Goal: Task Accomplishment & Management: Use online tool/utility

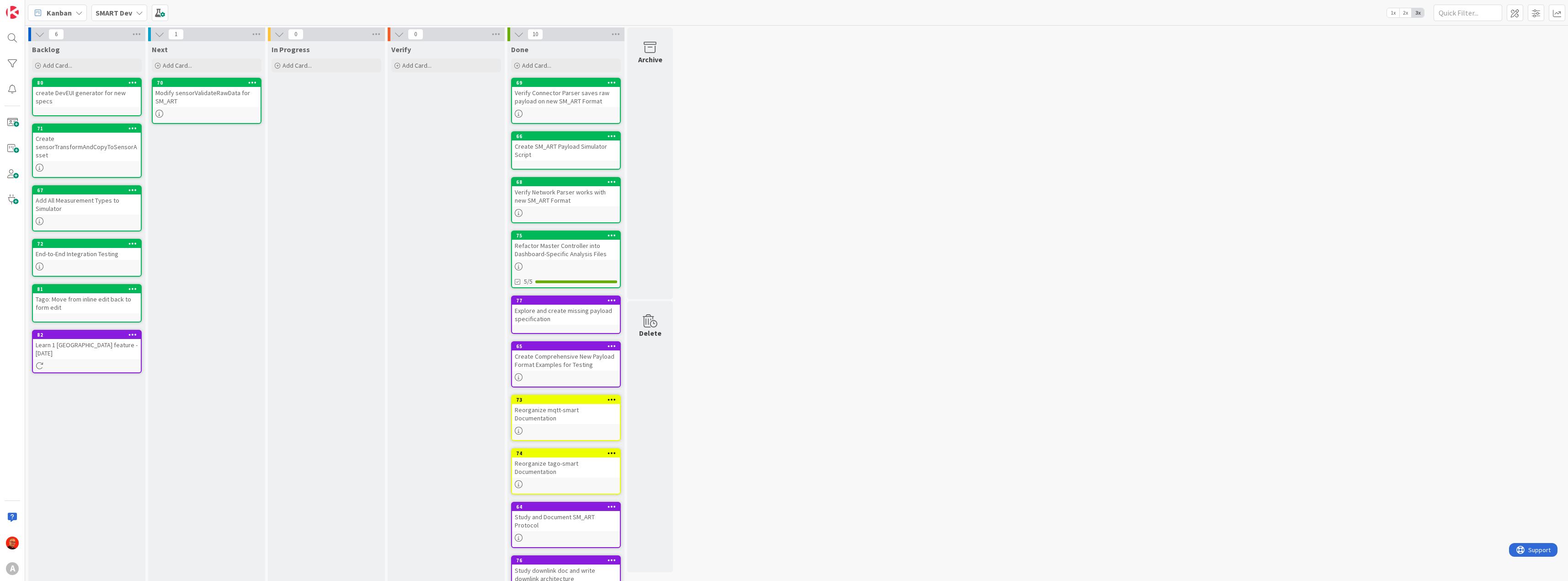
click at [744, 252] on div "6 Backlog Add Card... 80 create DevEUI generator for new specs 71 Create sensor…" at bounding box center [796, 316] width 1539 height 578
click at [15, 178] on span at bounding box center [12, 174] width 18 height 18
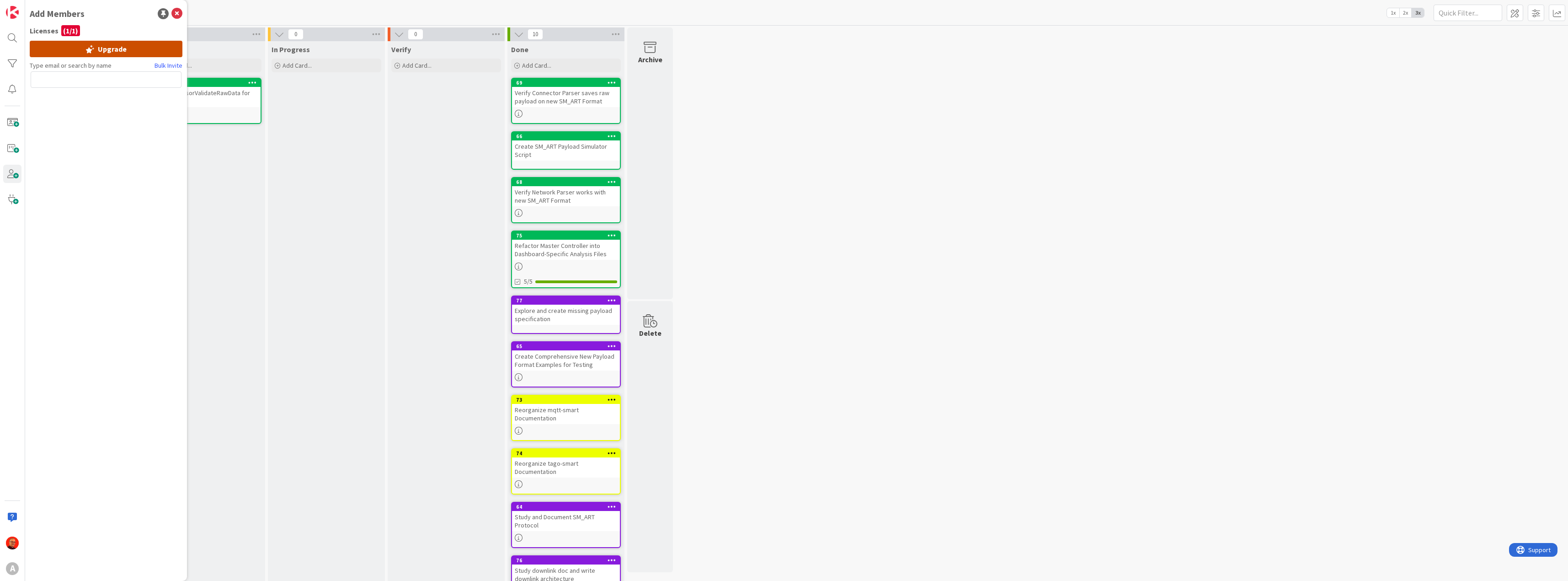
click at [113, 44] on div "Upgrade" at bounding box center [106, 49] width 153 height 16
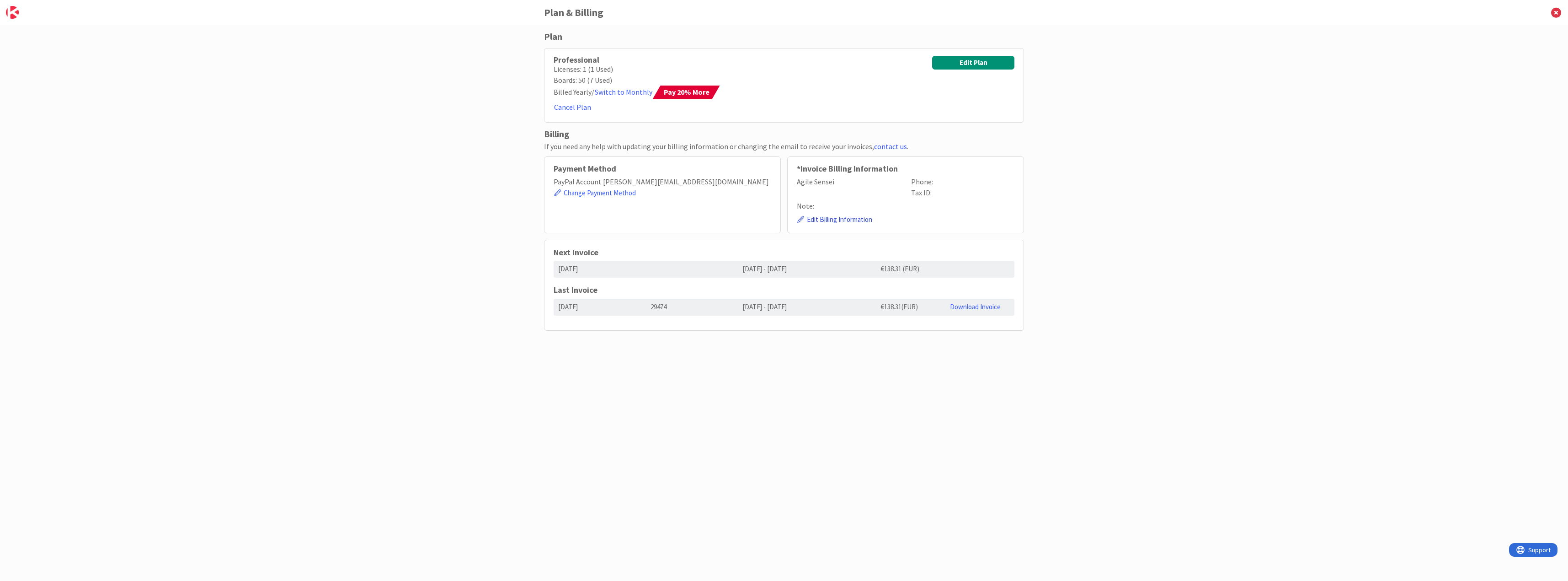
click at [834, 217] on button "Edit Billing Information" at bounding box center [835, 219] width 76 height 12
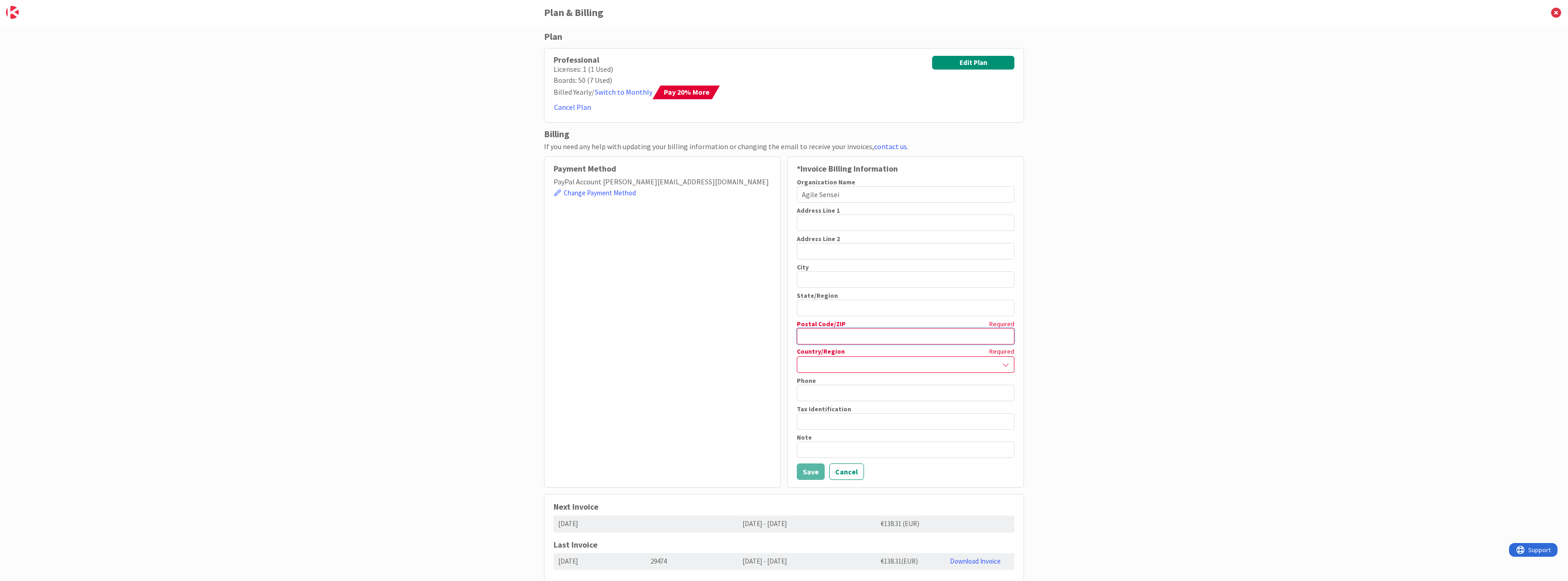
click at [834, 338] on input "text" at bounding box center [905, 336] width 217 height 16
type input "K67 TR62"
type input "[STREET_ADDRESS]"
type input "Swords"
type input "[GEOGRAPHIC_DATA]"
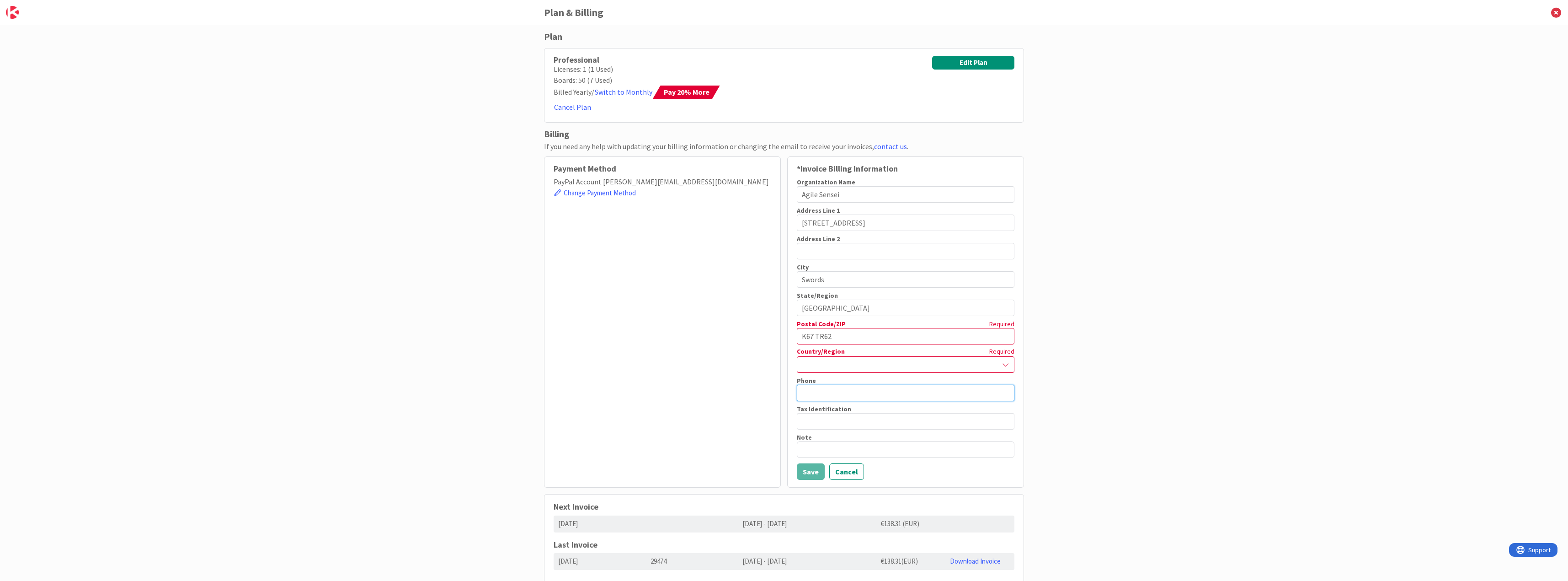
type input "0867759223"
click at [813, 359] on div at bounding box center [905, 364] width 217 height 16
click at [813, 359] on div at bounding box center [906, 365] width 217 height 16
click at [818, 365] on div at bounding box center [905, 364] width 217 height 16
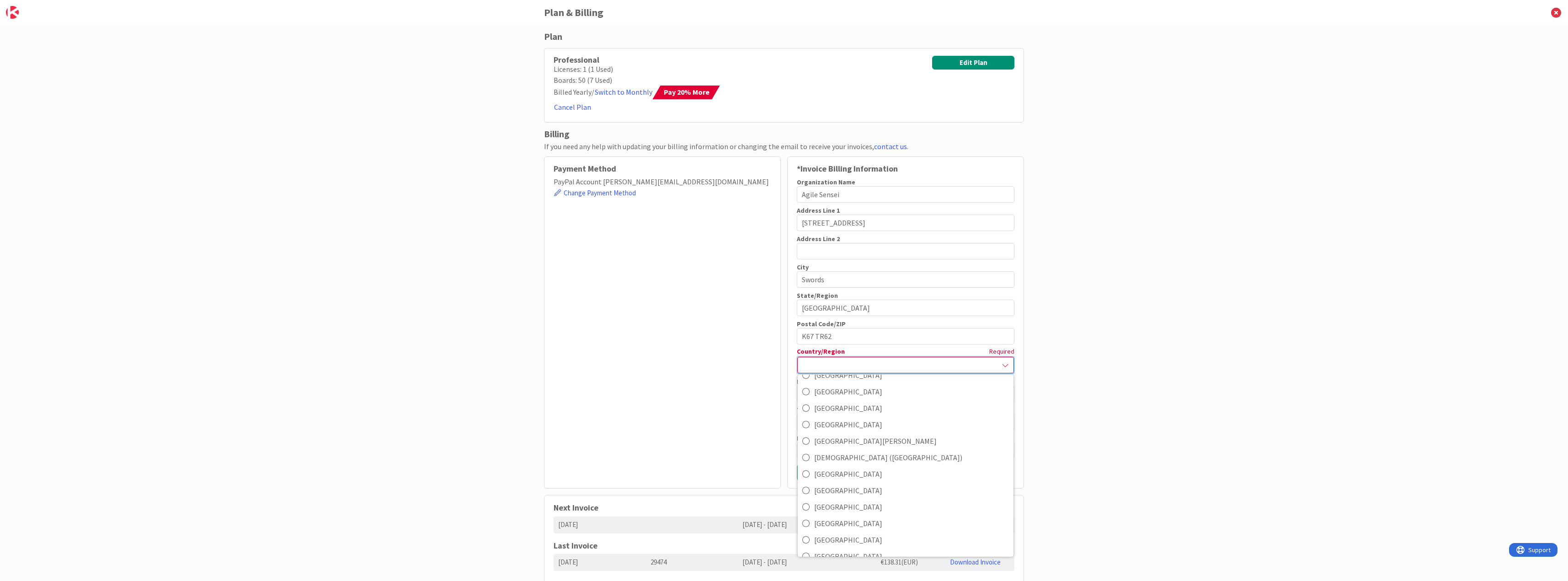
scroll to position [1611, 0]
click at [838, 537] on span "[GEOGRAPHIC_DATA]" at bounding box center [912, 537] width 195 height 14
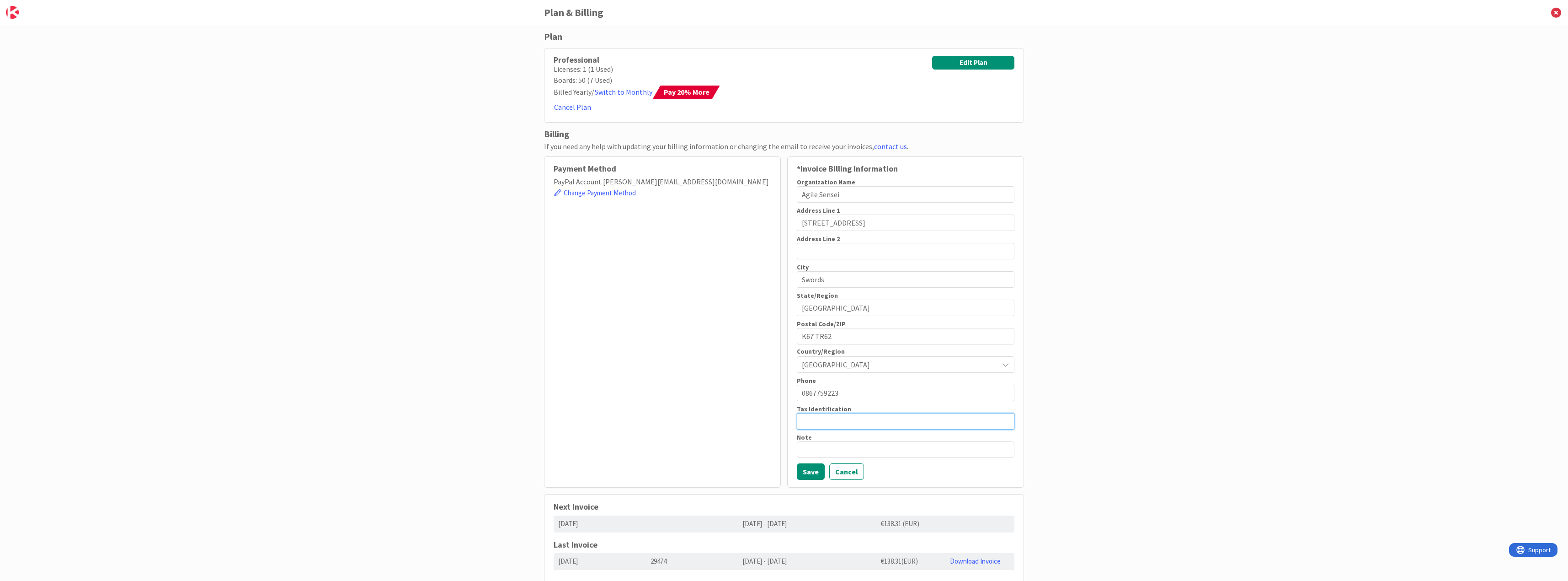
click at [827, 422] on input "text" at bounding box center [905, 421] width 217 height 16
click at [833, 420] on input "text" at bounding box center [905, 421] width 217 height 16
paste input "IE9740864S"
type input "IE9740864S"
click at [810, 449] on textarea at bounding box center [905, 449] width 217 height 16
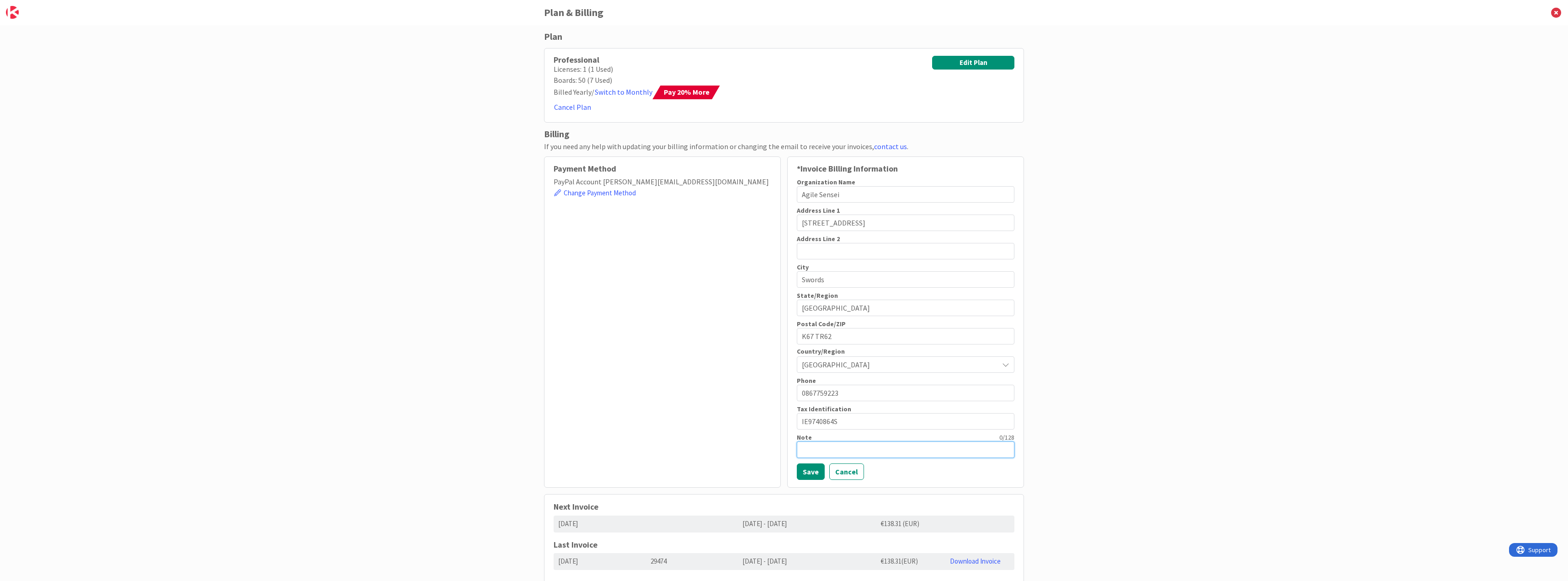
type textarea "x"
type textarea "V"
type textarea "x"
type textarea "VA"
type textarea "x"
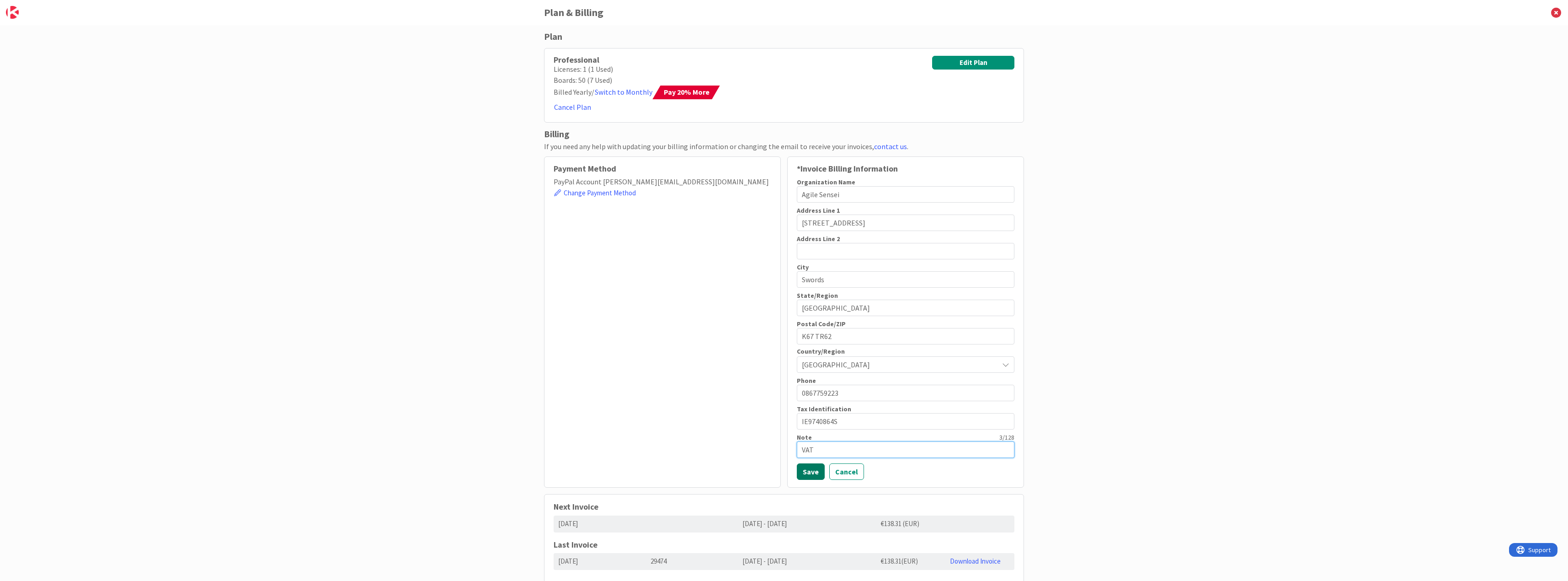
type textarea "VAT"
click at [813, 476] on button "Save" at bounding box center [811, 471] width 28 height 16
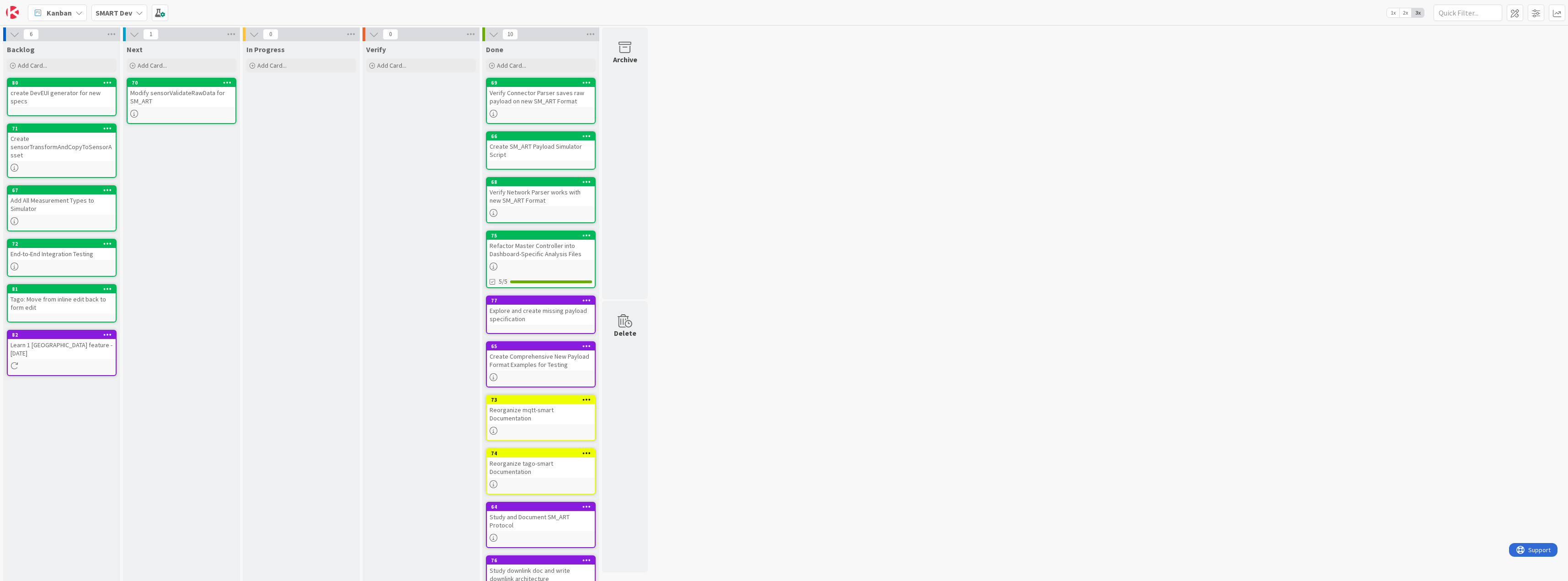
click at [75, 10] on icon at bounding box center [79, 13] width 7 height 7
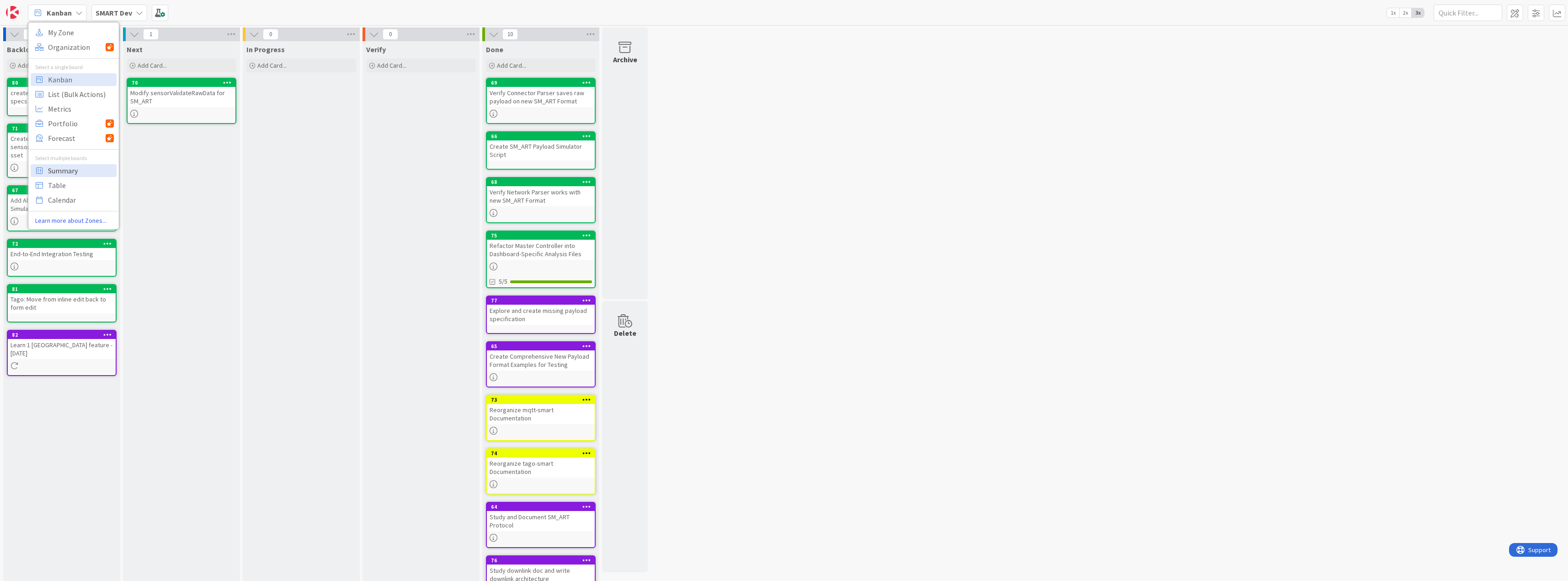
click at [79, 169] on span "Summary" at bounding box center [81, 171] width 66 height 14
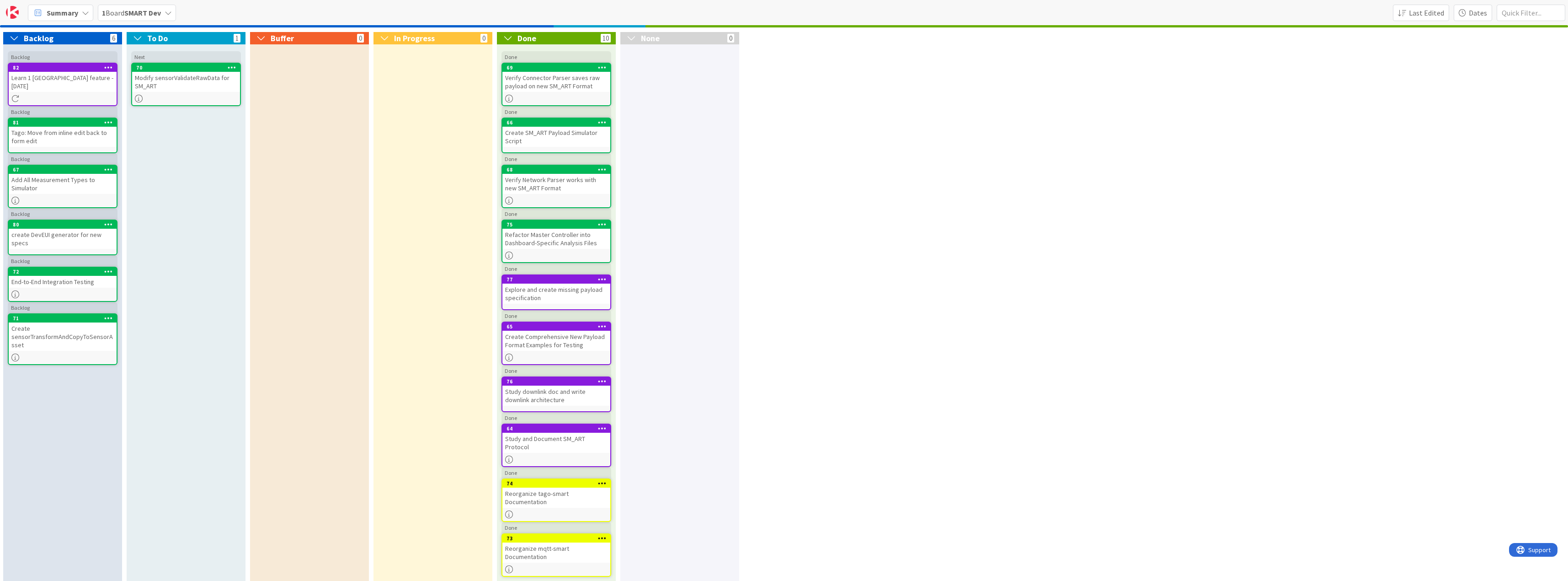
click at [167, 12] on icon at bounding box center [168, 13] width 7 height 7
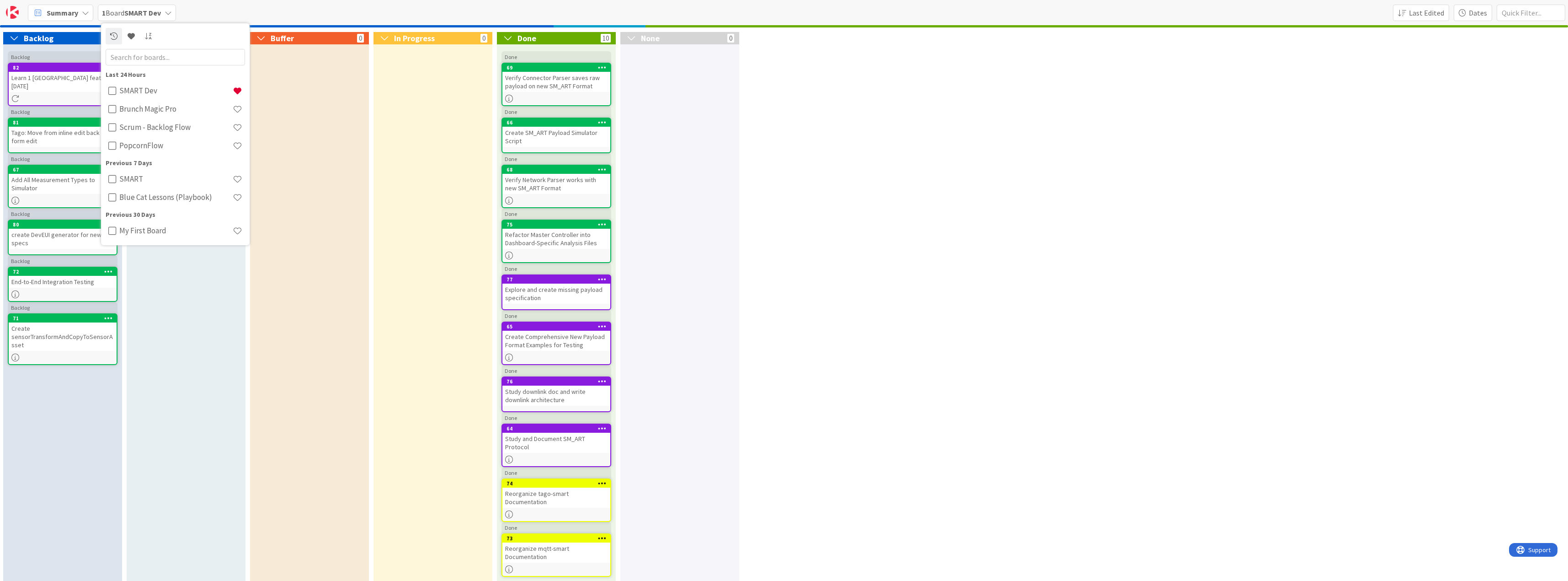
click at [169, 19] on div "1 Board SMART Dev" at bounding box center [137, 13] width 78 height 16
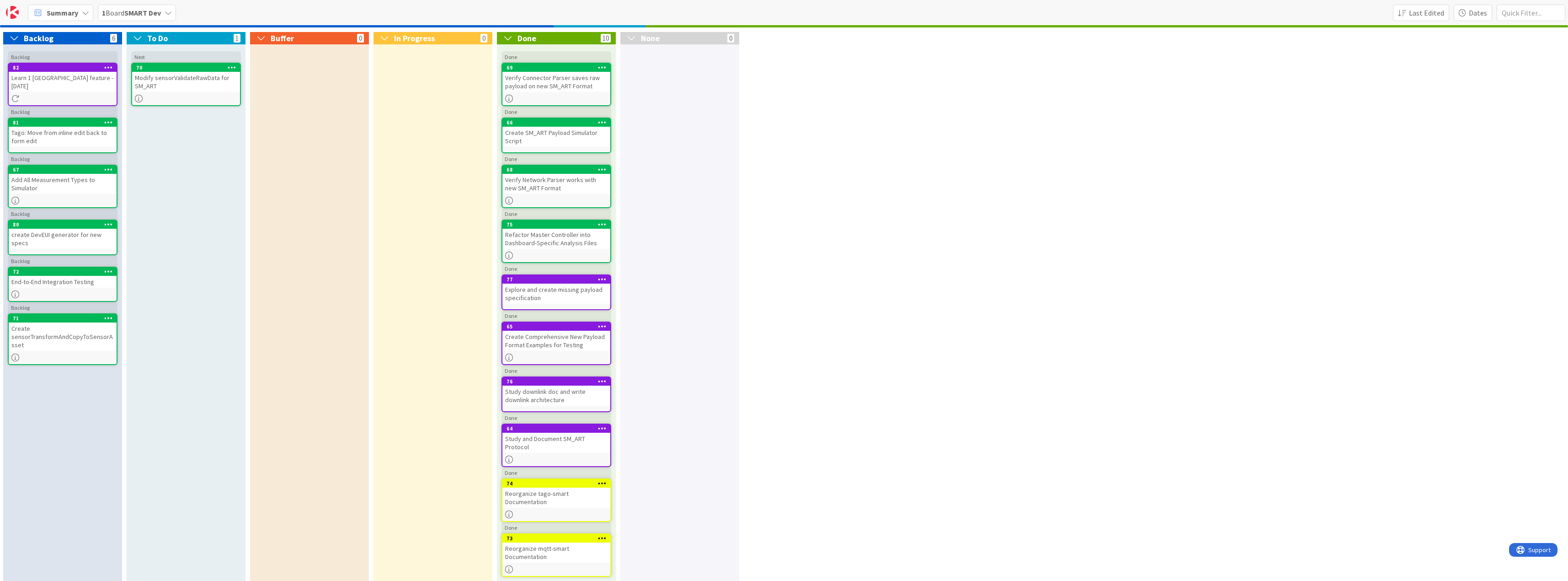
click at [80, 13] on div "Summary" at bounding box center [60, 13] width 65 height 16
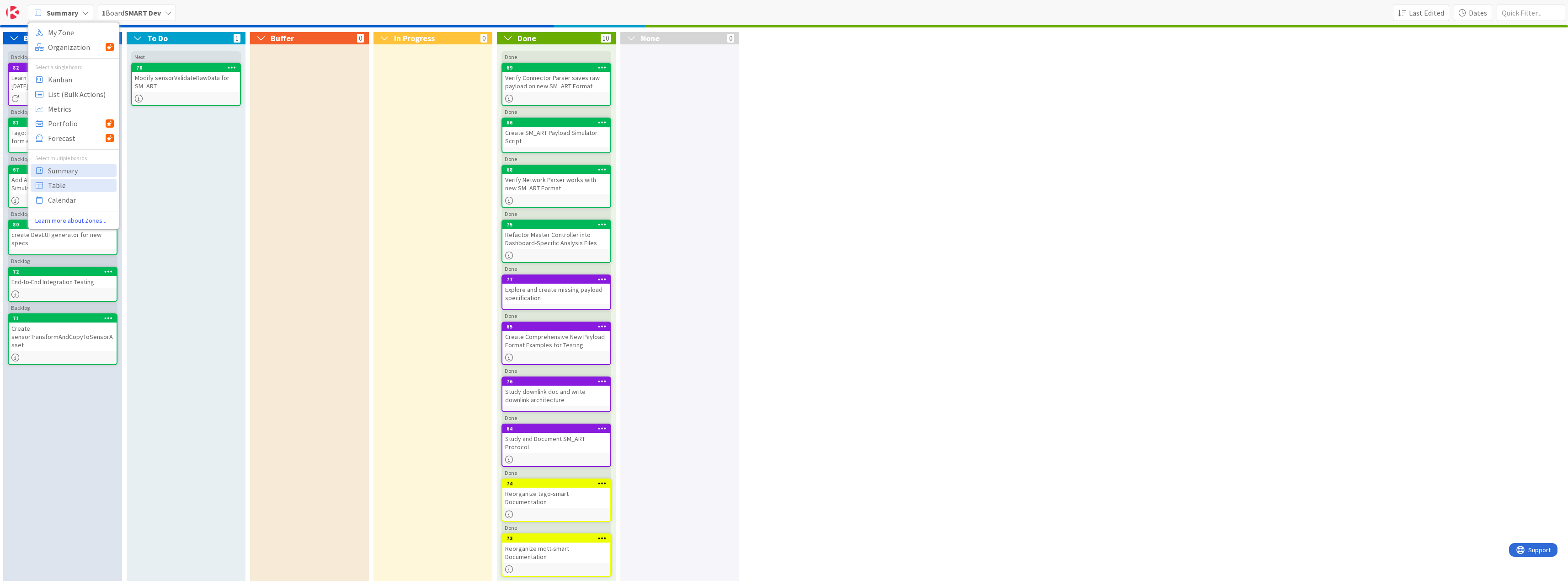
click at [71, 182] on span "Table" at bounding box center [81, 185] width 66 height 14
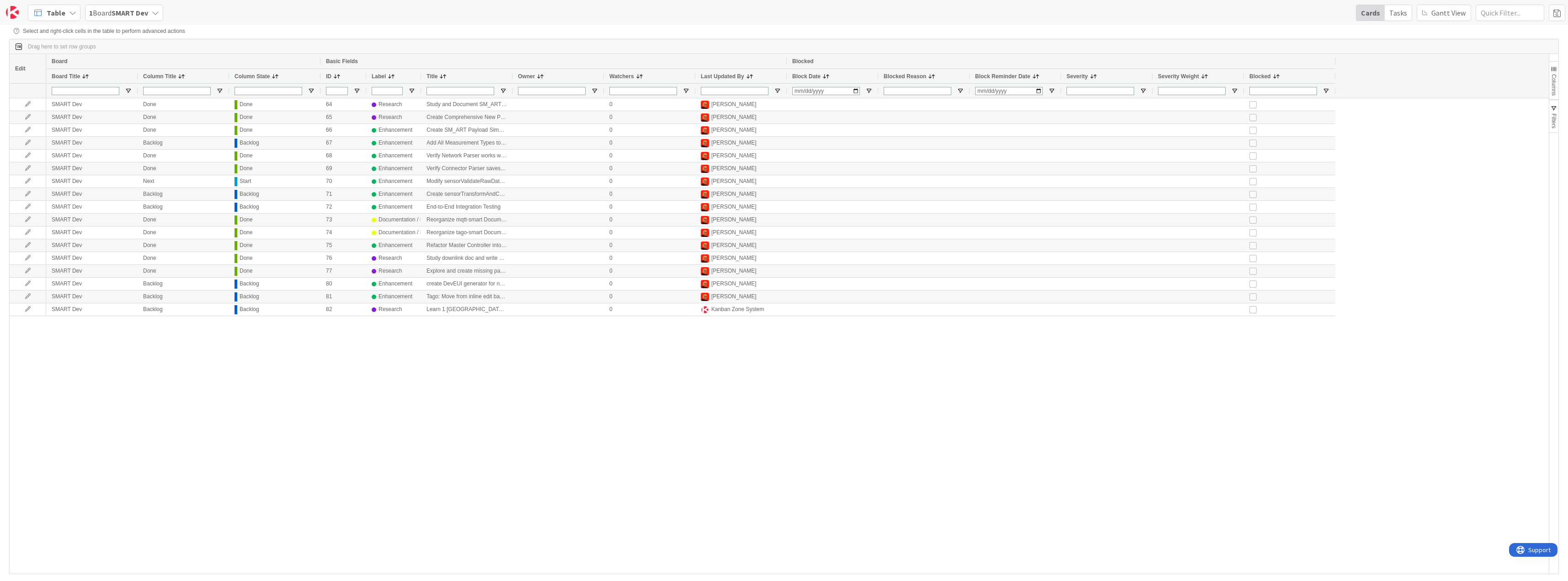
click at [66, 14] on div "Table" at bounding box center [54, 13] width 52 height 16
click at [70, 198] on span "Calendar" at bounding box center [81, 200] width 66 height 14
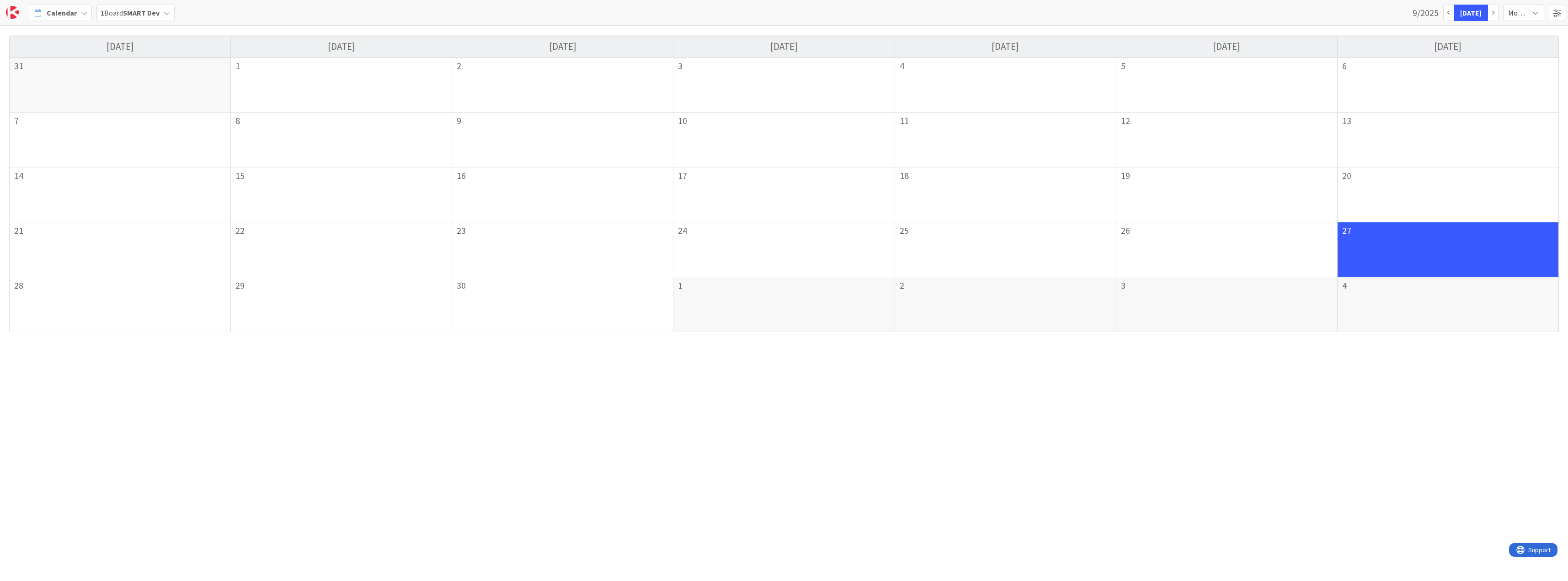
click at [79, 16] on div "Calendar" at bounding box center [60, 13] width 64 height 16
click at [78, 31] on span "My Zone" at bounding box center [81, 32] width 66 height 14
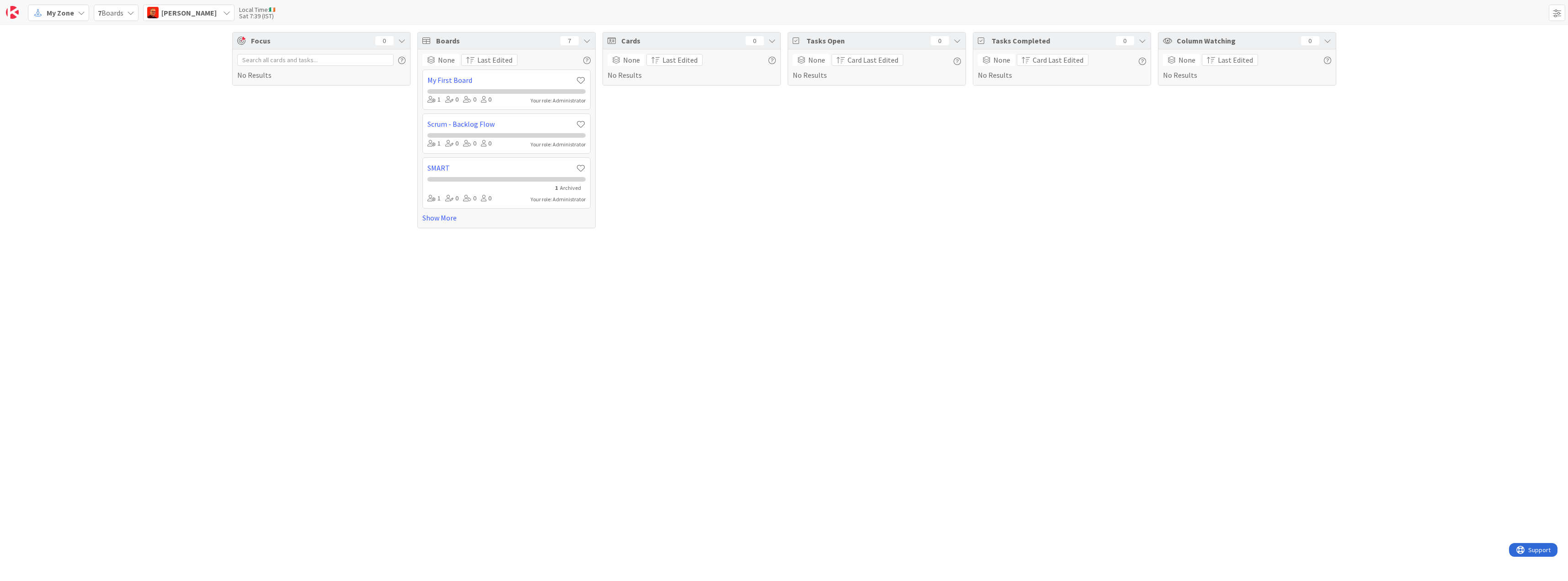
click at [85, 12] on div "My Zone" at bounding box center [58, 13] width 61 height 16
click at [82, 51] on span "Organization" at bounding box center [77, 47] width 58 height 14
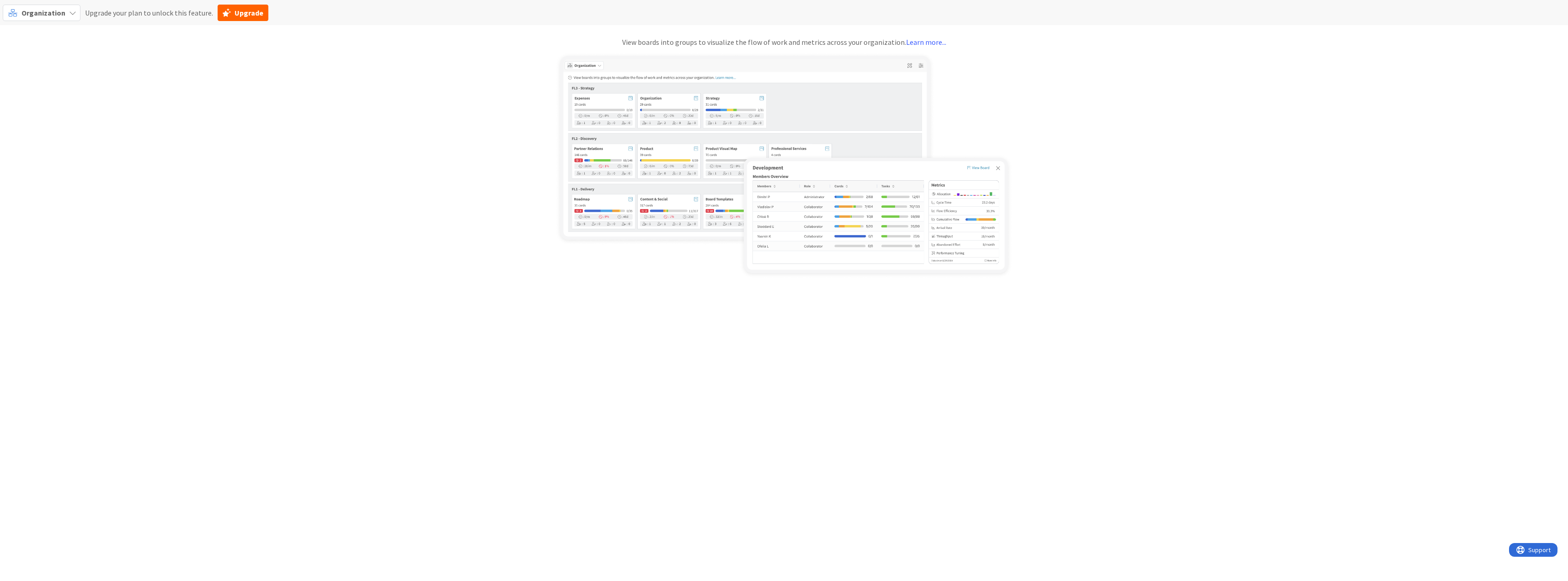
click at [73, 13] on icon at bounding box center [72, 13] width 7 height 7
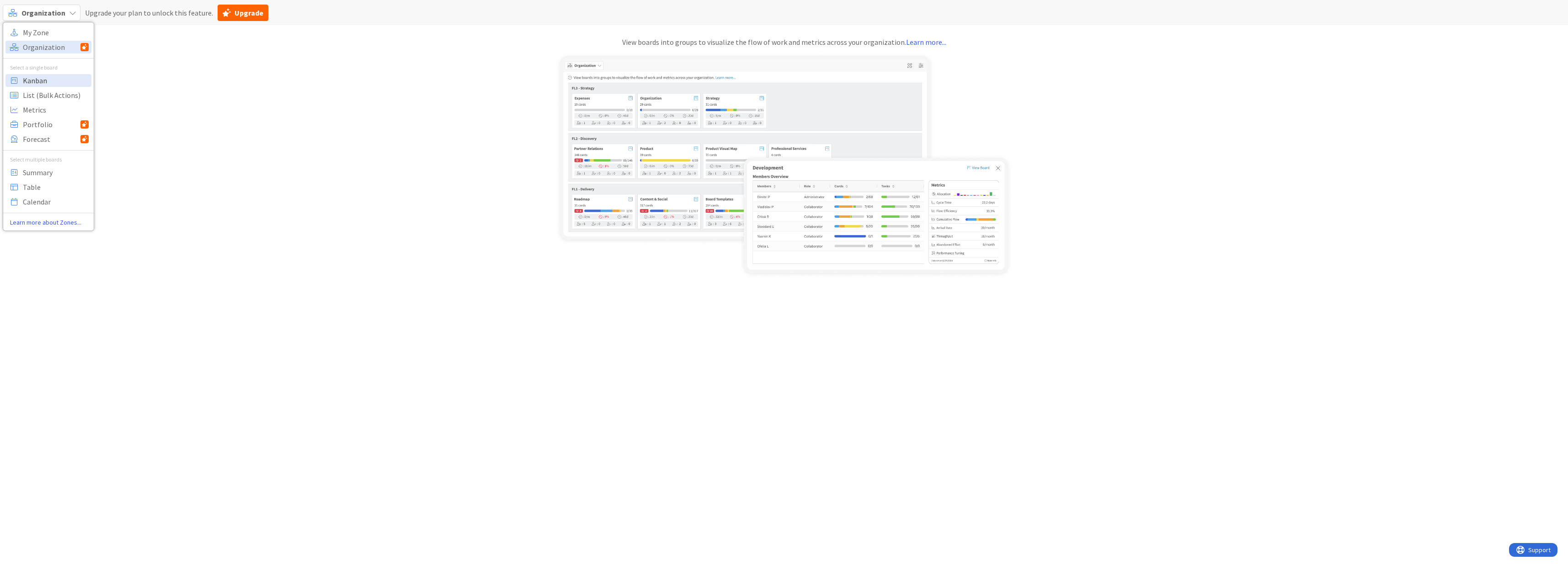
click at [60, 81] on span "Kanban" at bounding box center [56, 80] width 66 height 14
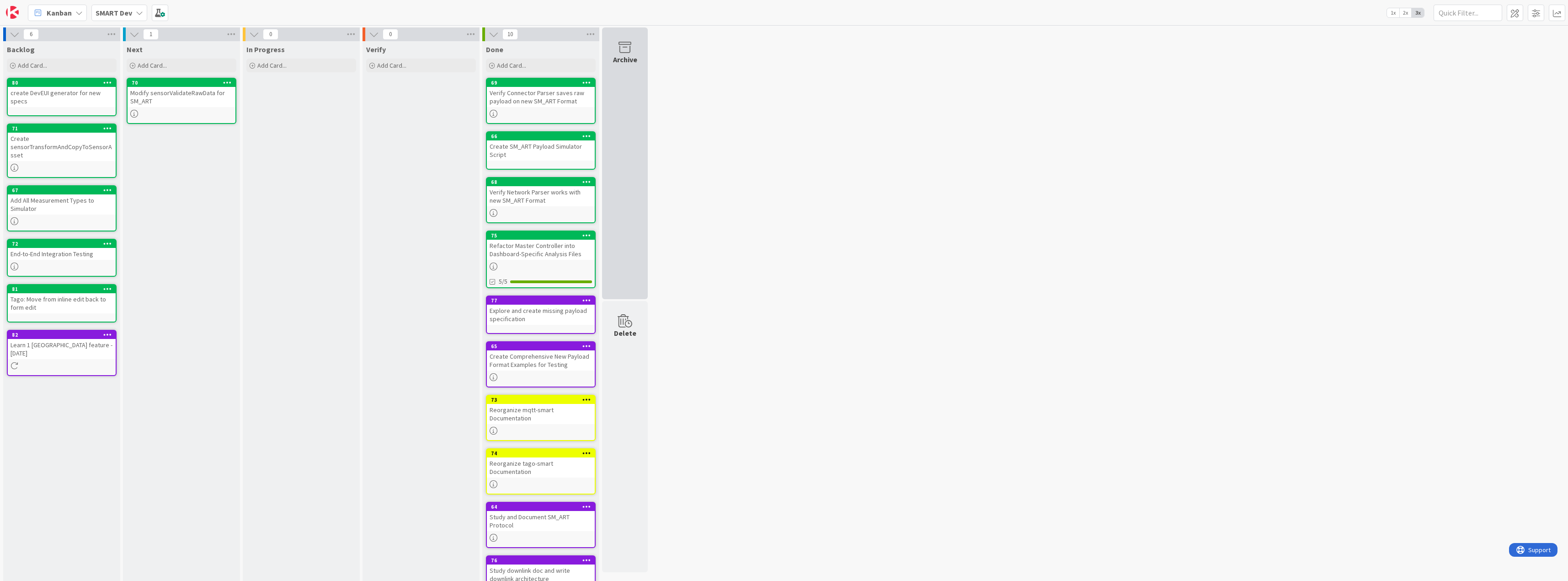
click at [626, 52] on icon at bounding box center [625, 48] width 35 height 13
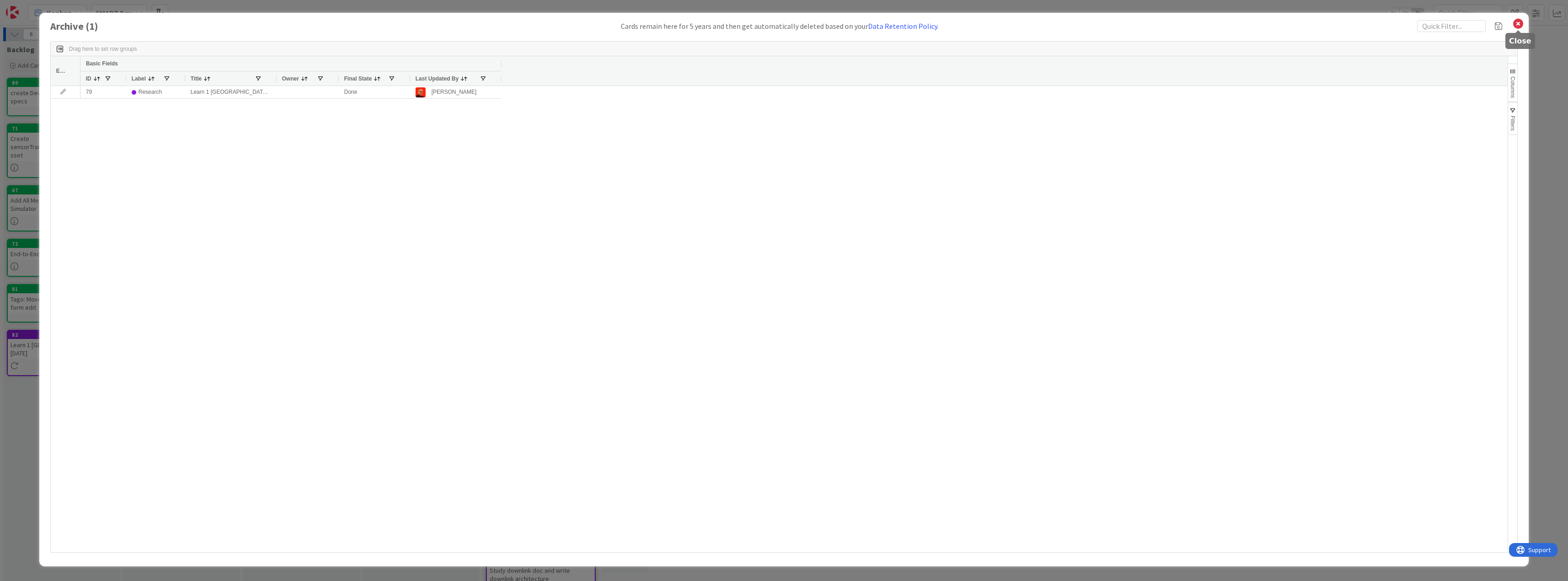
click at [1521, 27] on icon at bounding box center [1518, 24] width 12 height 13
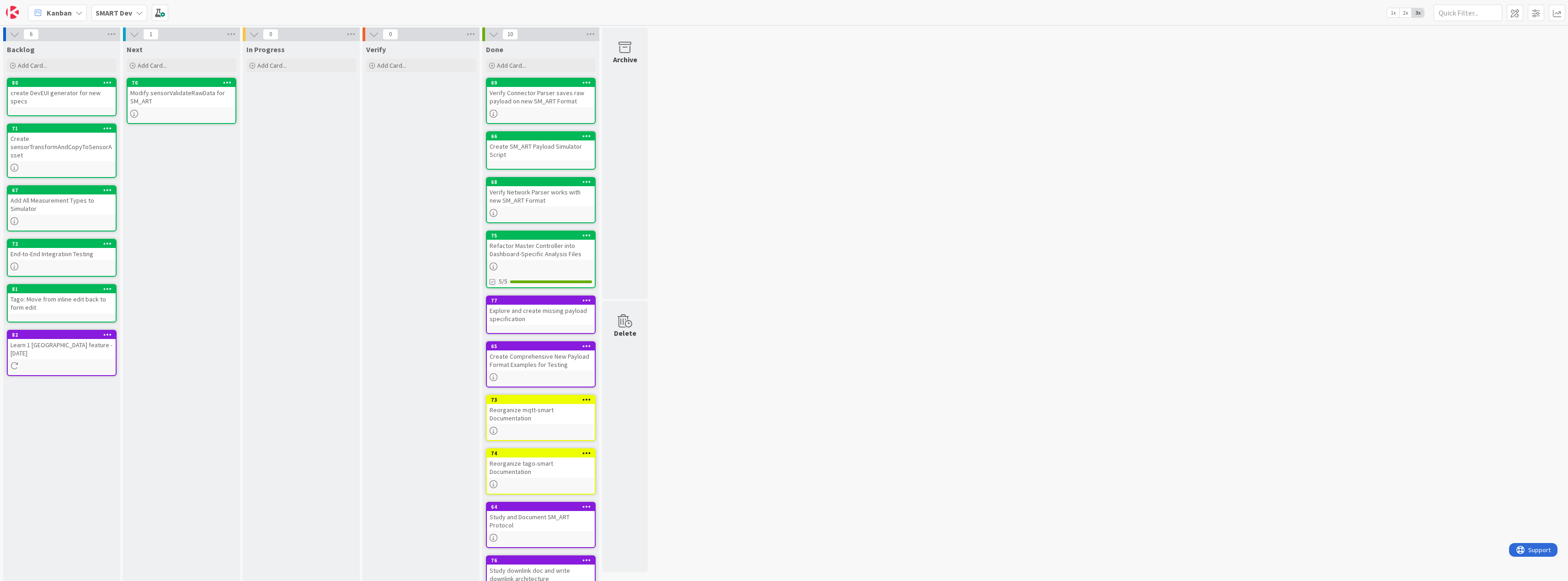
click at [136, 12] on icon at bounding box center [139, 13] width 7 height 7
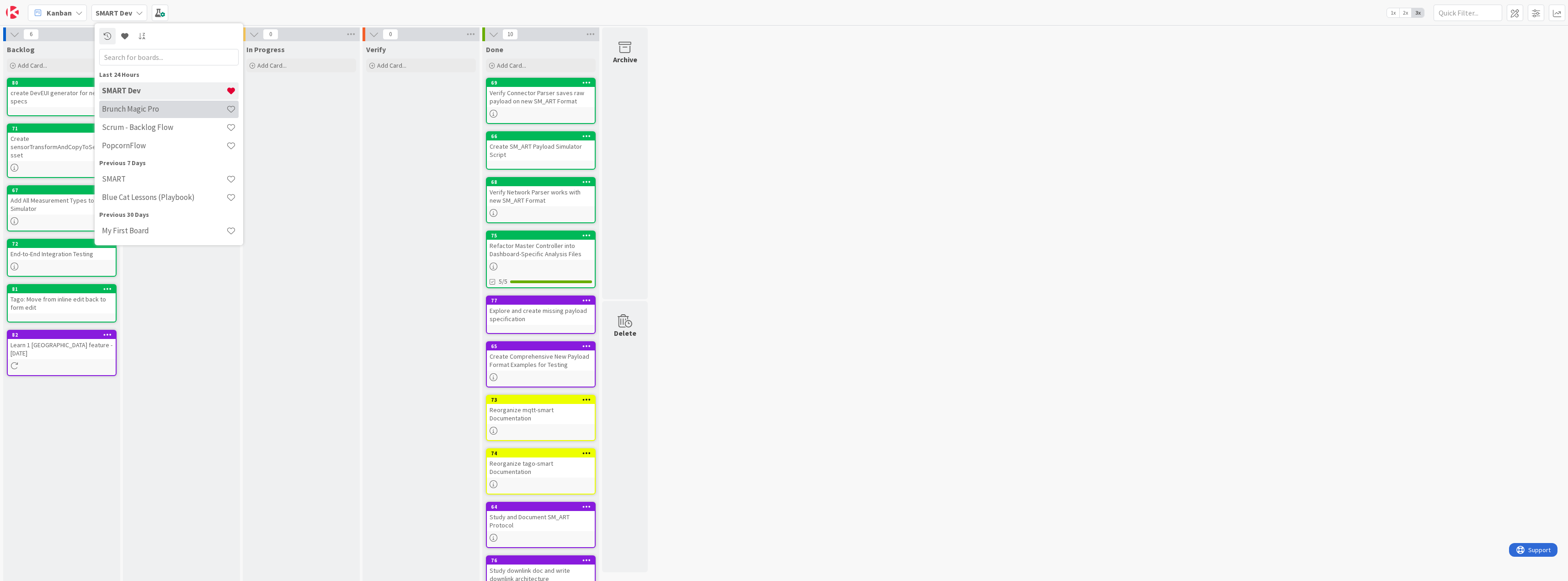
click at [168, 113] on h4 "Brunch Magic Pro" at bounding box center [164, 108] width 124 height 9
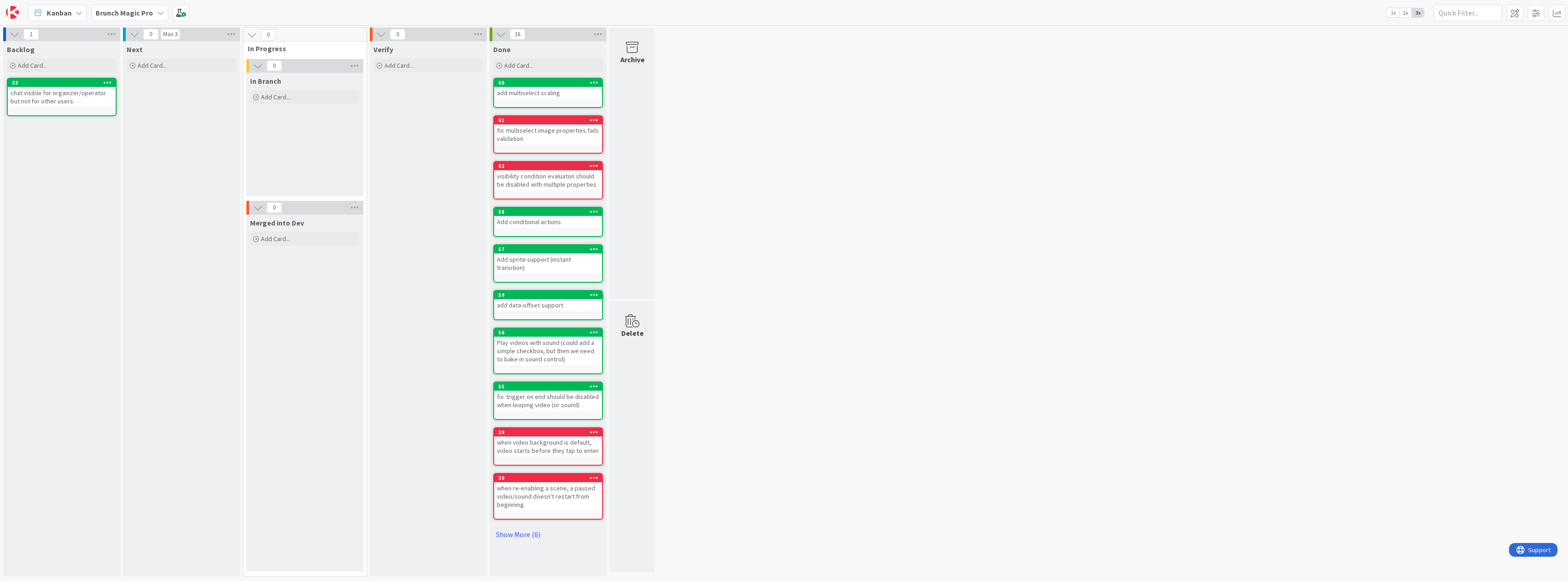
click at [158, 15] on icon at bounding box center [161, 13] width 7 height 7
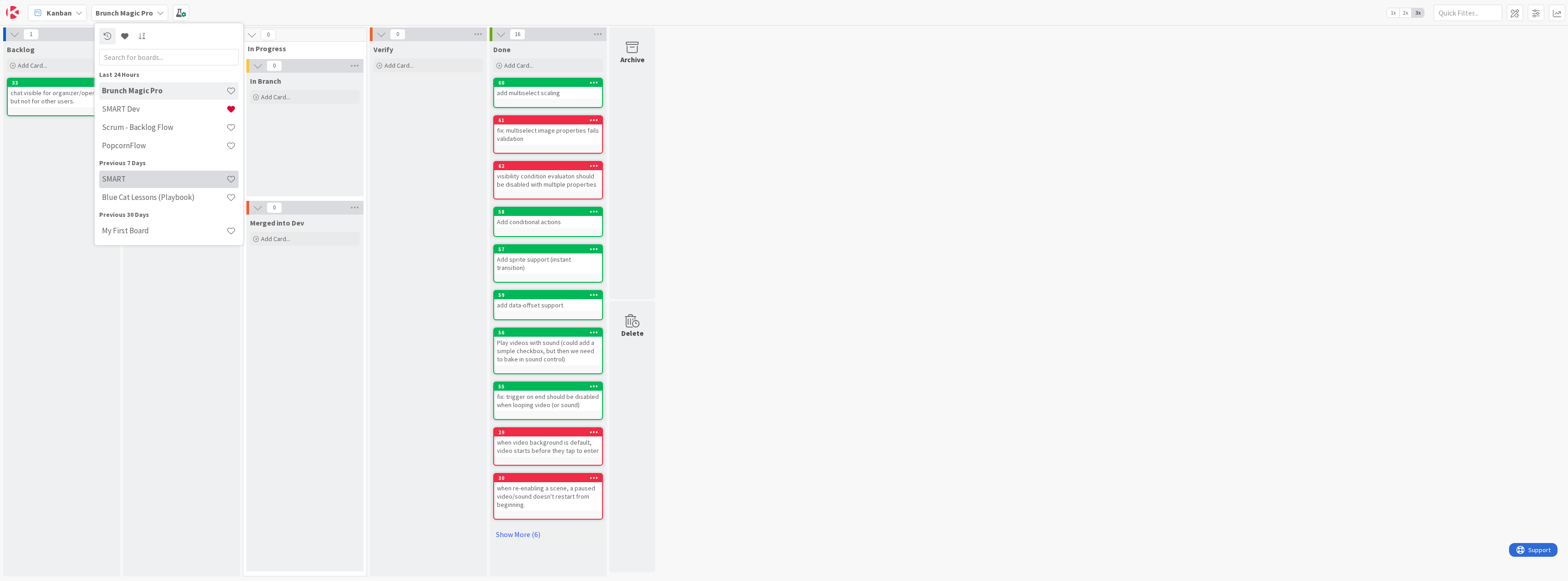
click at [174, 178] on h4 "SMART" at bounding box center [164, 178] width 124 height 9
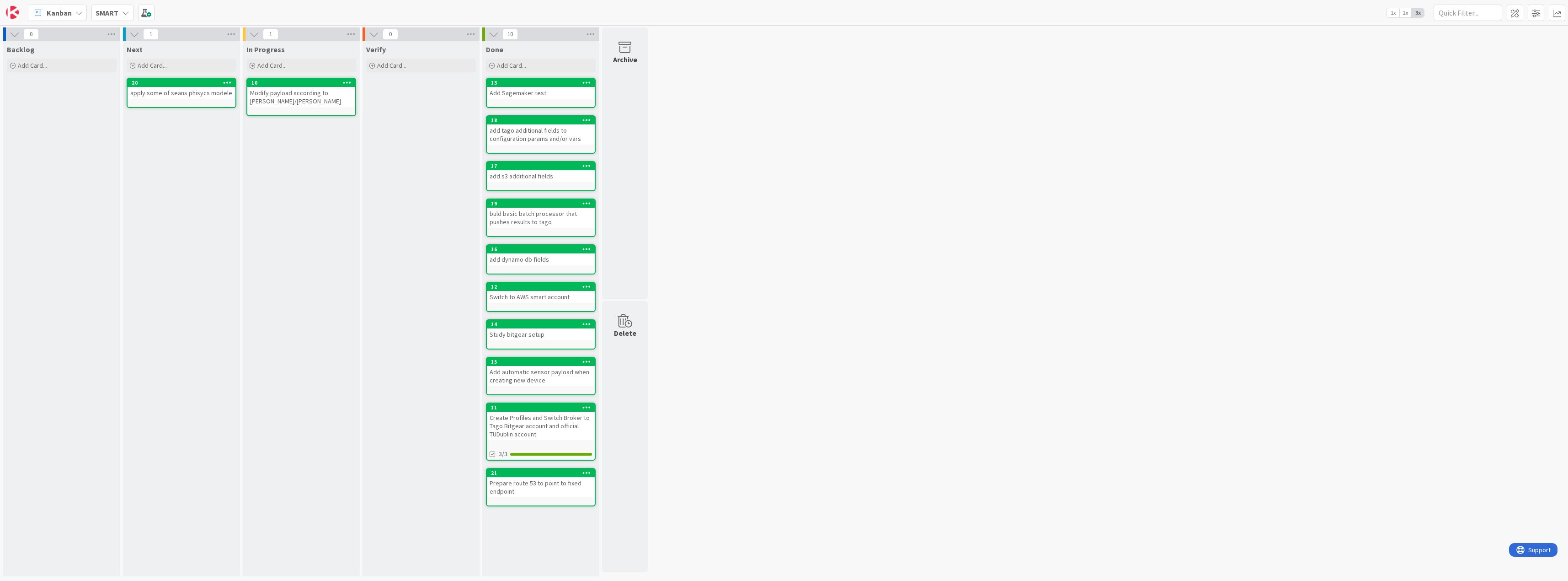
click at [128, 13] on icon at bounding box center [126, 13] width 7 height 7
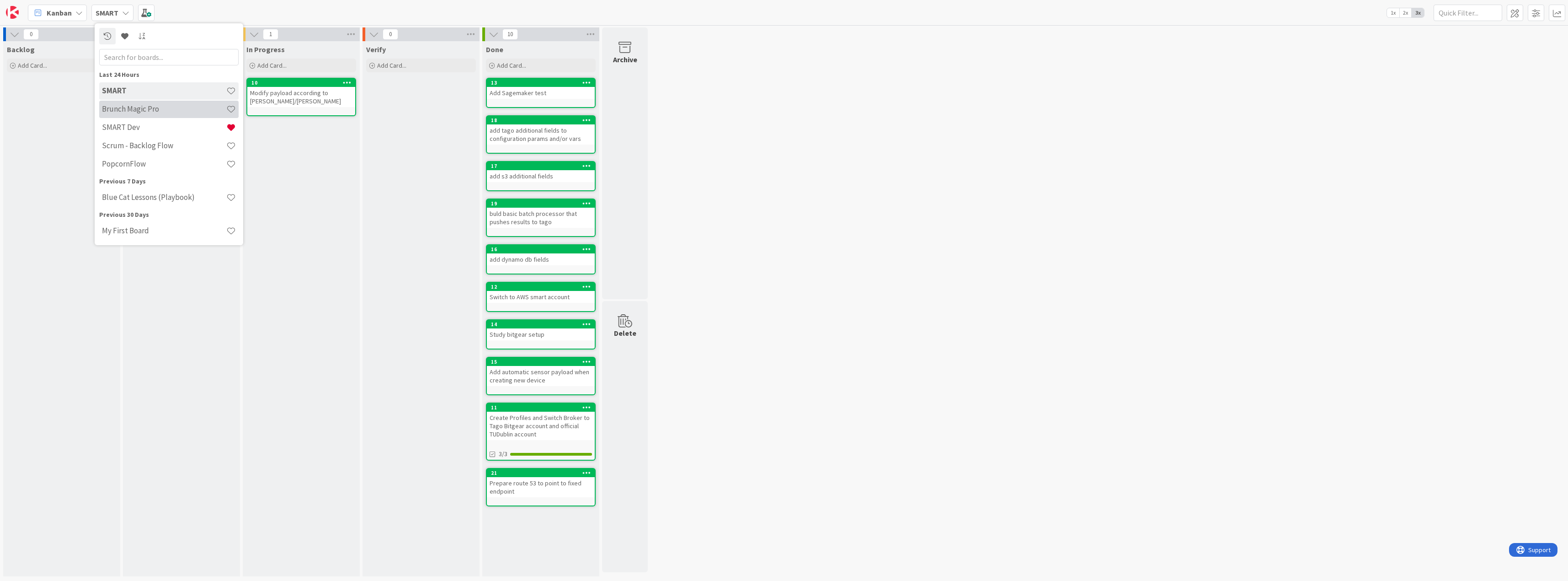
click at [135, 107] on h4 "Brunch Magic Pro" at bounding box center [164, 108] width 124 height 9
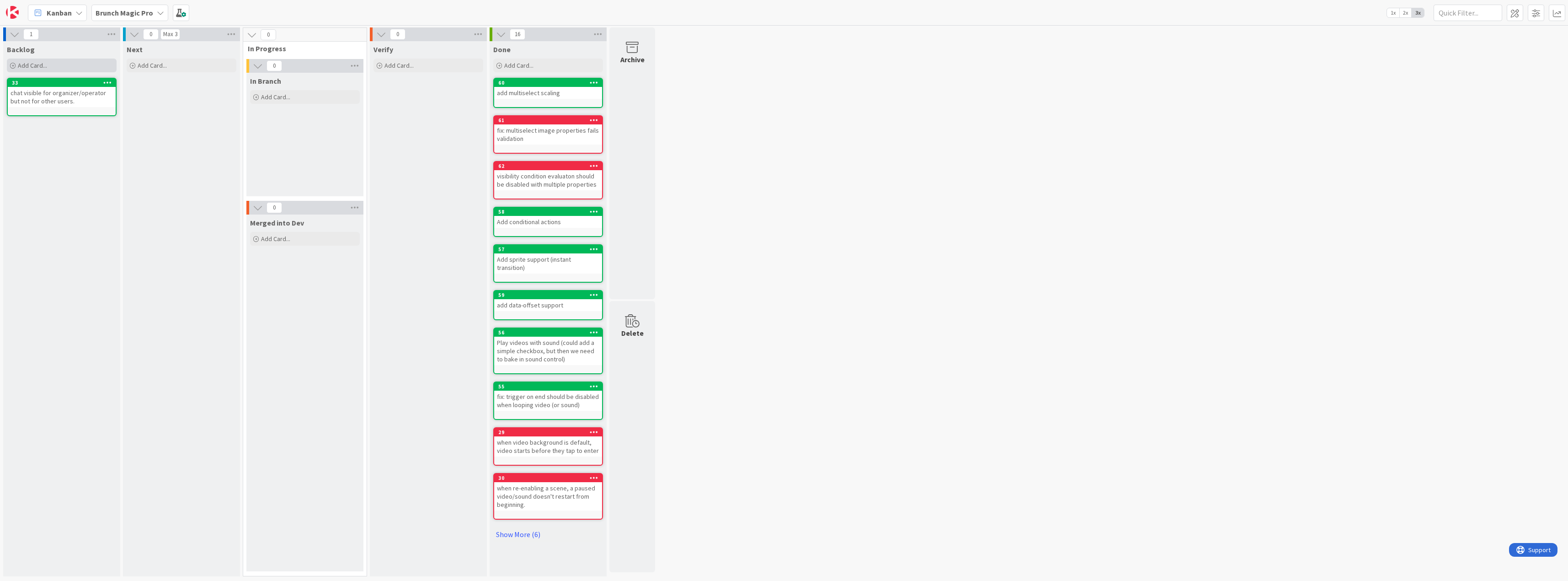
click at [41, 66] on span "Add Card..." at bounding box center [32, 66] width 29 height 9
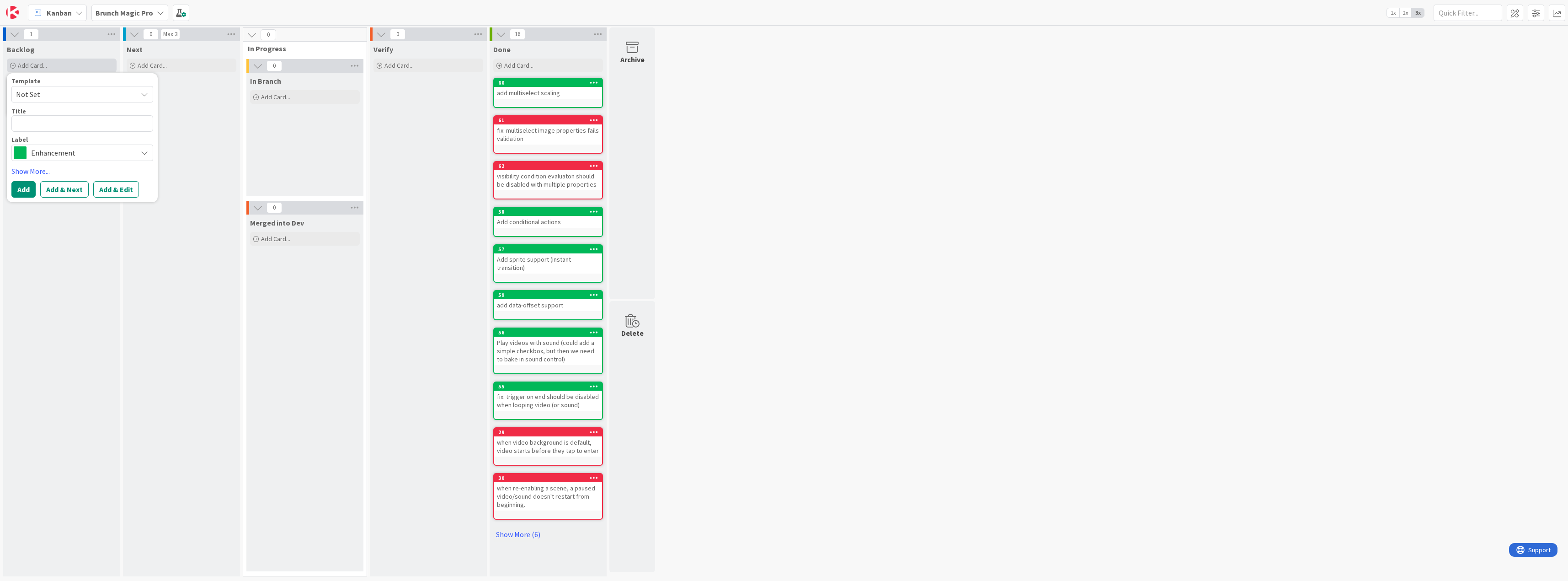
type textarea "x"
type textarea "A"
type textarea "x"
type textarea "An"
type textarea "x"
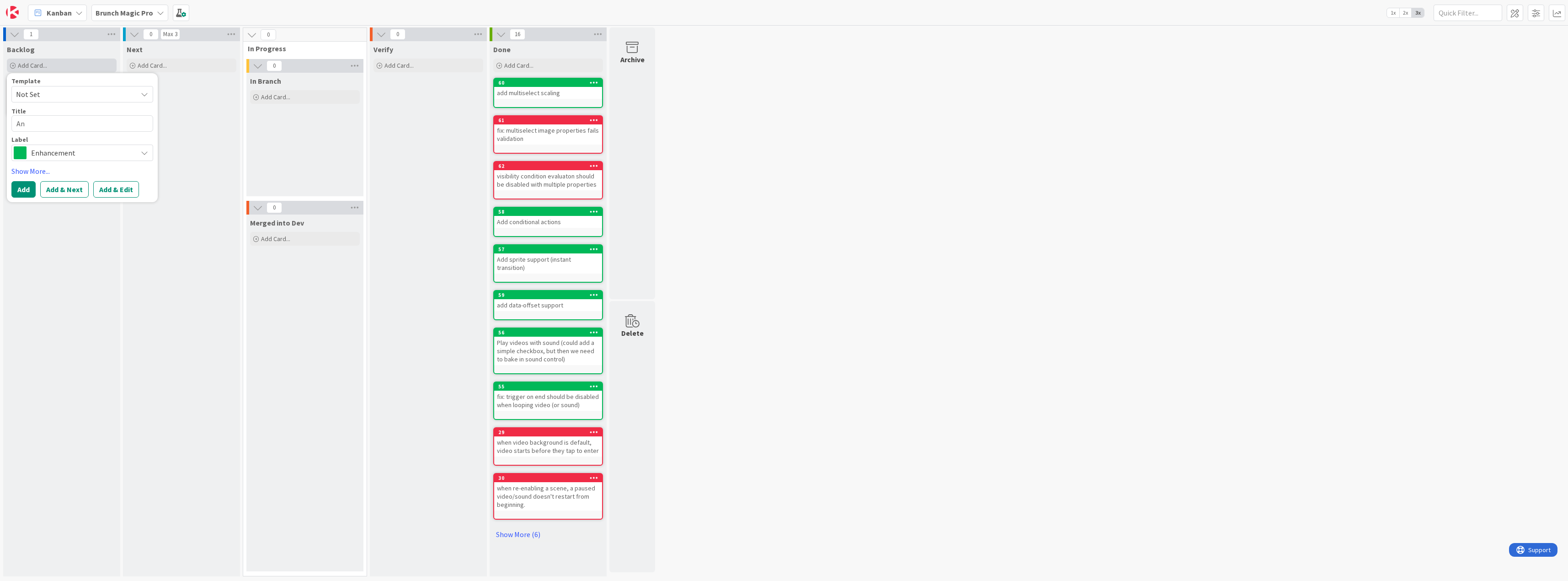
type textarea "[PERSON_NAME]"
type textarea "x"
type textarea "Anim"
type textarea "x"
type textarea "Anima"
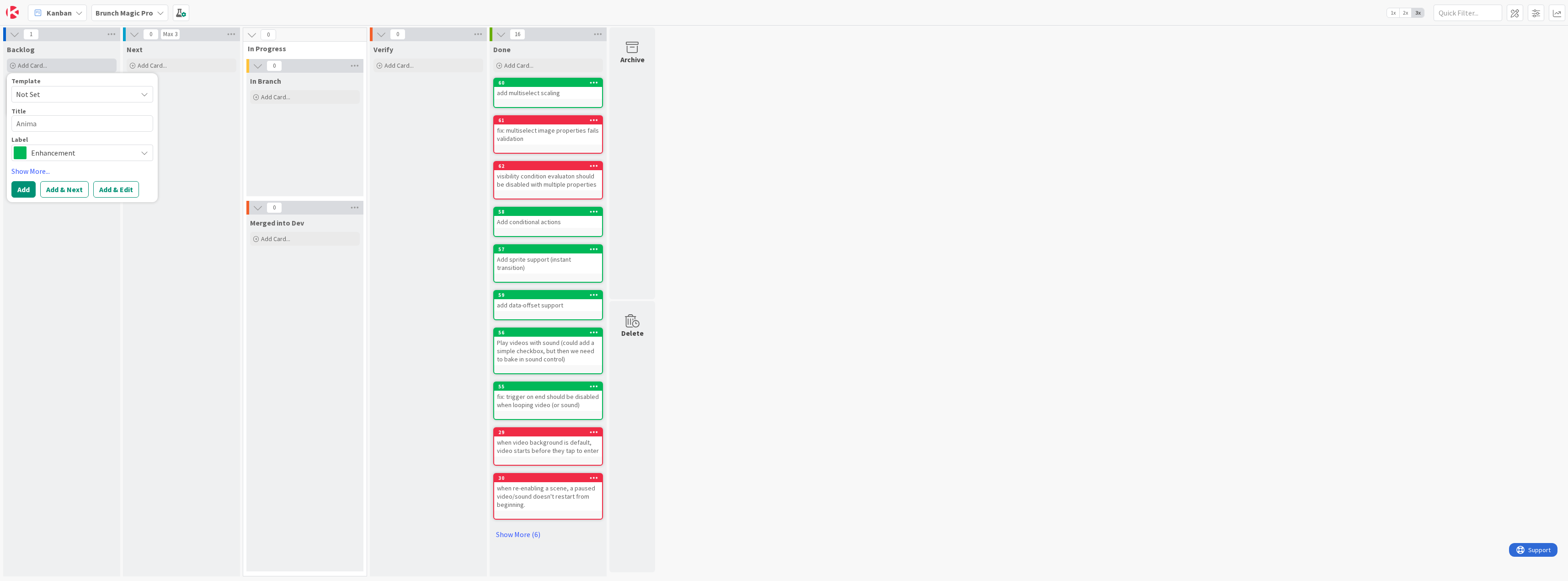
type textarea "x"
type textarea "Animat"
type textarea "x"
type textarea "Animata"
type textarea "x"
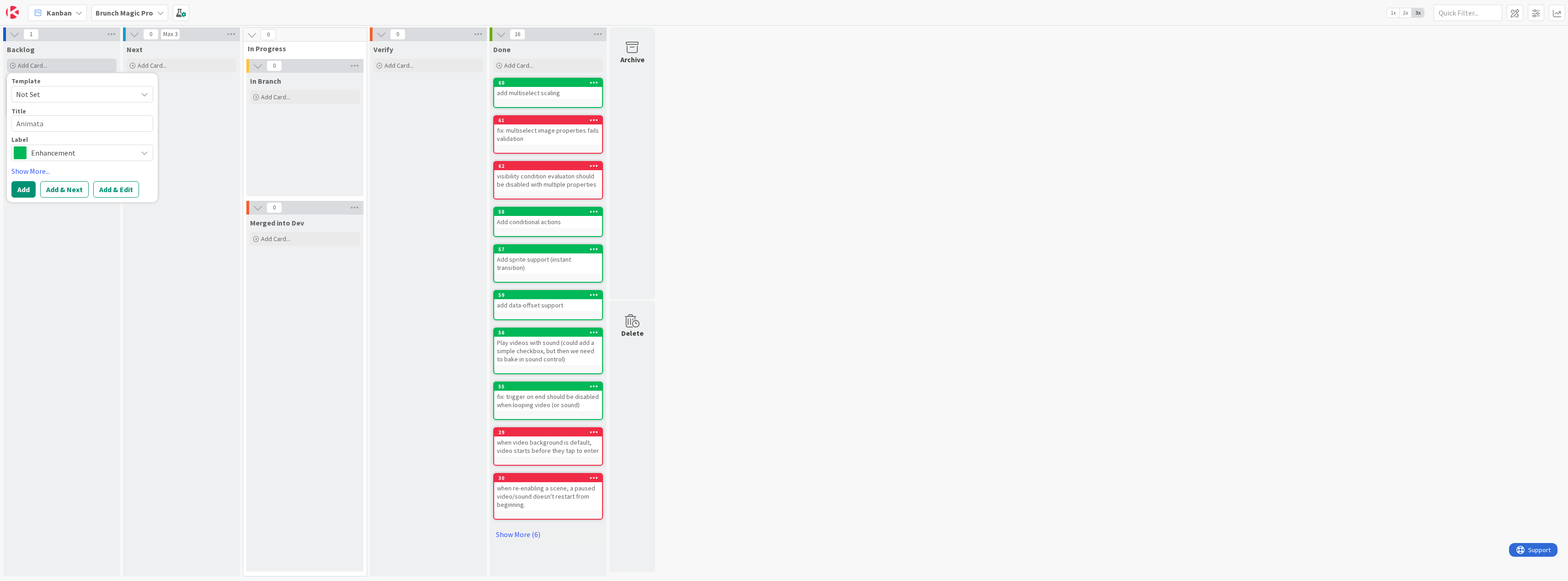
type textarea "Animatab"
type textarea "x"
type textarea "Animatabl"
type textarea "x"
type textarea "Animatable"
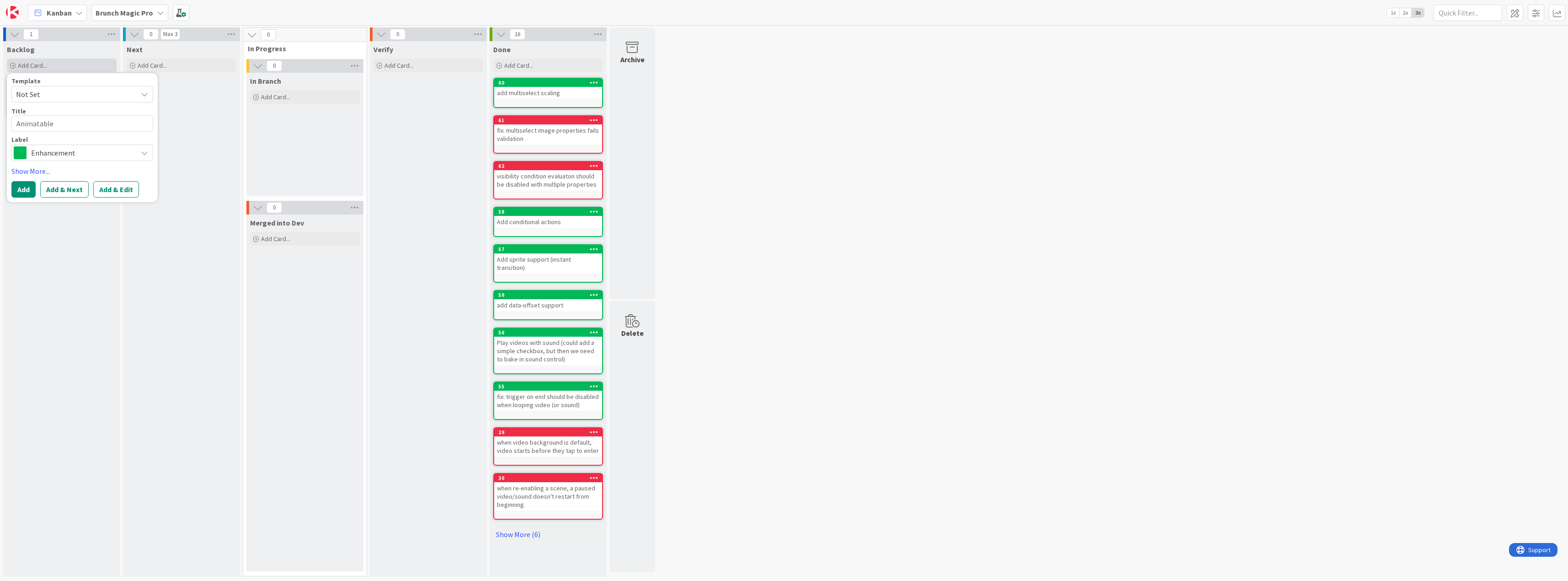
type textarea "x"
type textarea "Animatable"
type textarea "x"
type textarea "Animatable S"
type textarea "x"
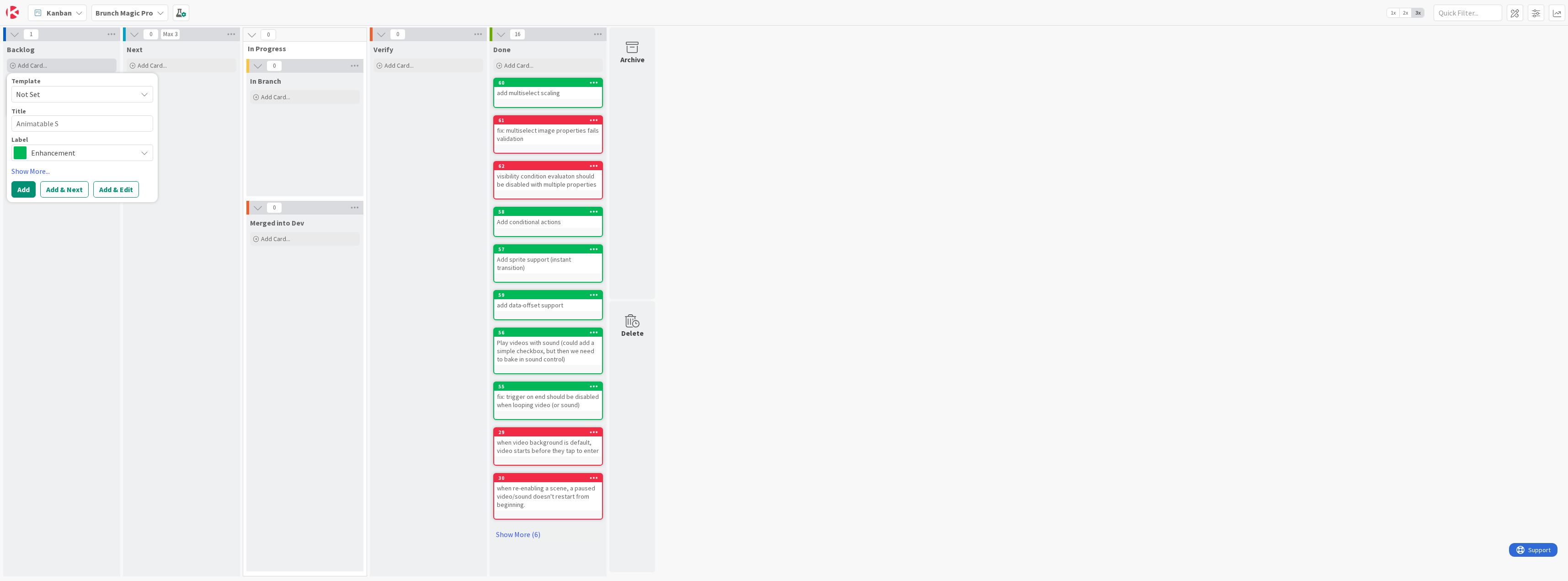
type textarea "Animatable Sc"
type textarea "x"
type textarea "Animatable Sca"
type textarea "x"
type textarea "Animatable Scal"
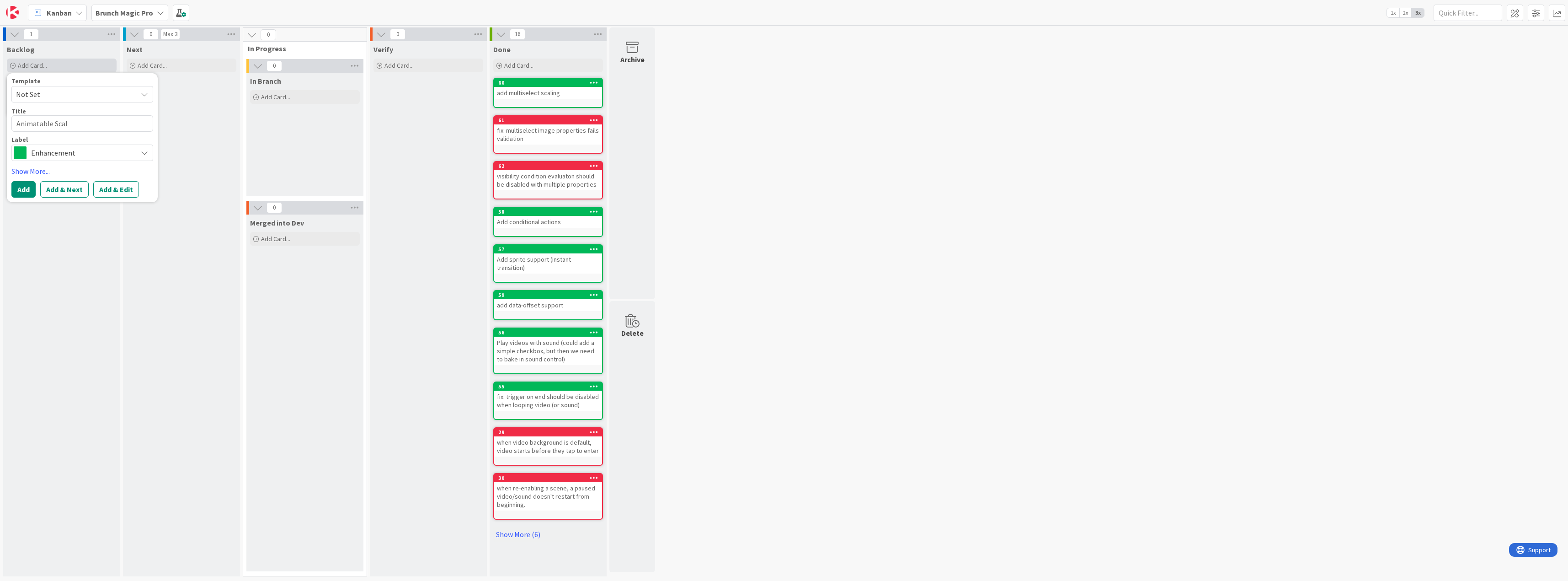
type textarea "x"
type textarea "Animatable [PERSON_NAME]"
type textarea "x"
type textarea "Animatable Scalin"
type textarea "x"
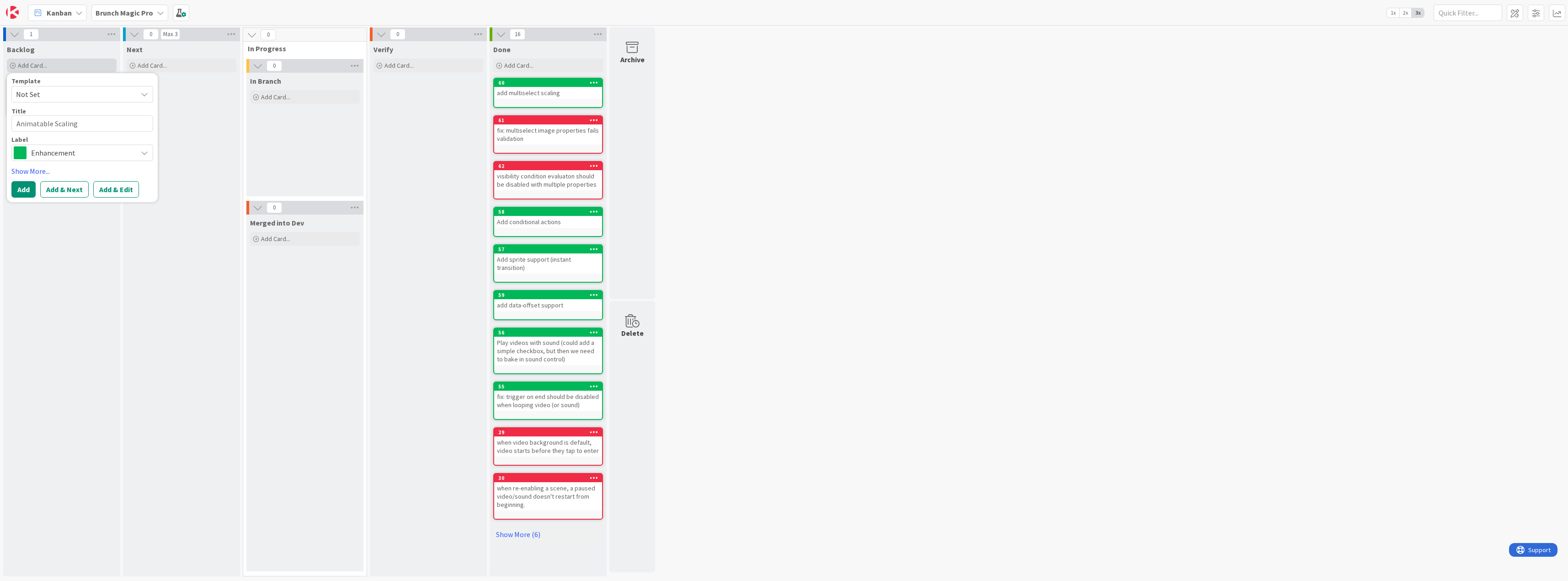
type textarea "Animatable Scaling"
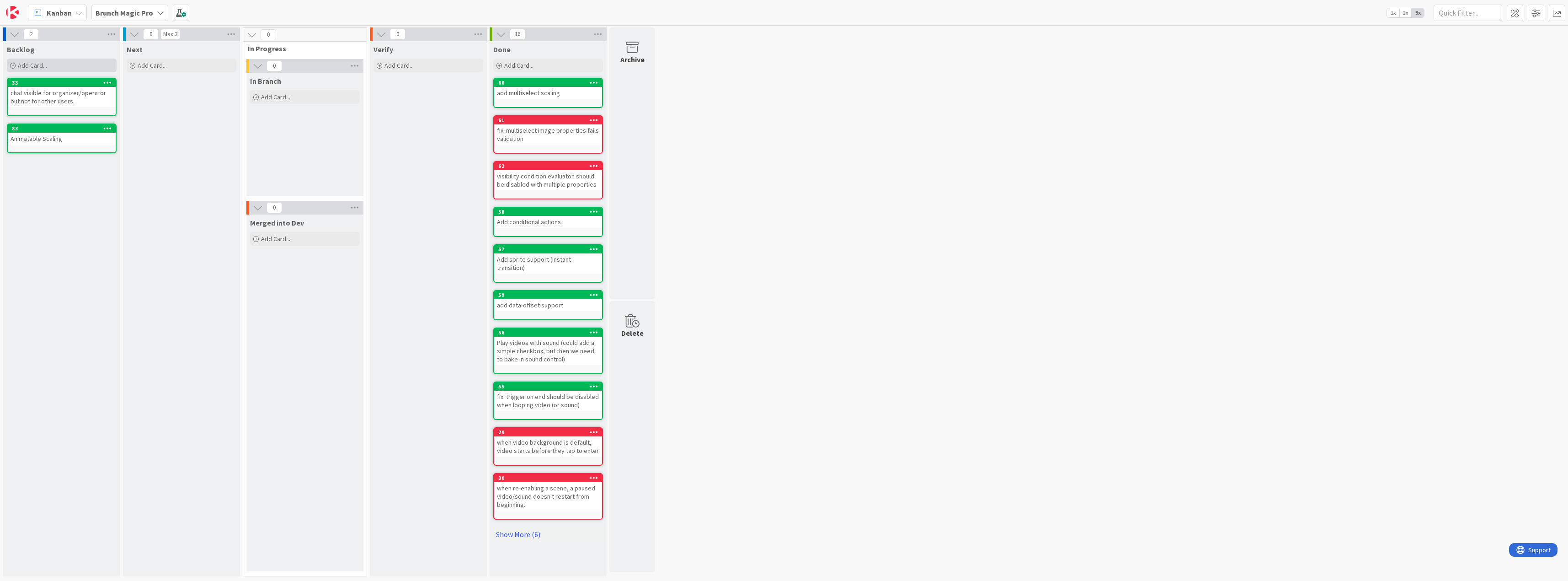
click at [41, 66] on span "Add Card..." at bounding box center [32, 66] width 29 height 9
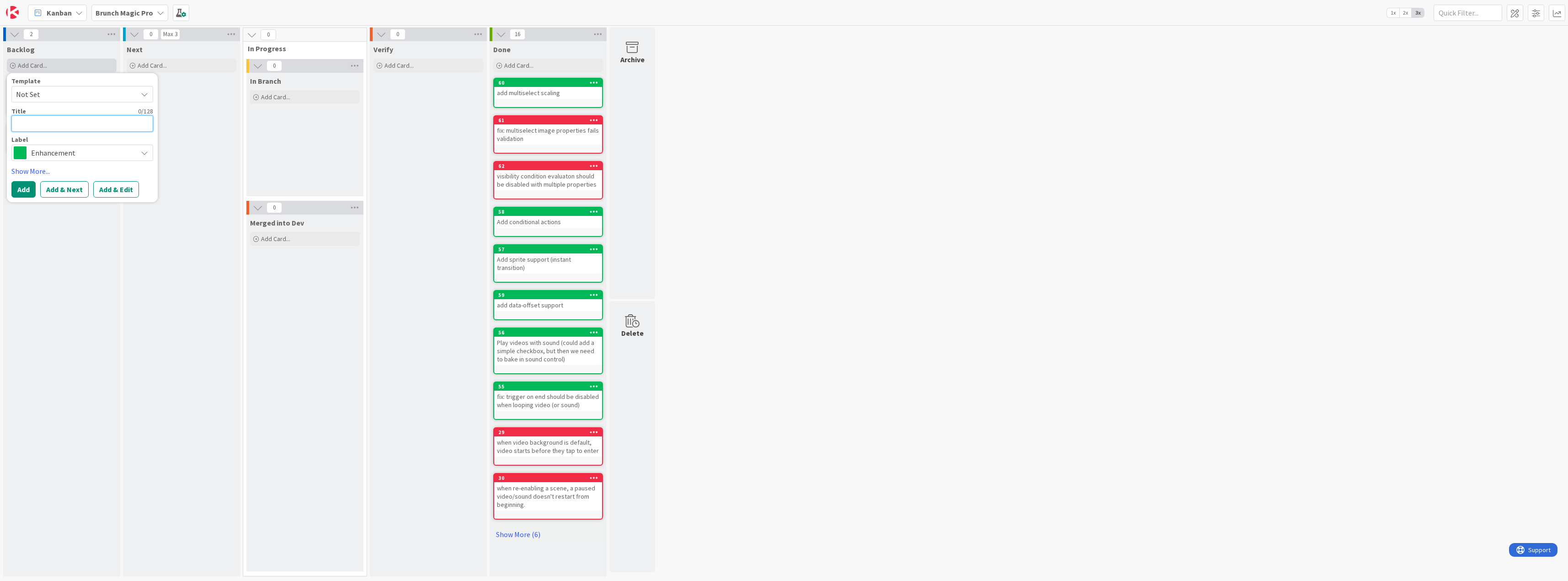
type textarea "x"
type textarea "A"
type textarea "x"
type textarea "An"
type textarea "x"
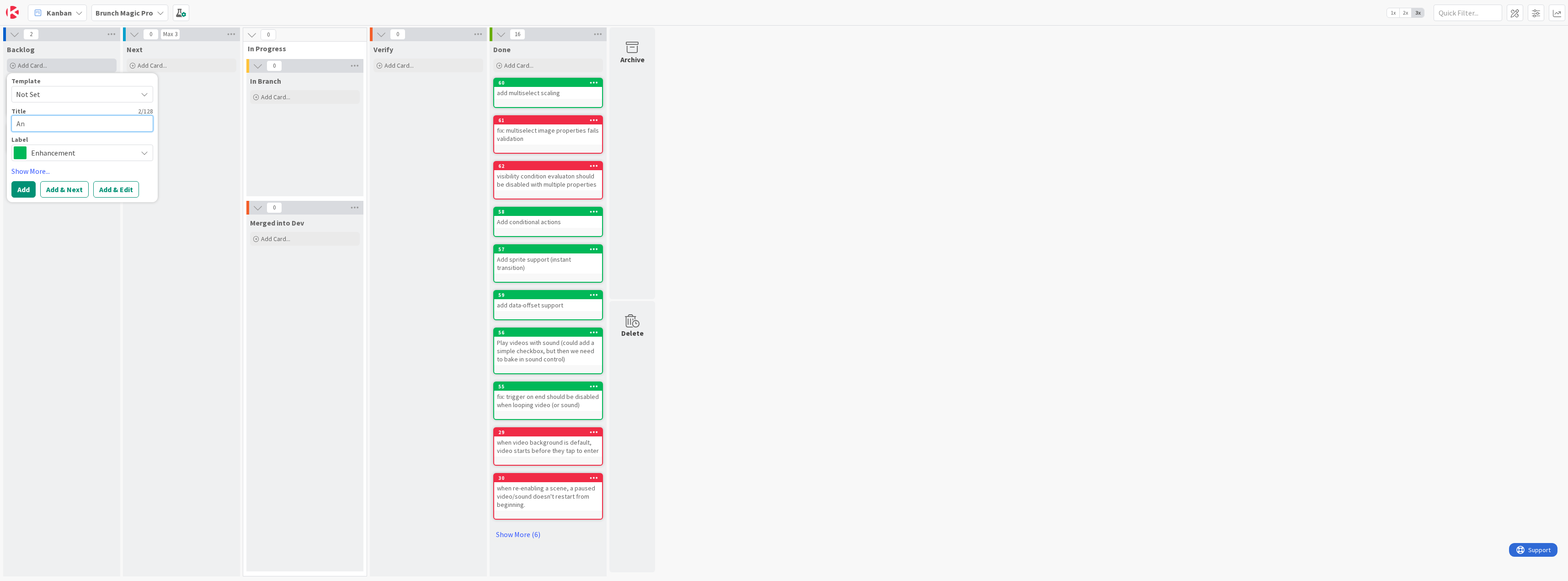
type textarea "[PERSON_NAME]"
type textarea "x"
type textarea "Anim"
type textarea "x"
type textarea "Anima"
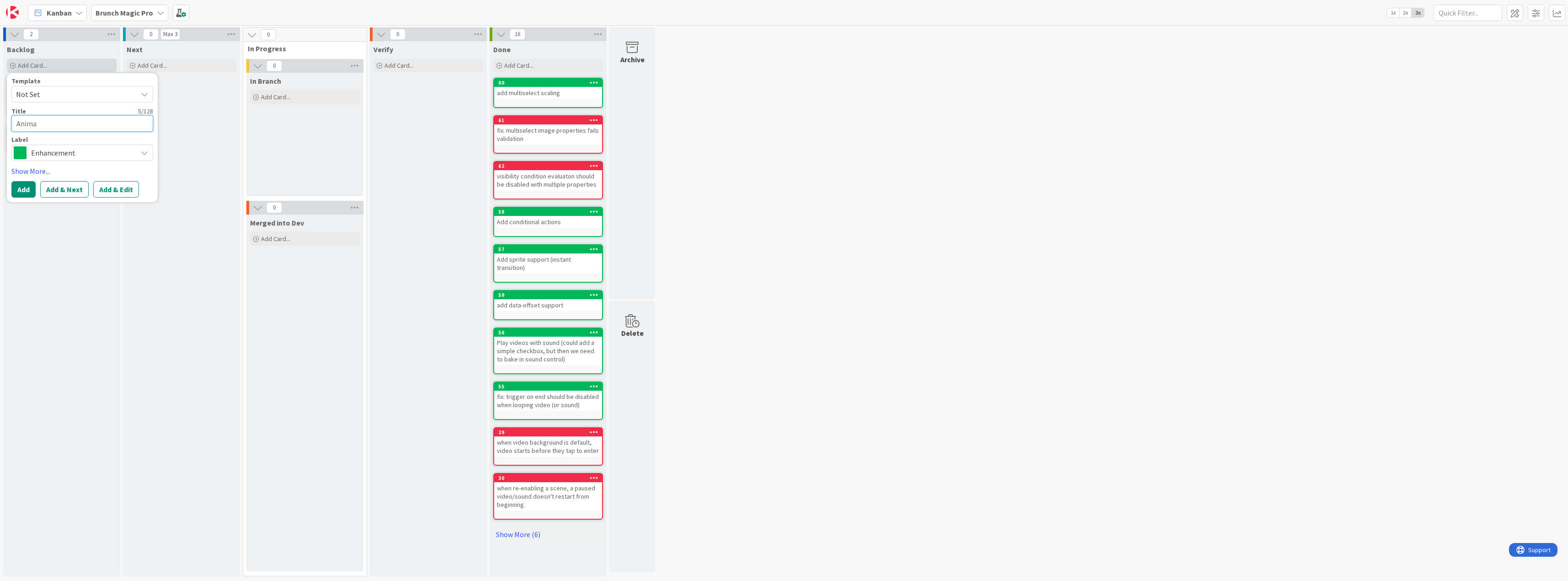
type textarea "x"
type textarea "Animat"
type textarea "x"
type textarea "Animata"
type textarea "x"
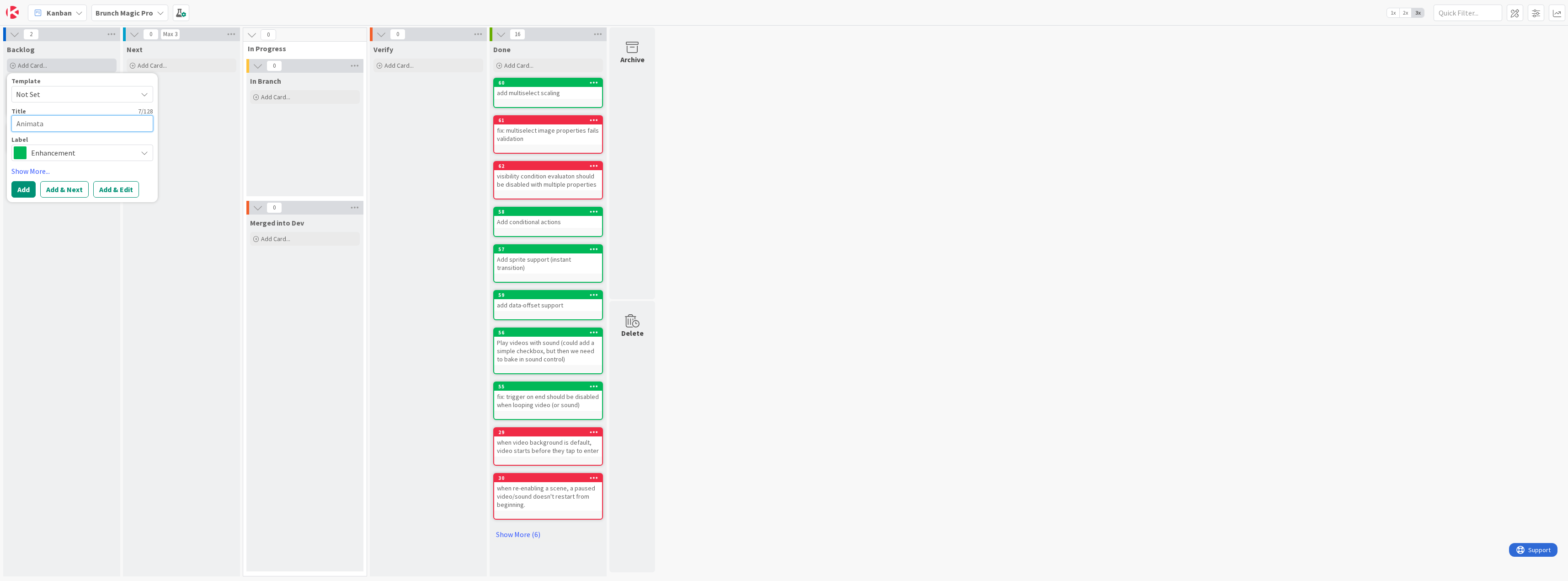
type textarea "Animatab"
type textarea "x"
type textarea "Animatabl"
type textarea "x"
type textarea "Animatable"
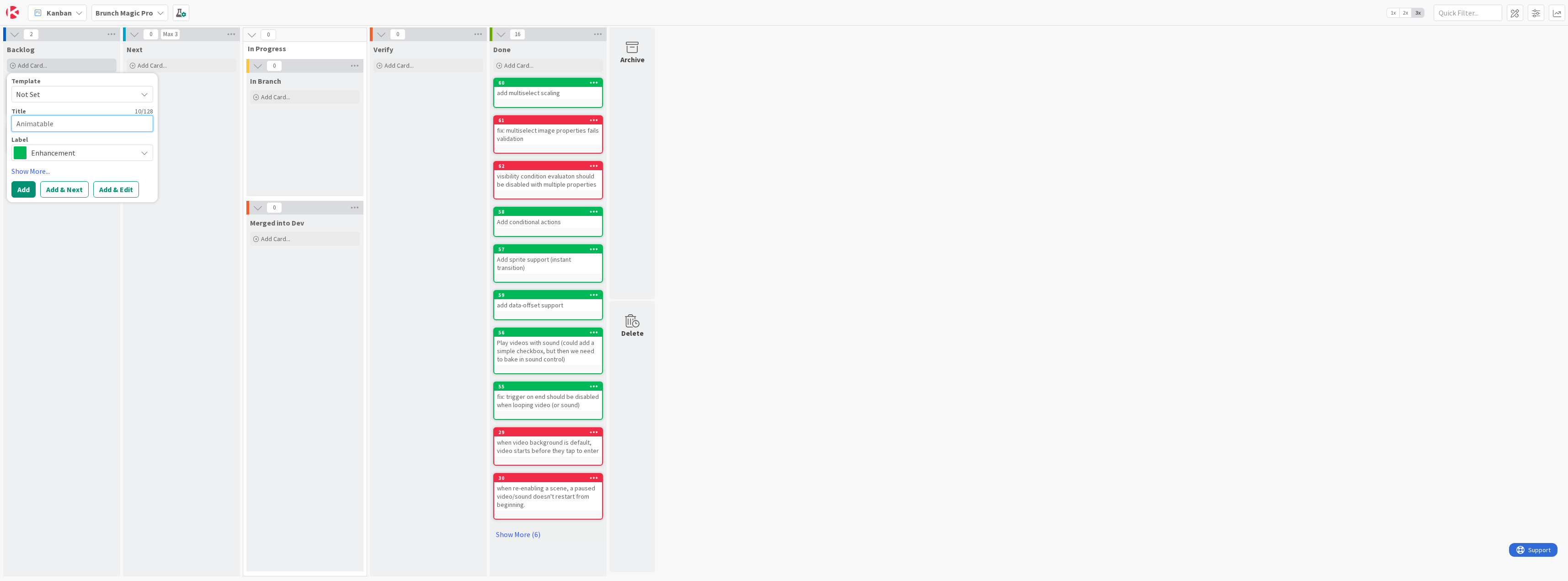
type textarea "x"
type textarea "Animatable"
type textarea "x"
type textarea "Animatable R"
type textarea "x"
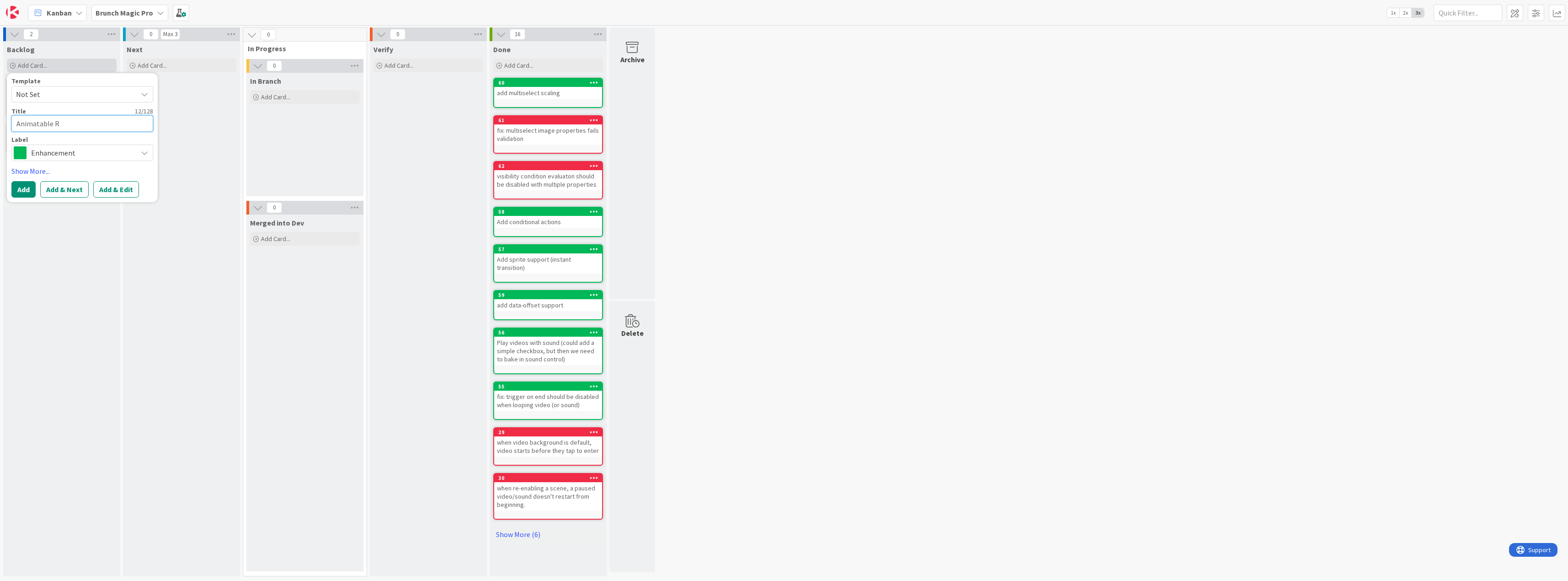
type textarea "Animatable Ro"
type textarea "x"
type textarea "Animatable Rot"
type textarea "x"
type textarea "Animatable Rota"
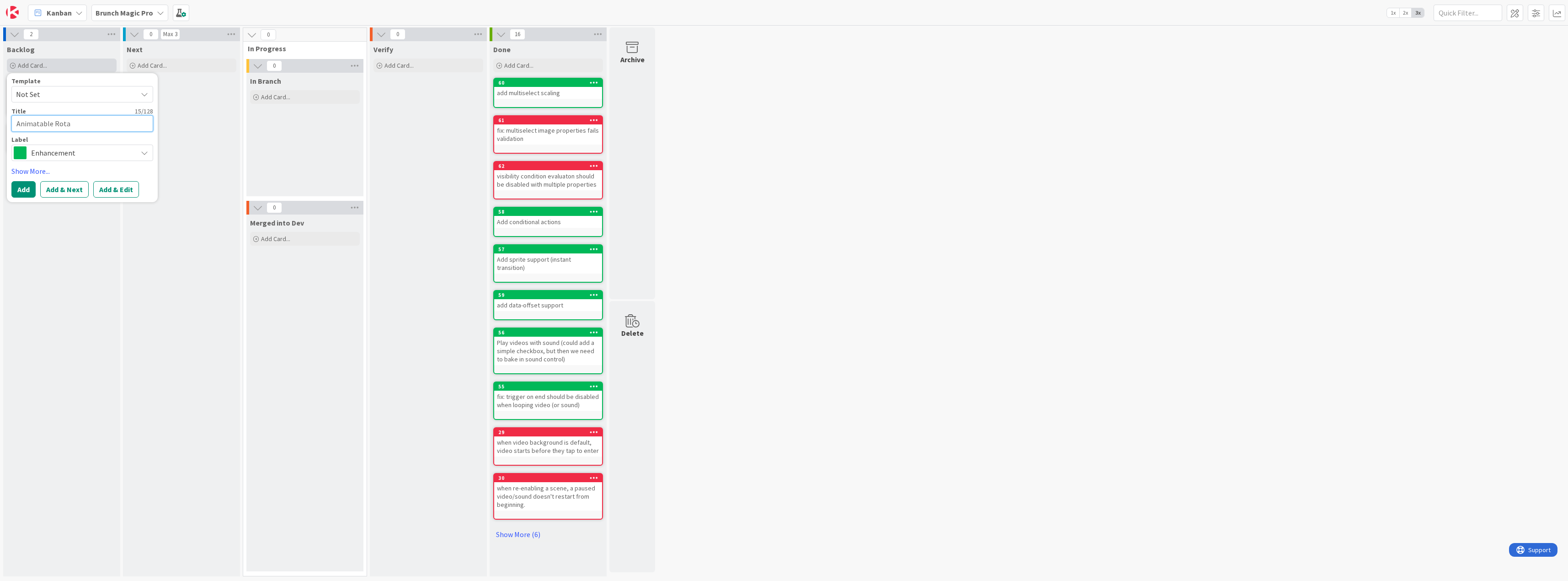
type textarea "x"
type textarea "Animatable Rotat"
type textarea "x"
type textarea "Animatable Rotati"
type textarea "x"
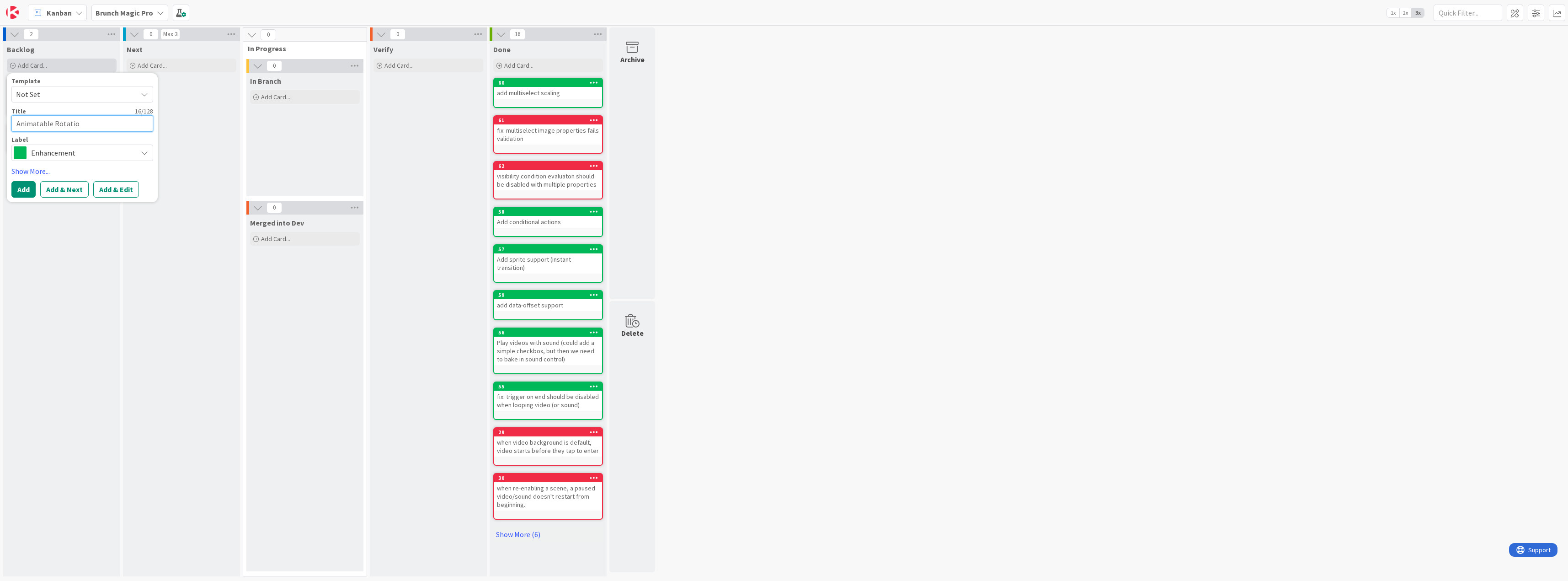
type textarea "Animatable Rotation"
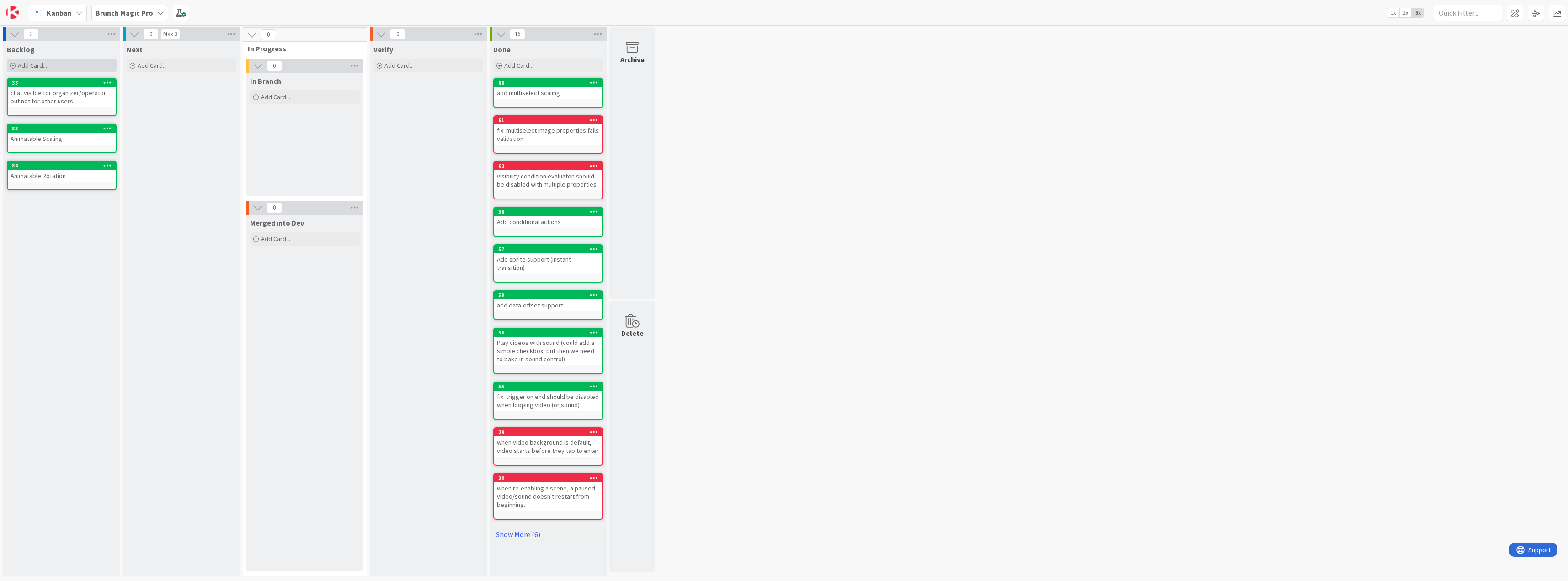
click at [41, 66] on span "Add Card..." at bounding box center [32, 66] width 29 height 9
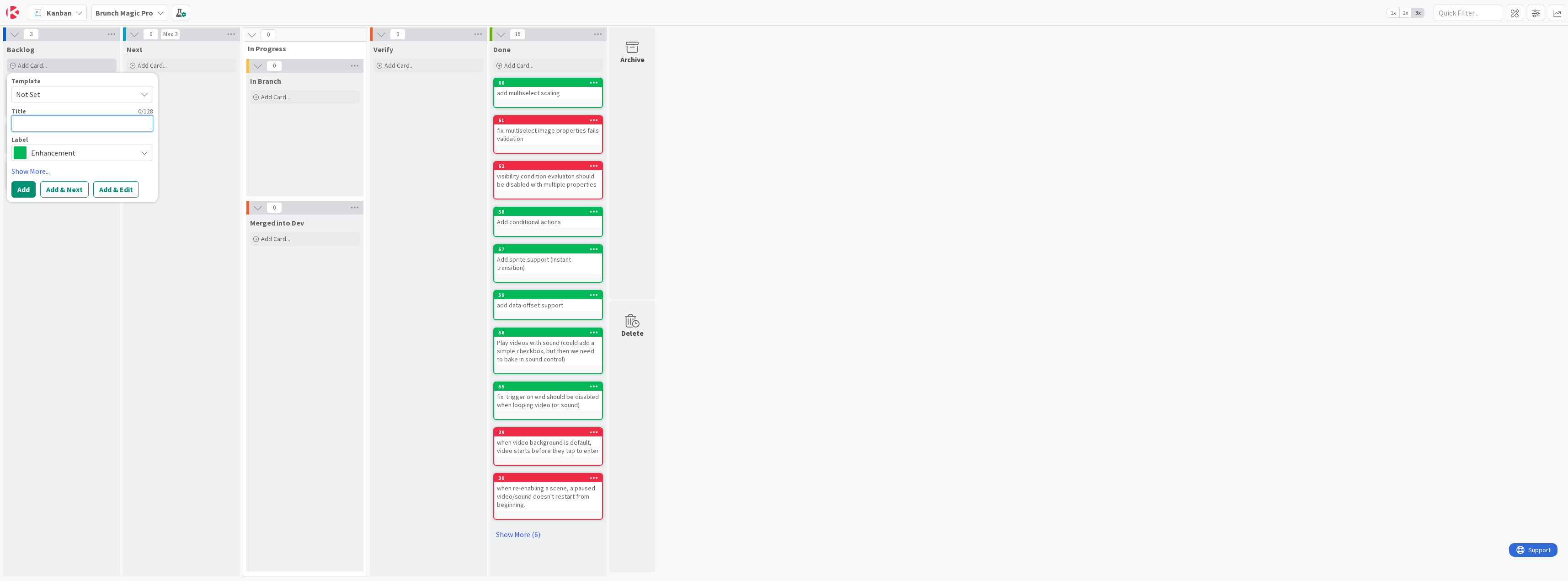
type textarea "x"
type textarea "A"
type textarea "x"
type textarea "Au"
type textarea "x"
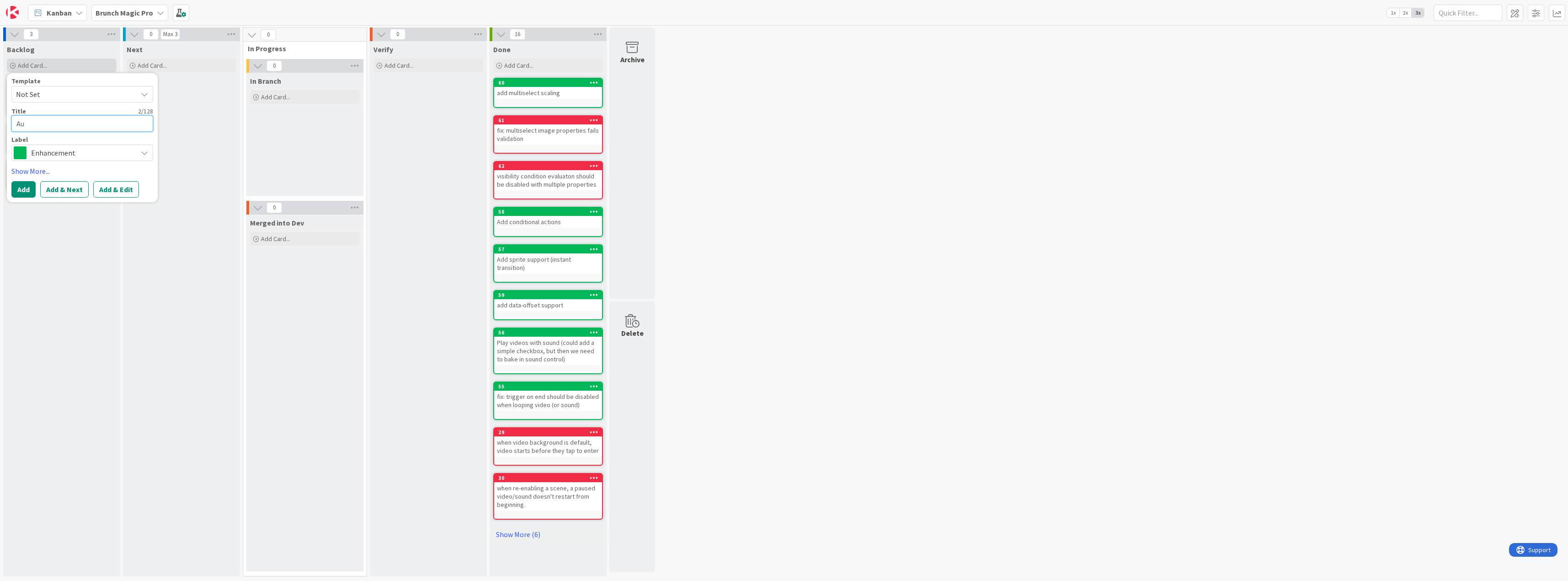
type textarea "Aut"
type textarea "x"
type textarea "Auto"
type textarea "x"
type textarea "Autom"
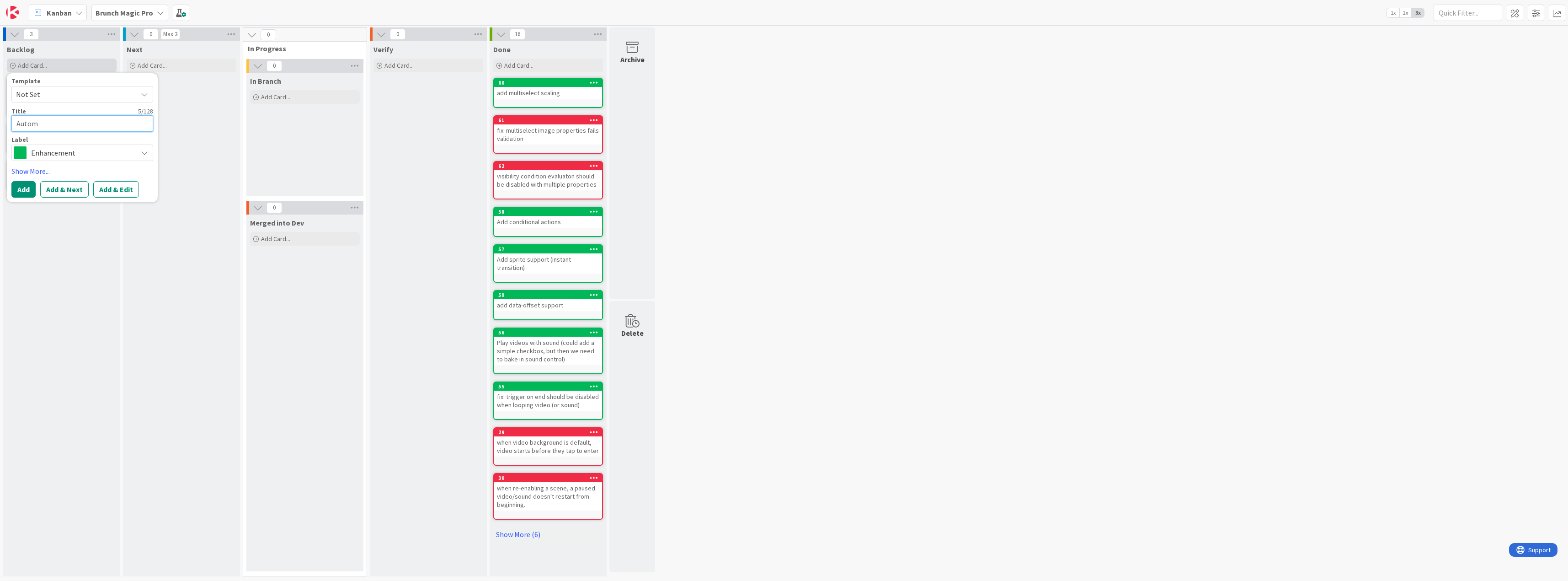
type textarea "x"
type textarea "Automo"
type textarea "x"
type textarea "Autom"
type textarea "x"
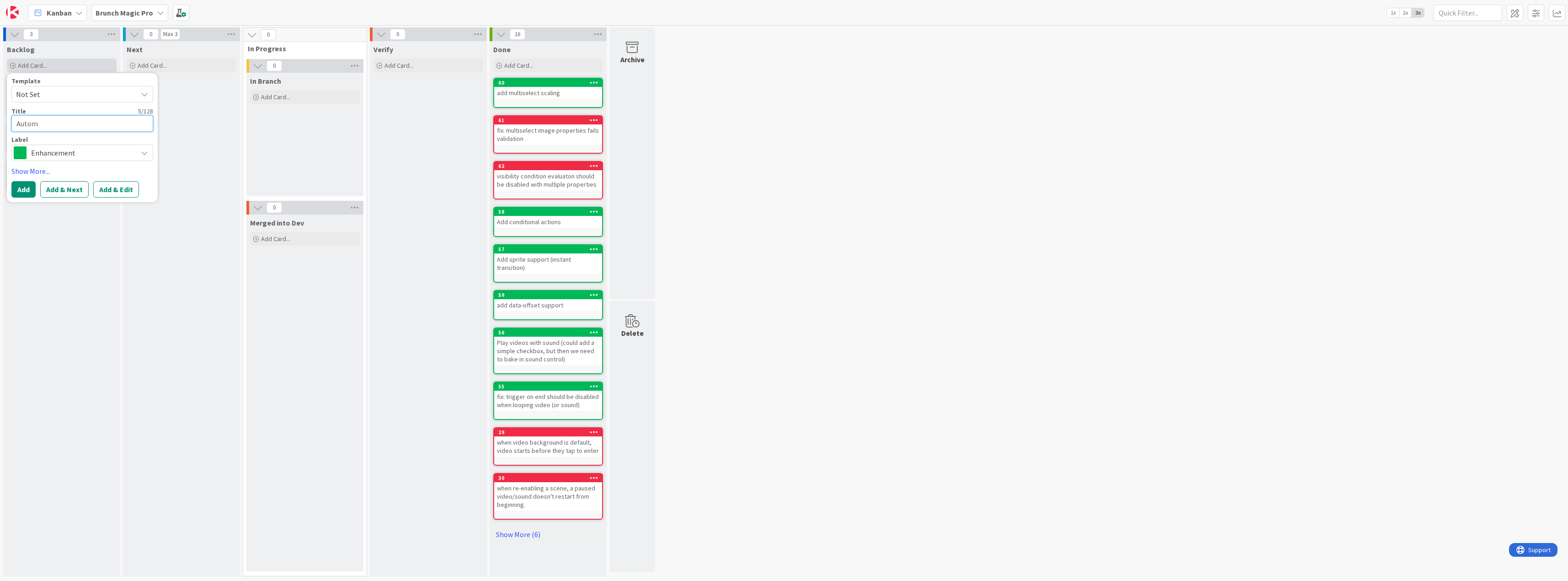
type textarea "Automa"
type textarea "x"
type textarea "Automat"
type textarea "x"
type textarea "Automata"
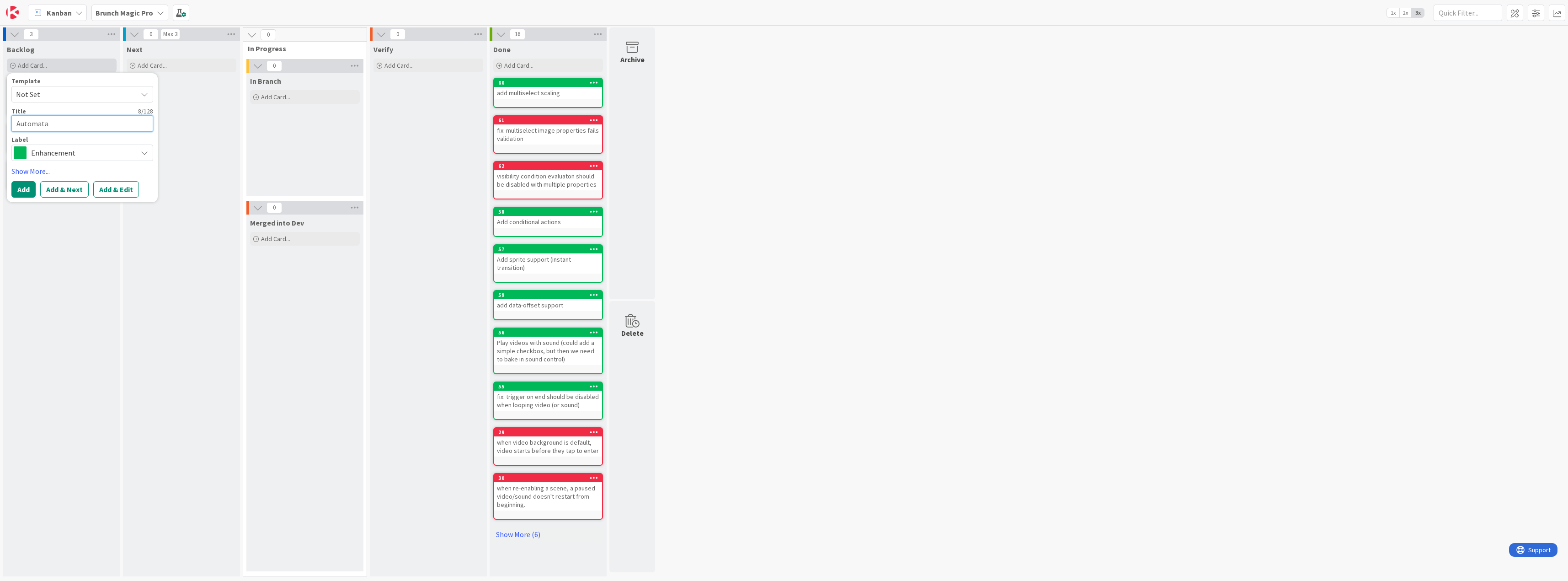
type textarea "x"
type textarea "Automatai"
type textarea "x"
type textarea "Automataio"
type textarea "x"
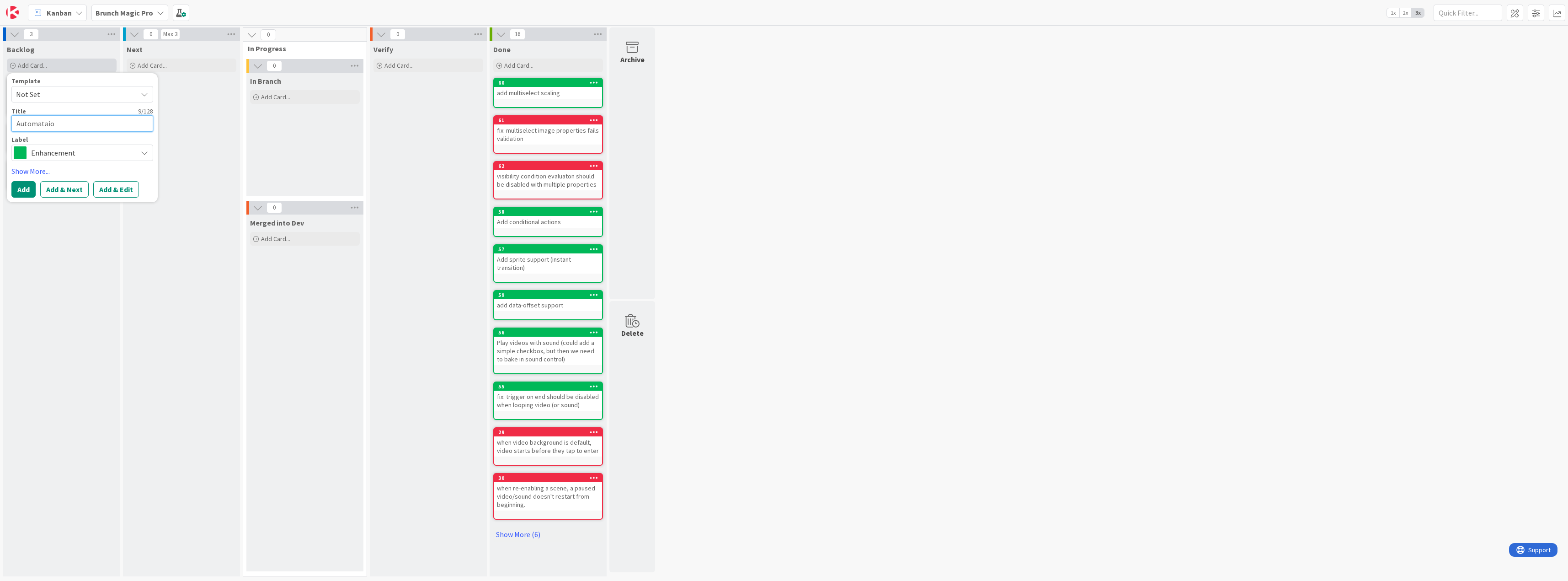
type textarea "Automataion"
type textarea "x"
type textarea "Automataio"
type textarea "x"
type textarea "Automatai"
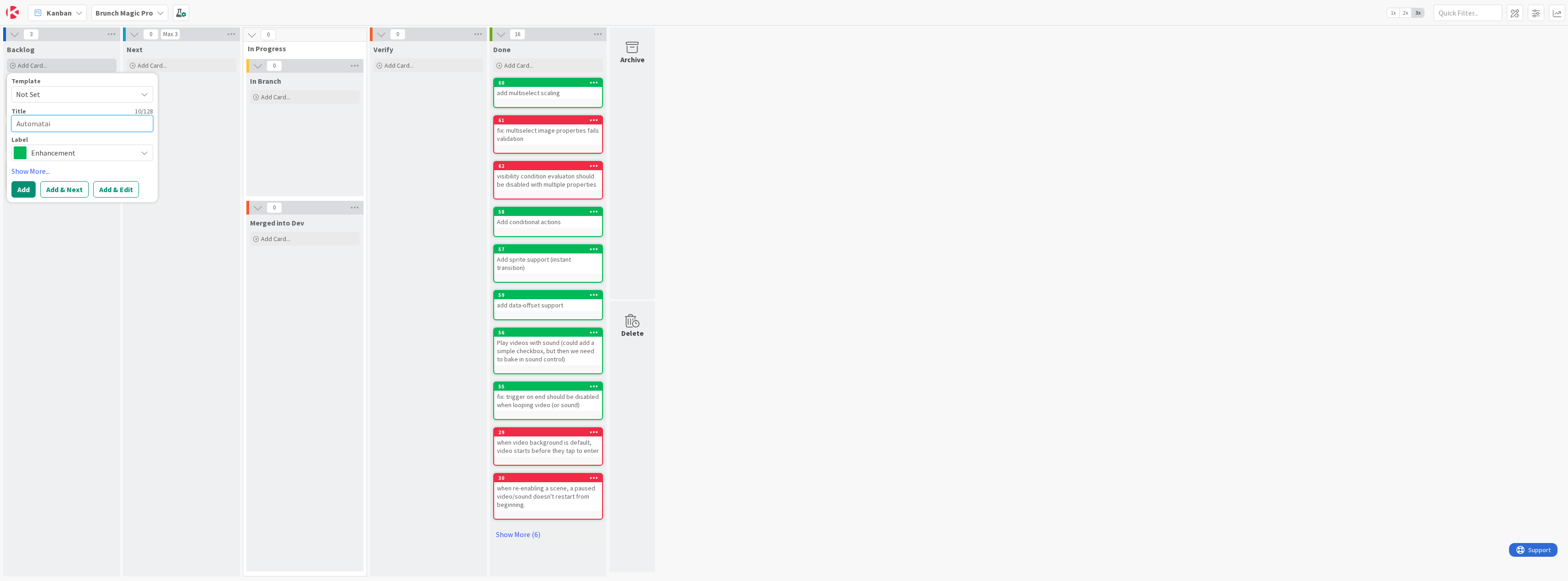
type textarea "x"
type textarea "Automata"
type textarea "x"
type textarea "Automat"
type textarea "x"
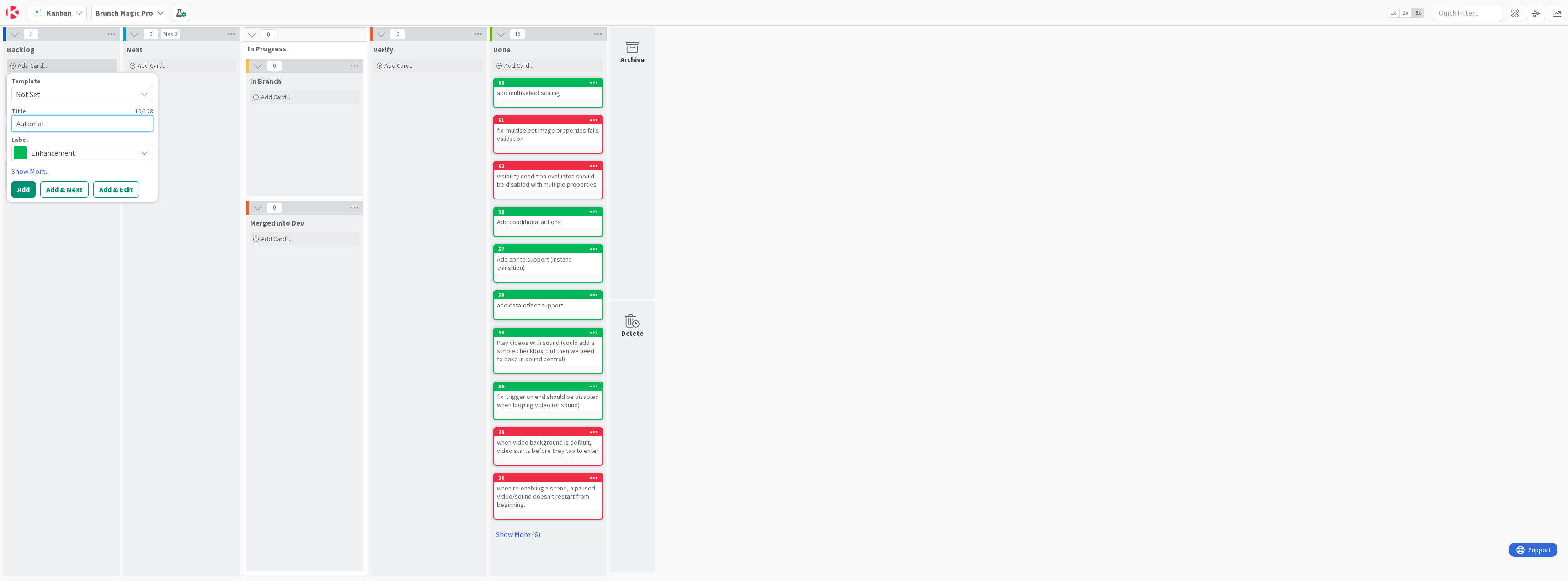
type textarea "Automa"
type textarea "x"
type textarea "Autom"
type textarea "x"
type textarea "Auto"
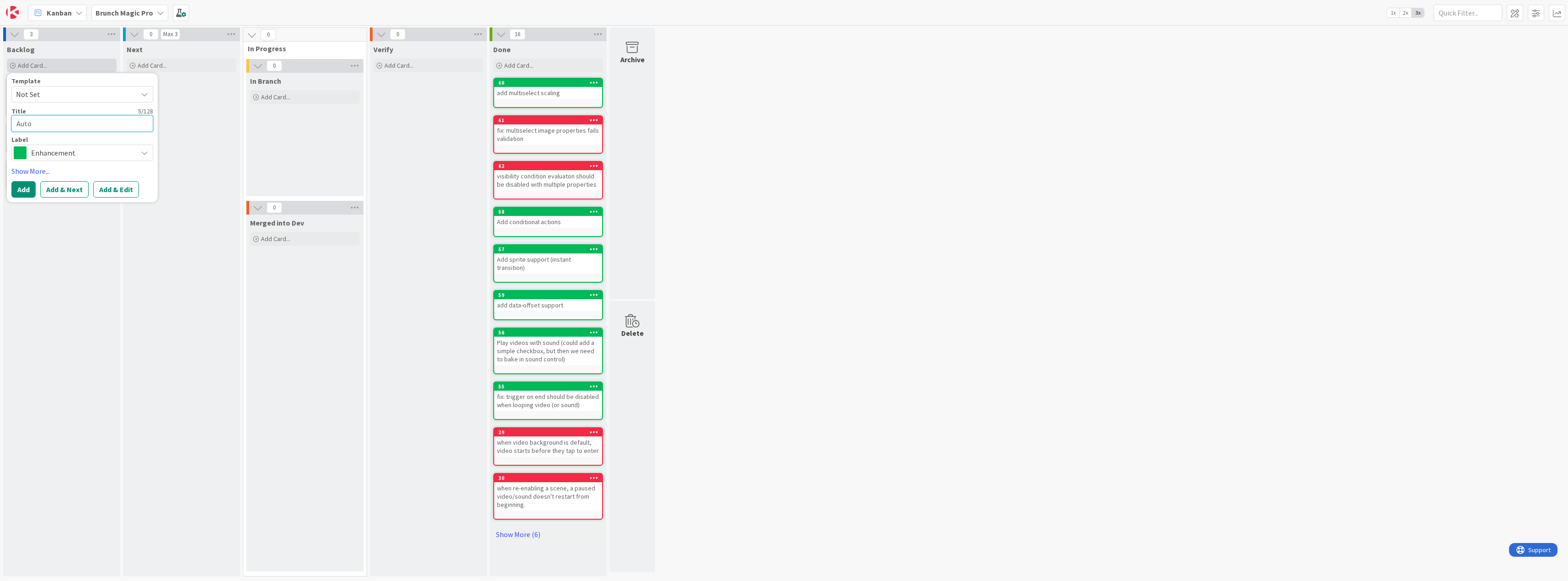
type textarea "x"
type textarea "Aut"
type textarea "x"
type textarea "Au"
type textarea "x"
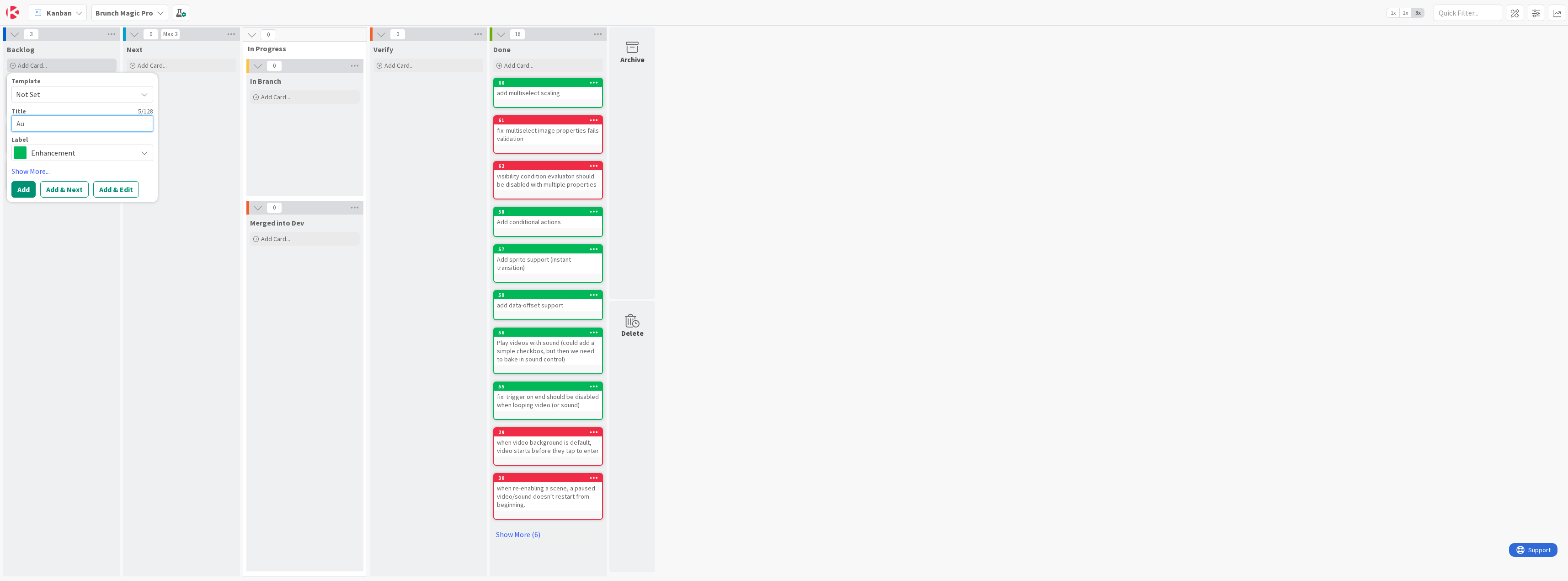
type textarea "A"
type textarea "x"
type textarea "T"
type textarea "x"
type textarea "Te"
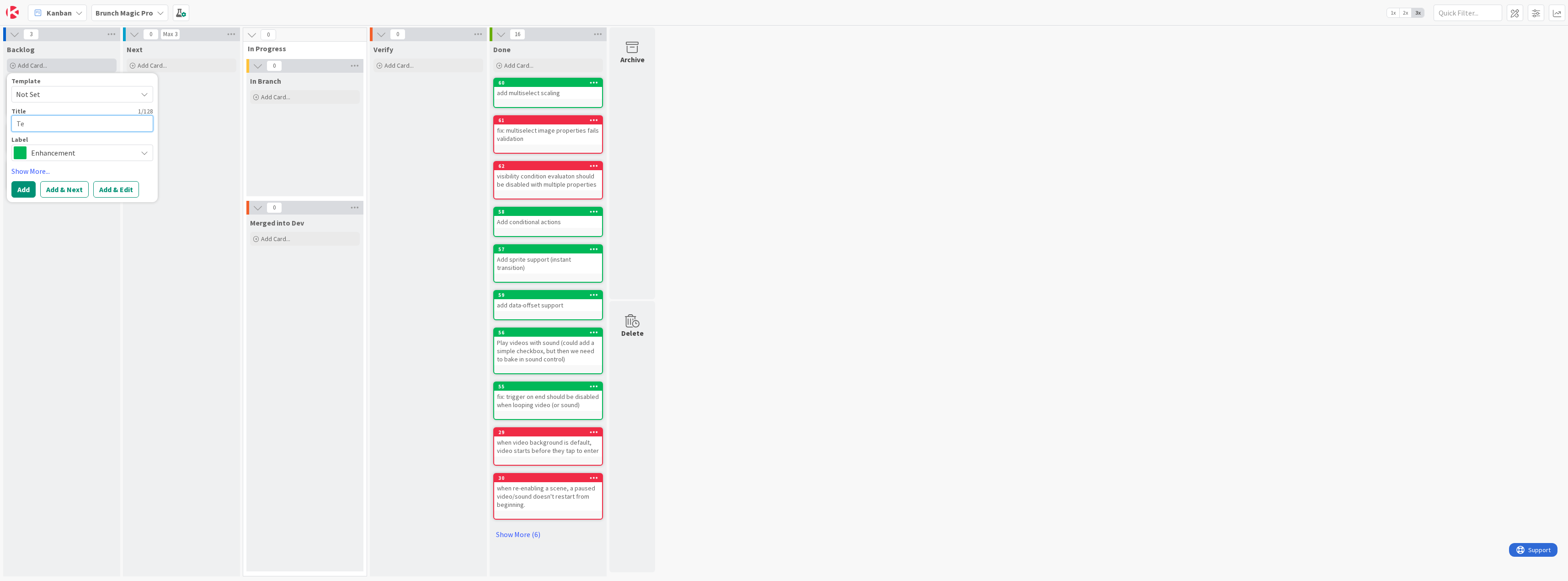
type textarea "x"
type textarea "Tem"
type textarea "x"
type textarea "Temp"
type textarea "x"
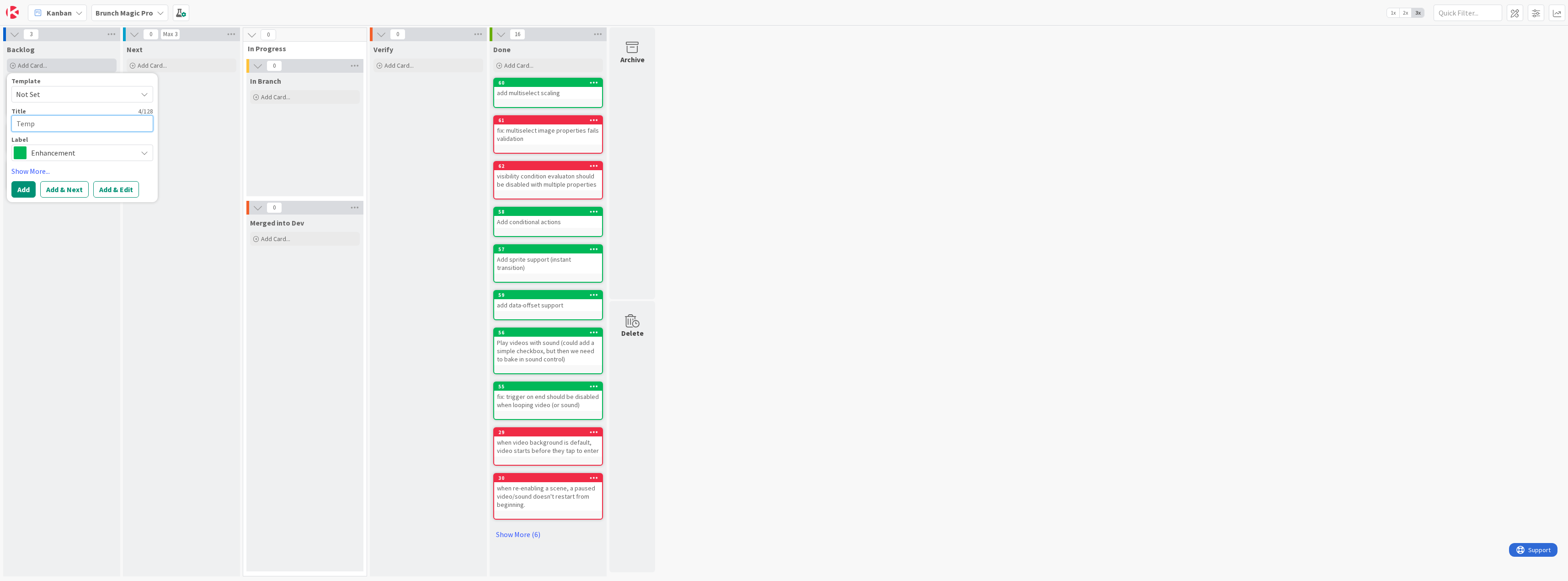
type textarea "Templ"
type textarea "x"
type textarea "Templa"
type textarea "x"
type textarea "Templat"
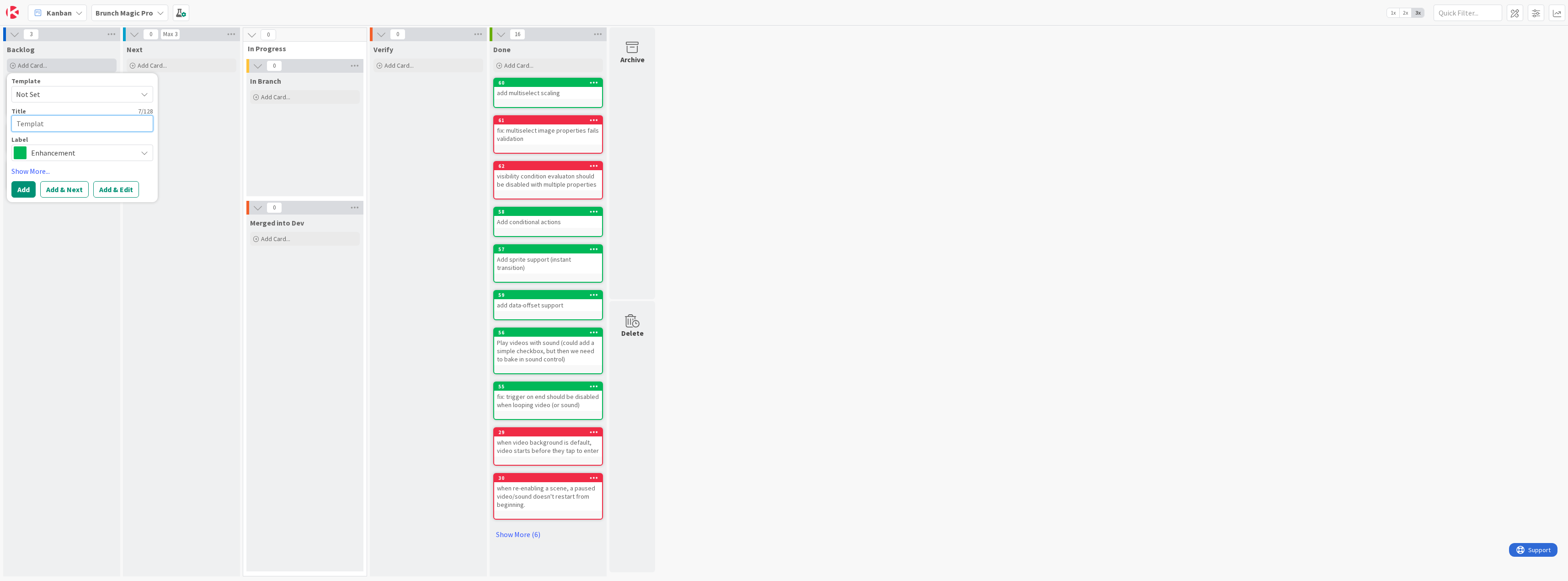
type textarea "x"
type textarea "Template"
type textarea "x"
type textarea "Template"
type textarea "x"
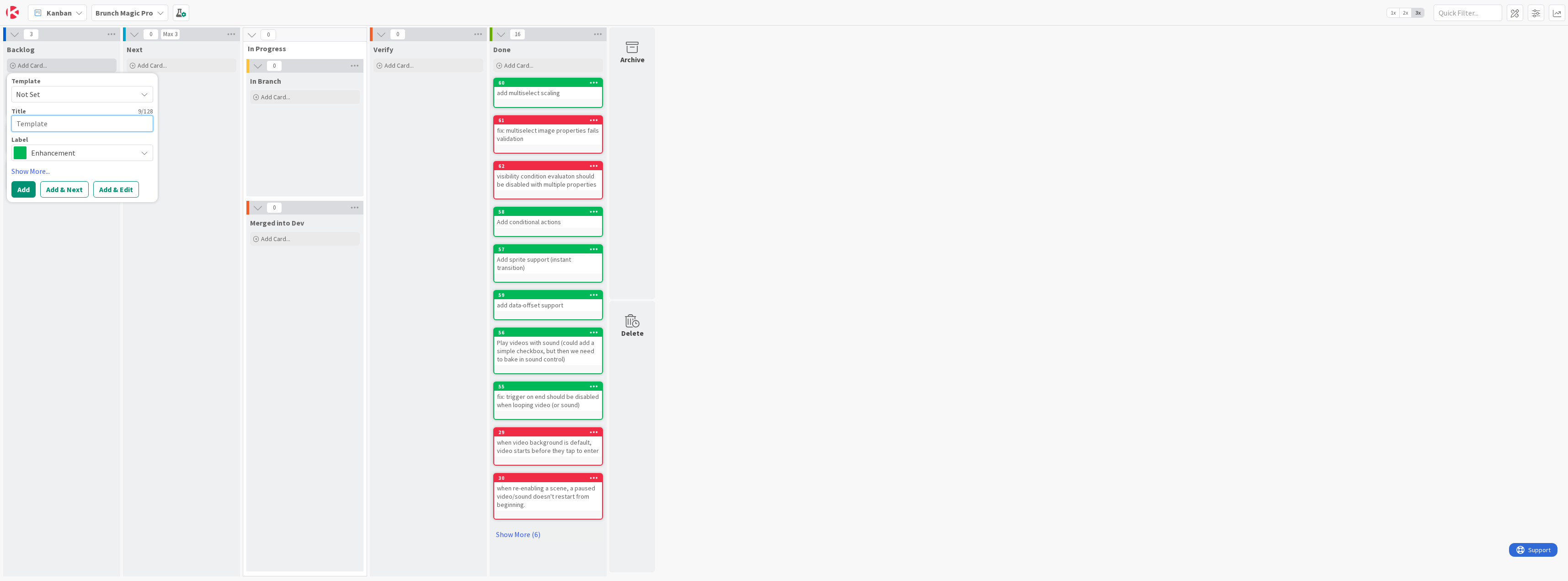
type textarea "Template ("
type textarea "x"
type textarea "Template (T"
type textarea "x"
type textarea "Template (Ti"
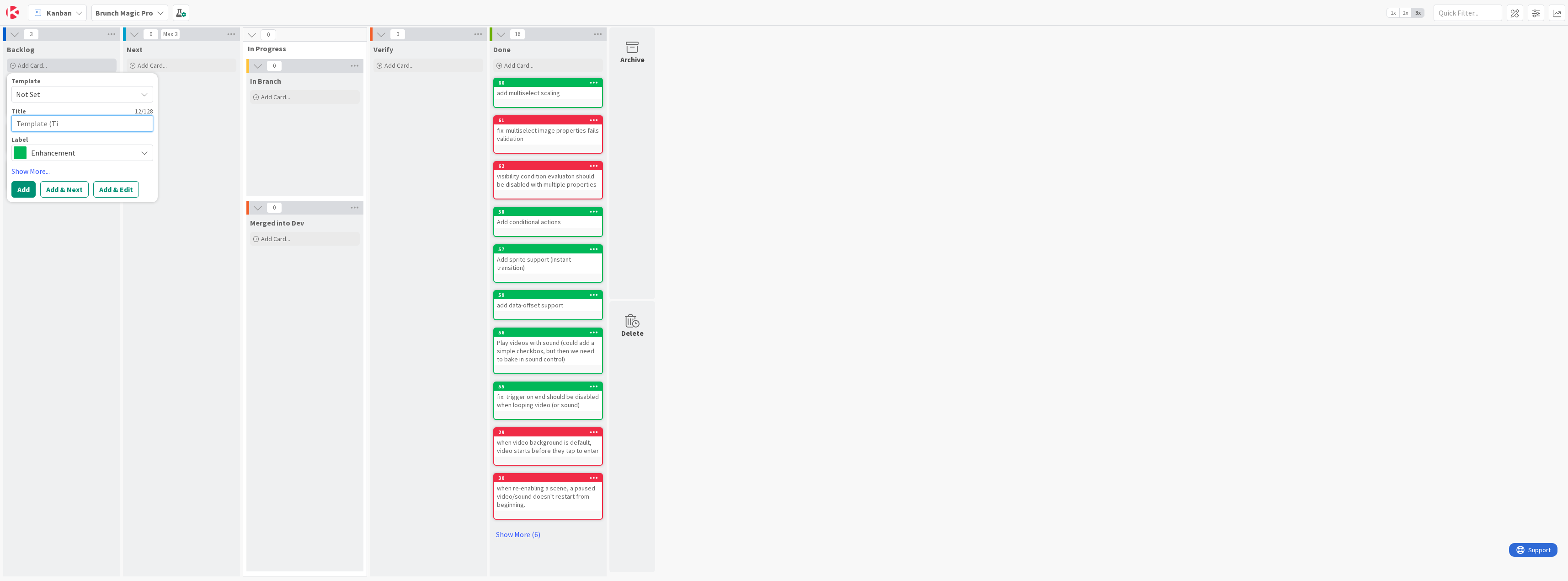
type textarea "x"
type textarea "Template (Til"
type textarea "x"
type textarea "Template (Tili"
type textarea "x"
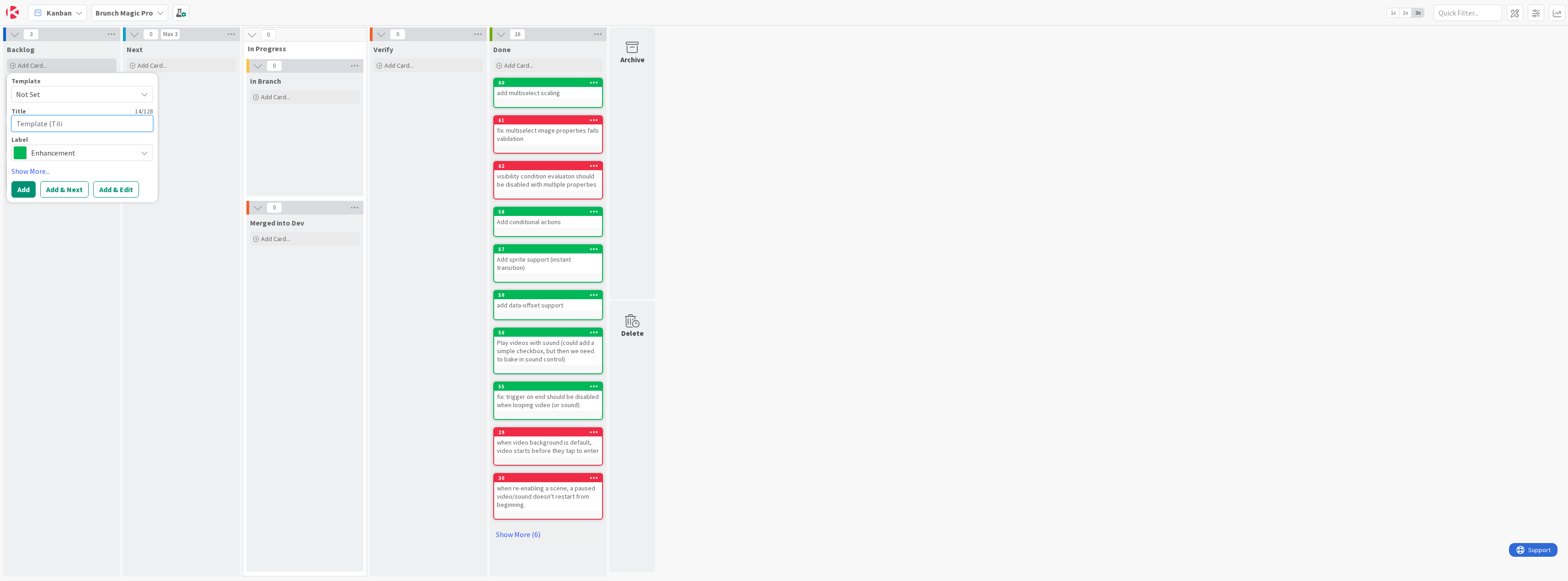
type textarea "Template (Tilin"
type textarea "x"
type textarea "Template (Tili"
type textarea "x"
type textarea "Template (Til"
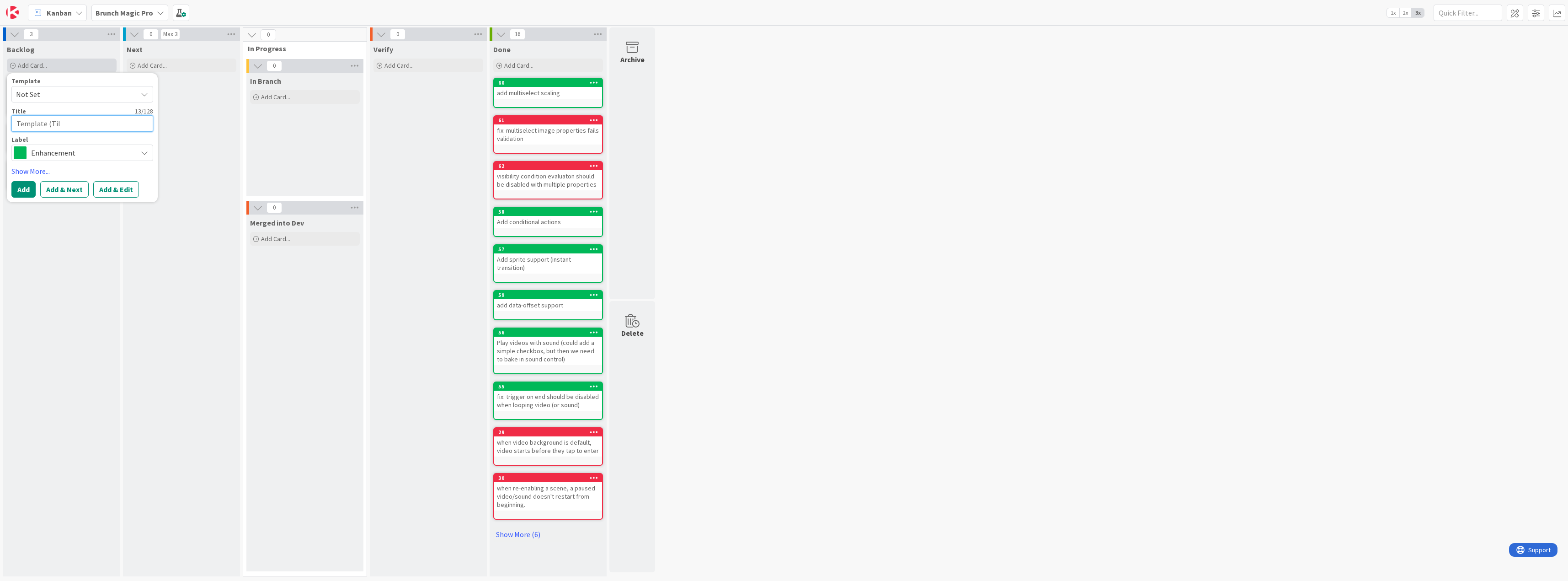
type textarea "x"
type textarea "Template (Ti"
type textarea "x"
type textarea "Template (T"
type textarea "x"
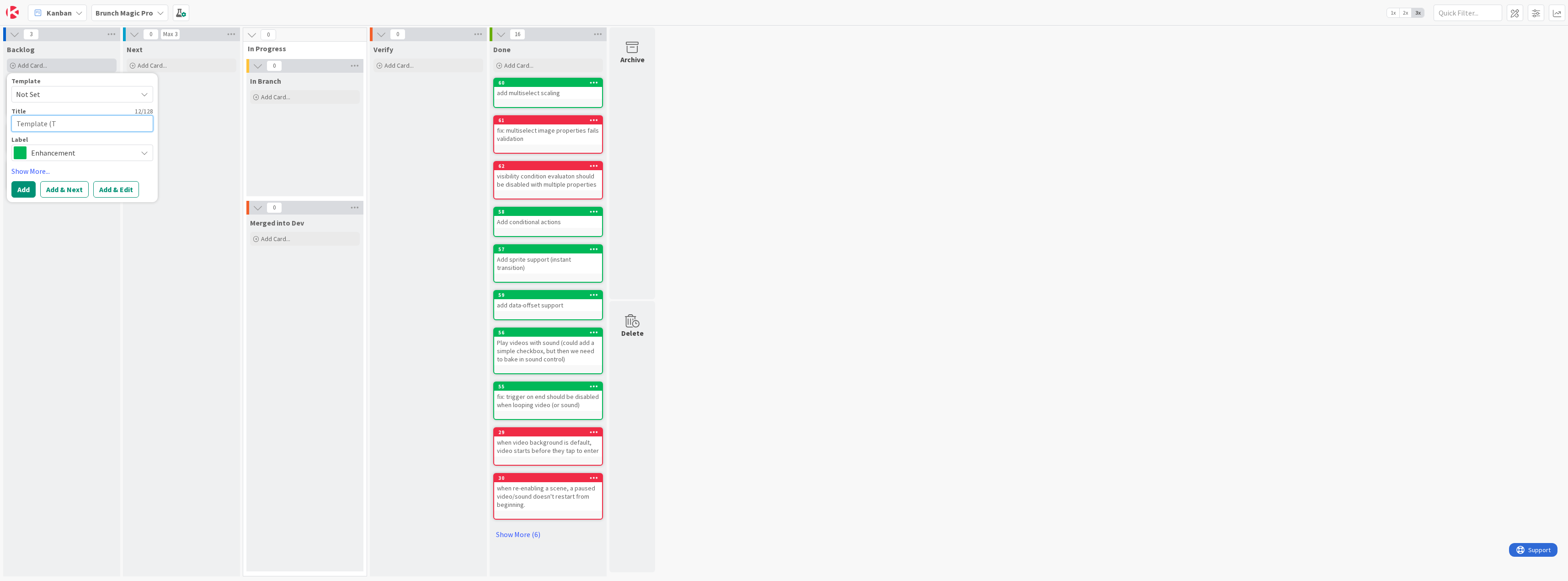
type textarea "Template ("
type textarea "x"
type textarea "Template (CO"
type textarea "x"
type textarea "Template (COn"
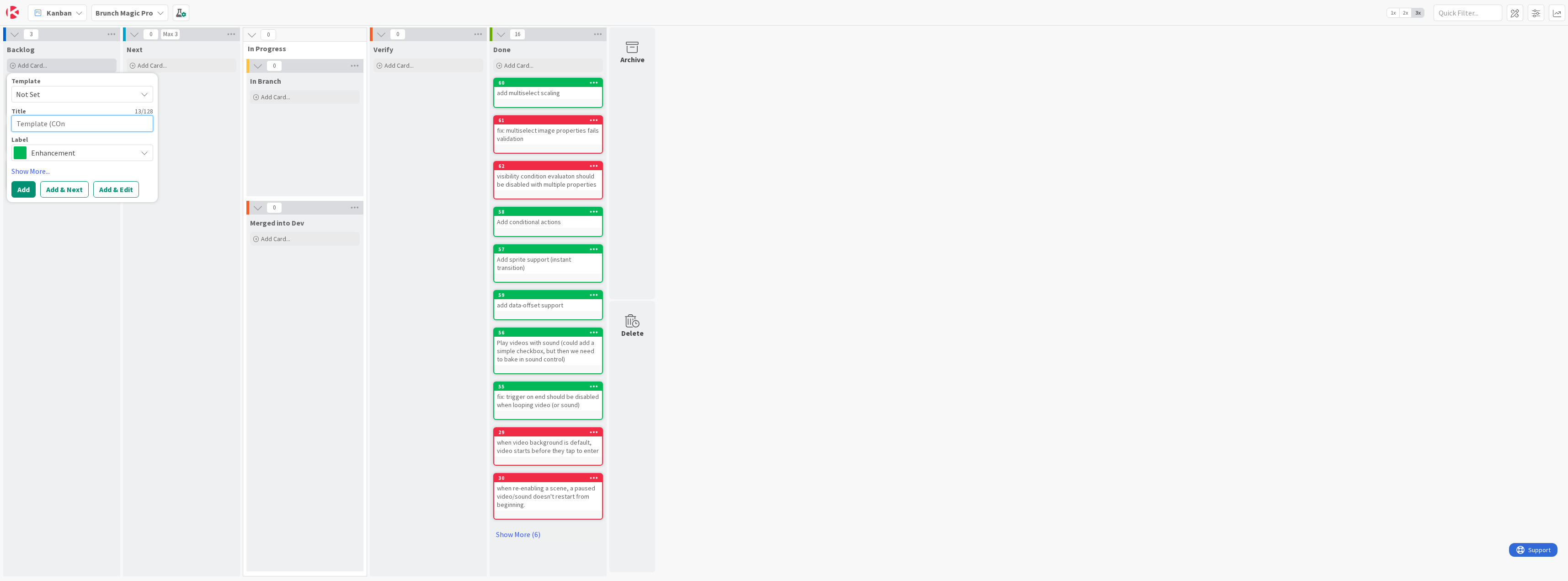
type textarea "x"
type textarea "Template (COnt"
type textarea "x"
type textarea "Template ([PERSON_NAME]"
type textarea "x"
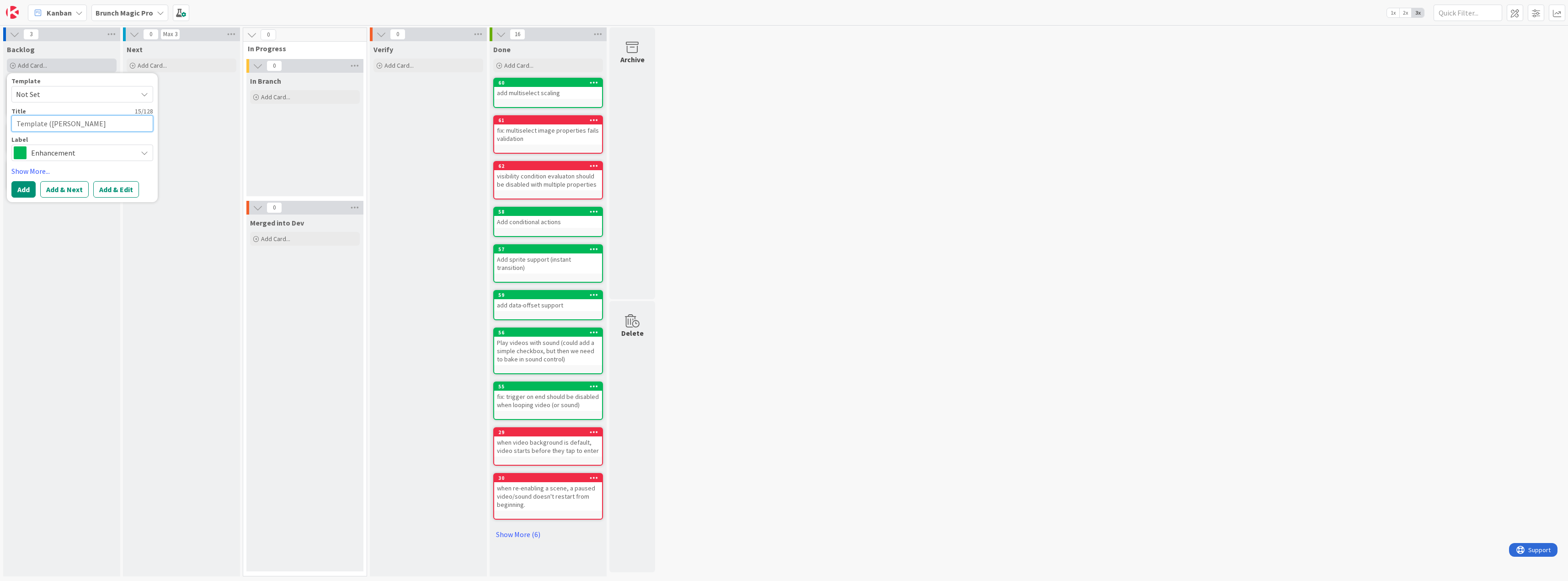
type textarea "Template (COnt"
type textarea "x"
type textarea "Template (COn"
type textarea "x"
type textarea "Template (CO"
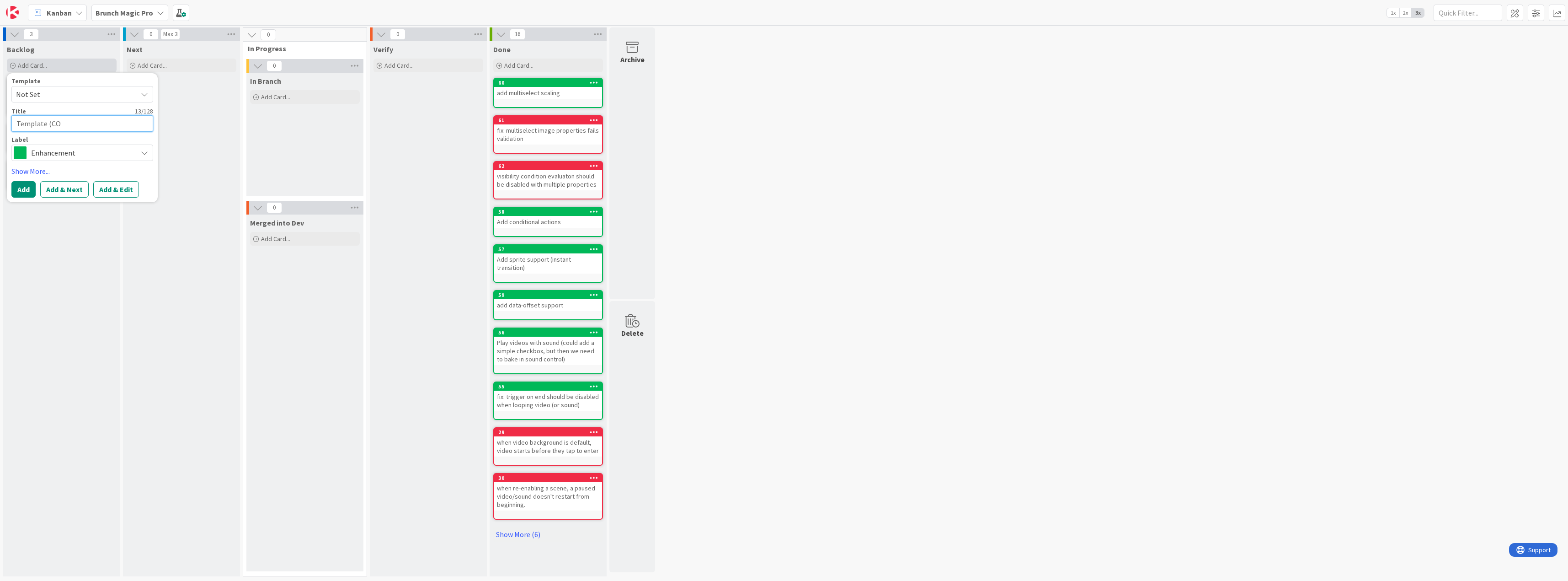
type textarea "x"
type textarea "Template (C"
type textarea "x"
type textarea "Template (Co"
type textarea "x"
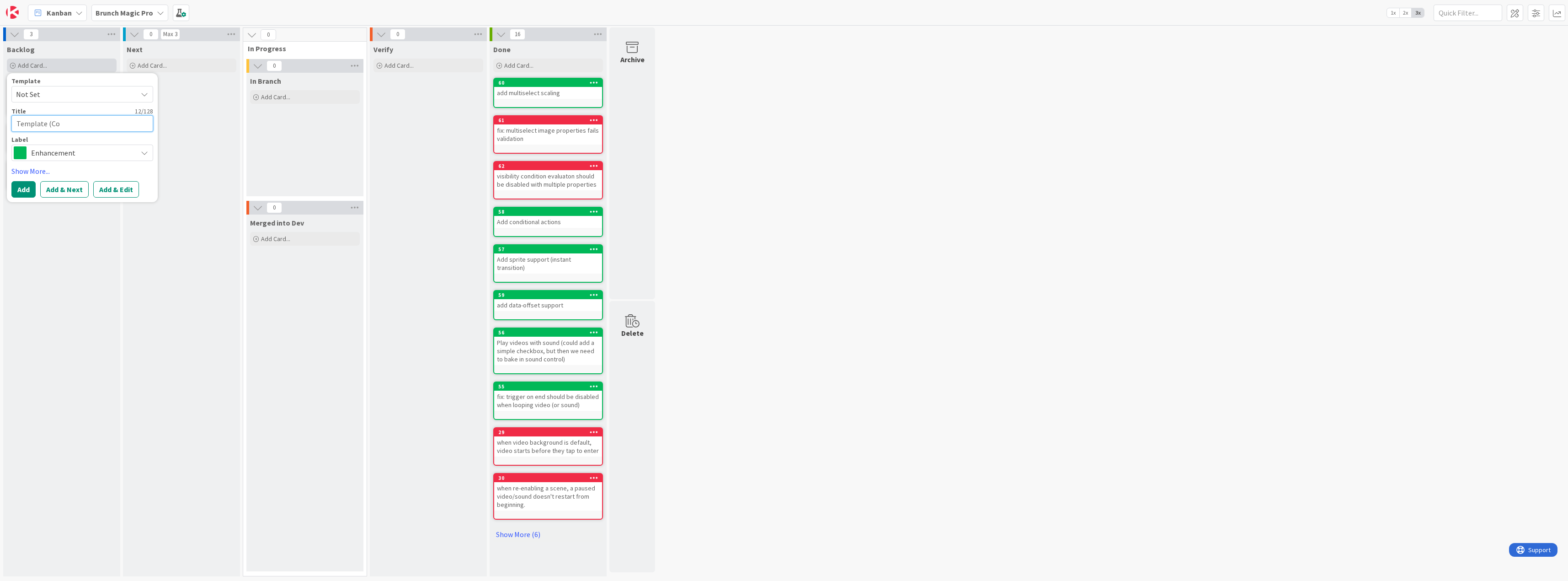
type textarea "Template (Con"
type textarea "x"
type textarea "Template (Cont"
type textarea "x"
type textarea "Template ([PERSON_NAME]"
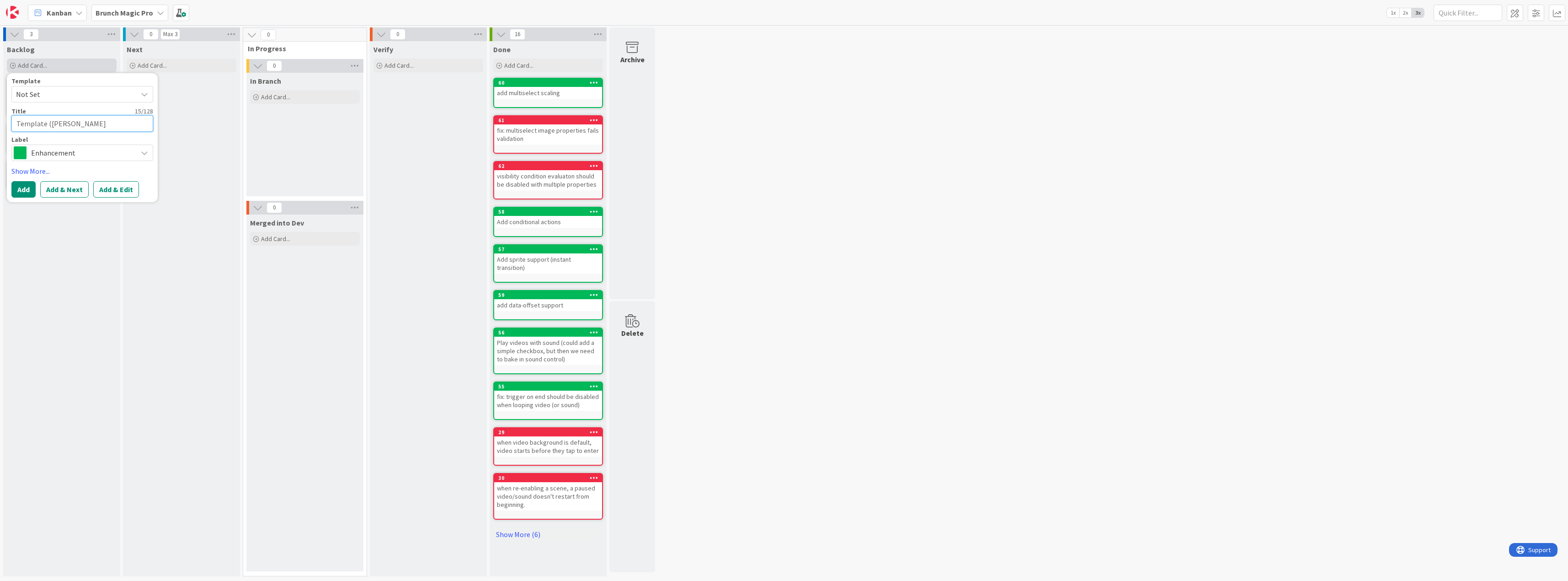
type textarea "x"
type textarea "Template (Contin"
type textarea "x"
type textarea "Template (Continu"
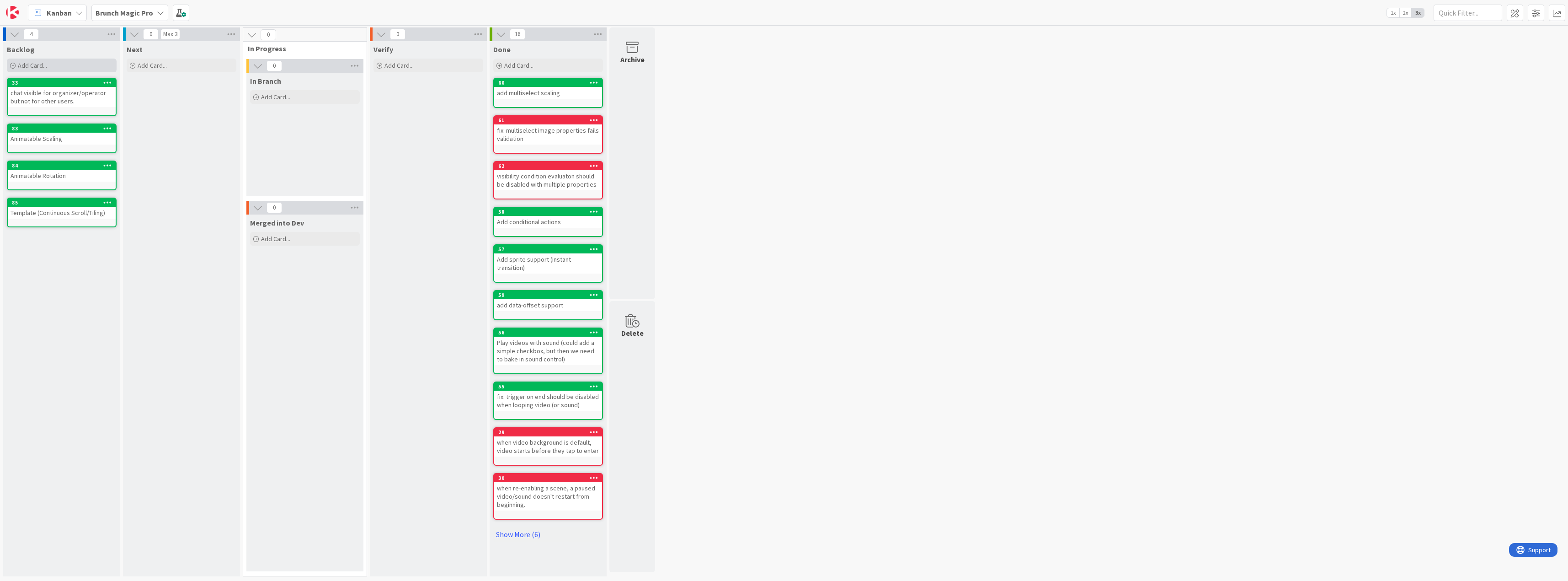
click at [41, 66] on span "Add Card..." at bounding box center [32, 66] width 29 height 9
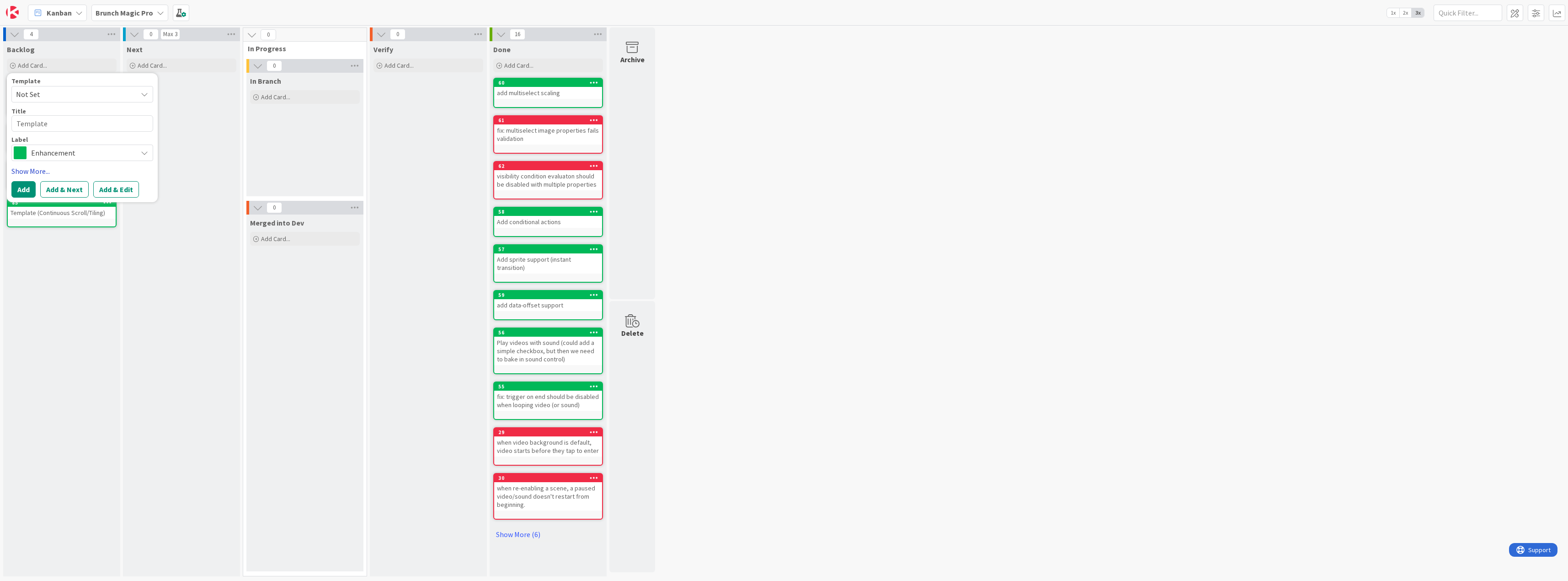
click at [30, 172] on link "Show More..." at bounding box center [82, 171] width 142 height 11
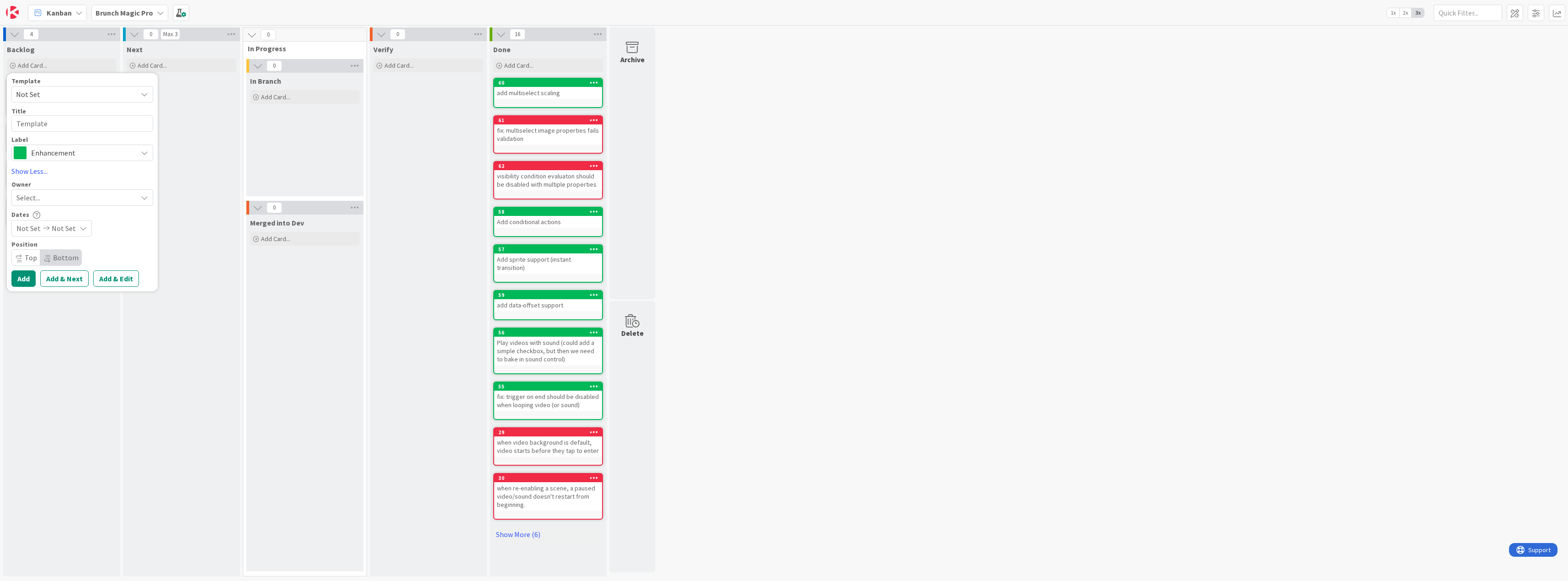
click at [27, 258] on span "Top" at bounding box center [31, 257] width 12 height 9
click at [52, 122] on textarea "Template" at bounding box center [82, 123] width 142 height 16
click at [62, 253] on span "Bottom" at bounding box center [66, 257] width 26 height 9
click at [56, 123] on textarea "Template" at bounding box center [82, 123] width 142 height 16
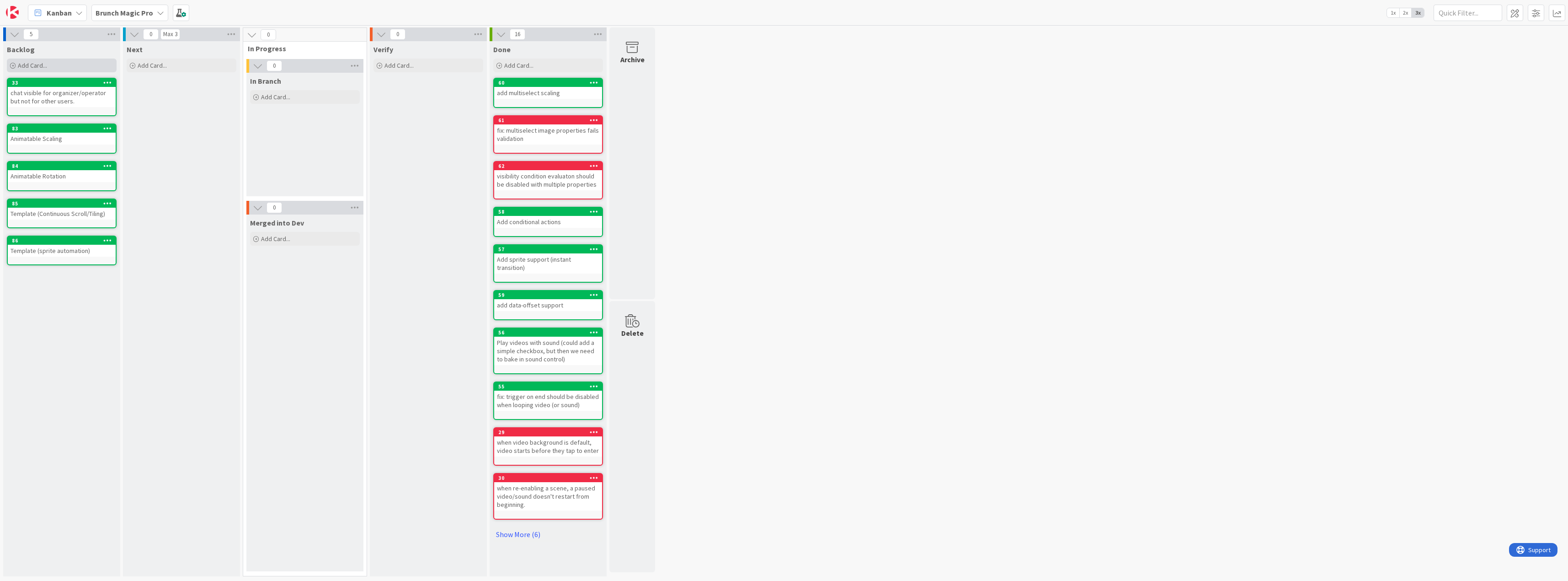
click at [39, 66] on span "Add Card..." at bounding box center [32, 66] width 29 height 9
click at [69, 289] on div "Template (infinite scrolling)" at bounding box center [61, 288] width 108 height 12
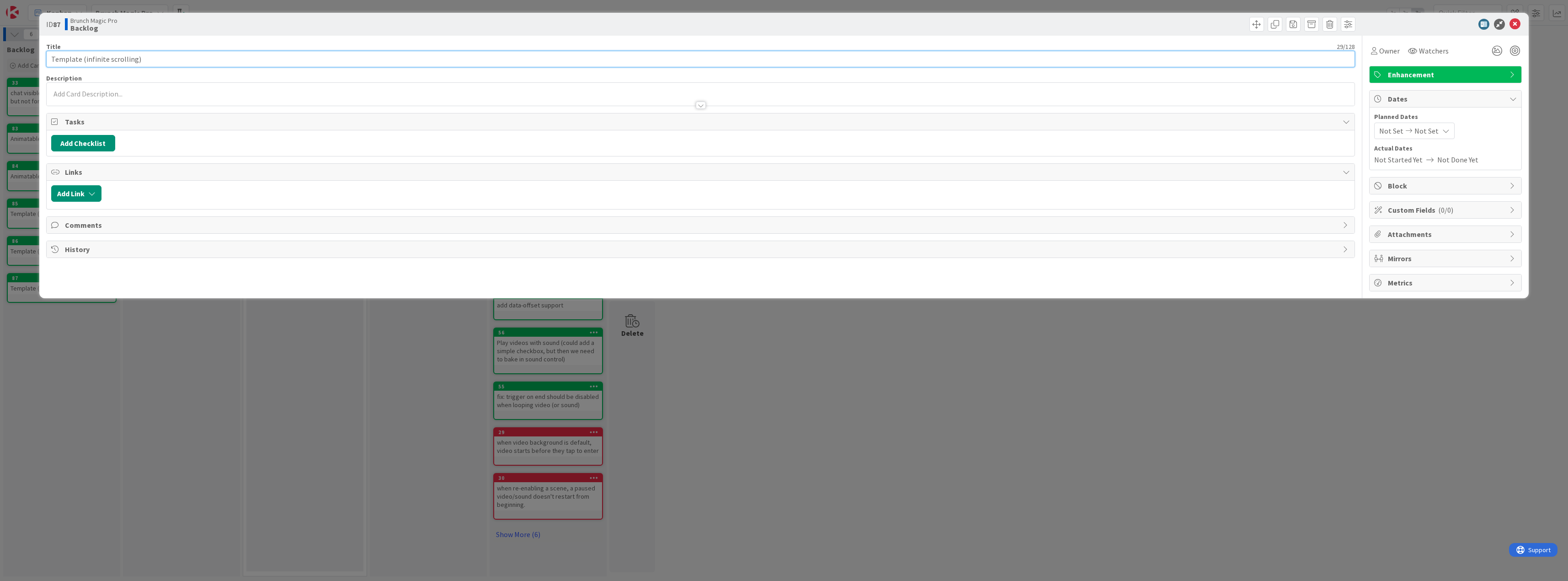
click at [170, 58] on input "Template (infinite scrolling)" at bounding box center [701, 58] width 1309 height 16
click at [1517, 21] on icon at bounding box center [1515, 24] width 11 height 11
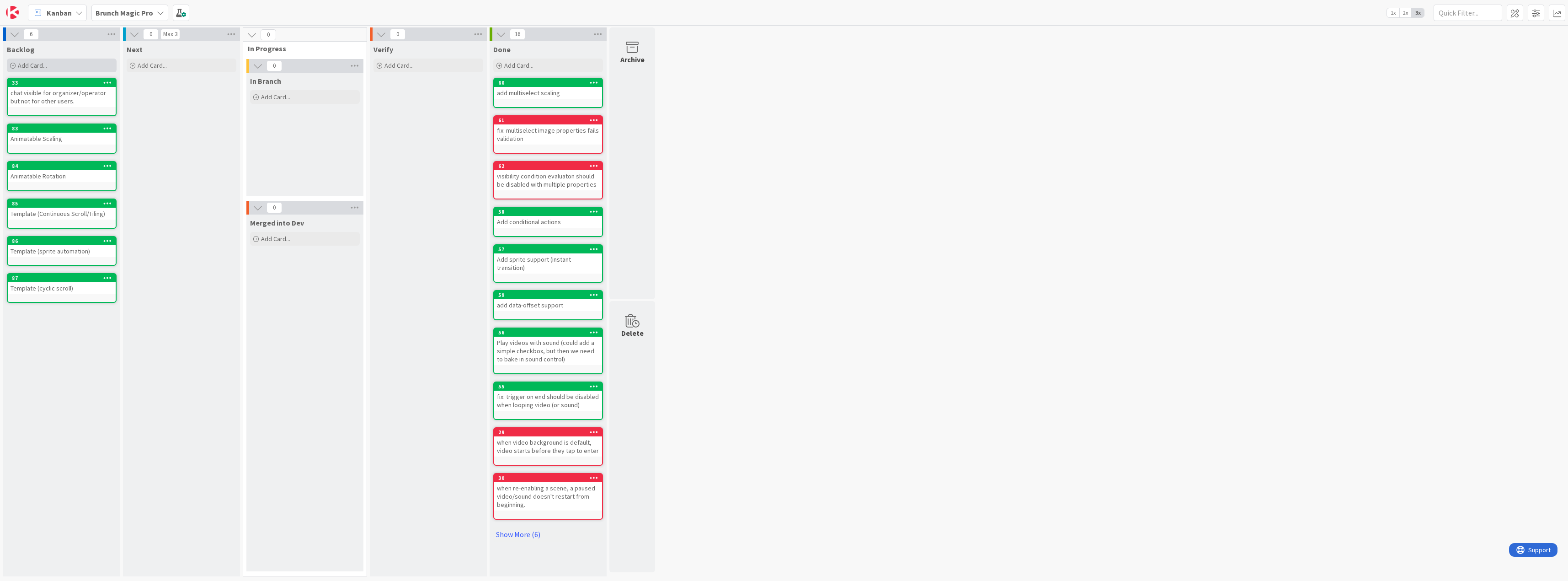
click at [59, 63] on div "Add Card..." at bounding box center [61, 65] width 110 height 14
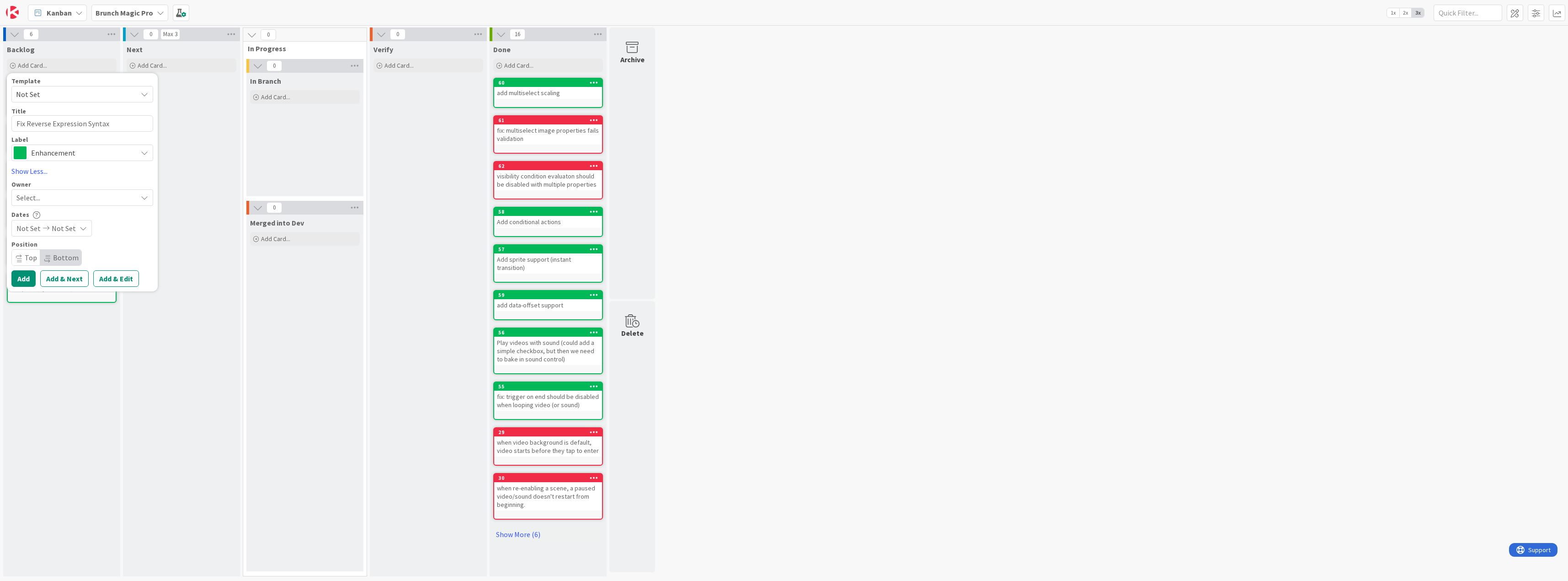
click at [62, 151] on span "Enhancement" at bounding box center [82, 152] width 102 height 13
click at [60, 189] on span "Issue" at bounding box center [101, 191] width 111 height 14
click at [29, 124] on textarea "Fix Reverse Expression Syntax" at bounding box center [82, 123] width 142 height 16
click at [56, 274] on button "Add & Next" at bounding box center [65, 278] width 49 height 16
click at [25, 121] on textarea at bounding box center [82, 123] width 142 height 16
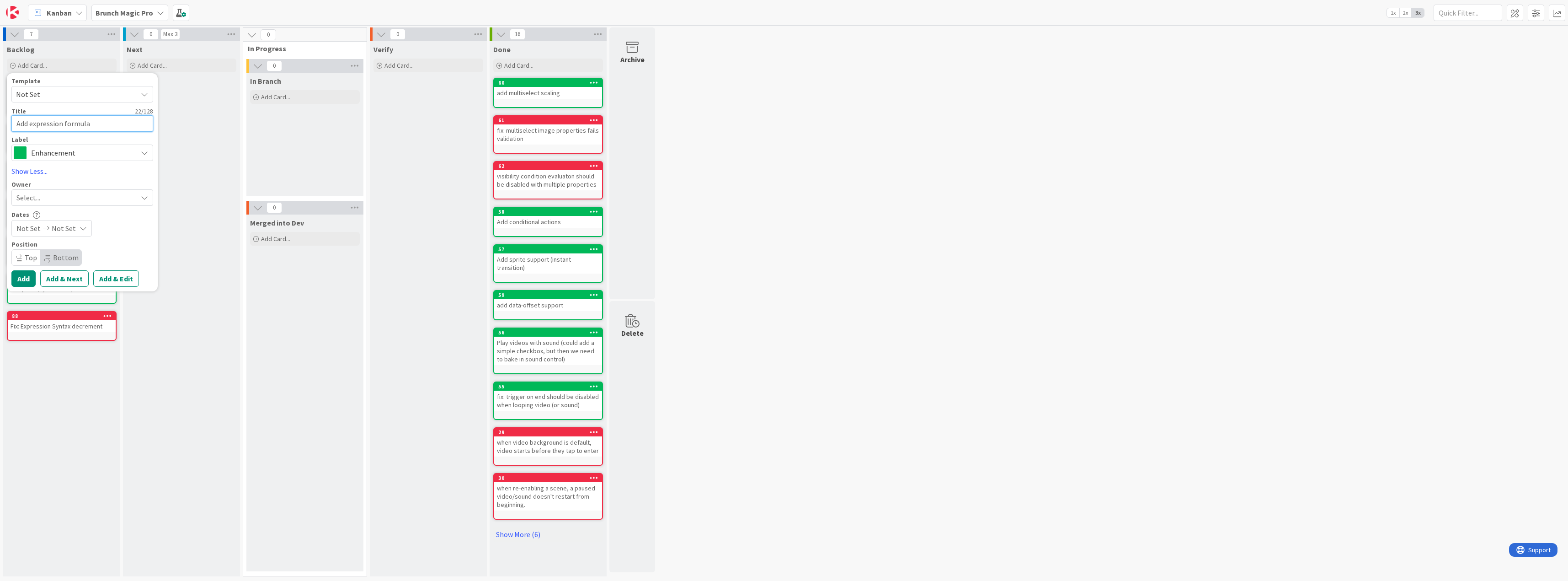
click at [30, 122] on textarea "Add expression formula" at bounding box center [82, 123] width 142 height 16
click at [16, 278] on button "Add" at bounding box center [24, 278] width 24 height 16
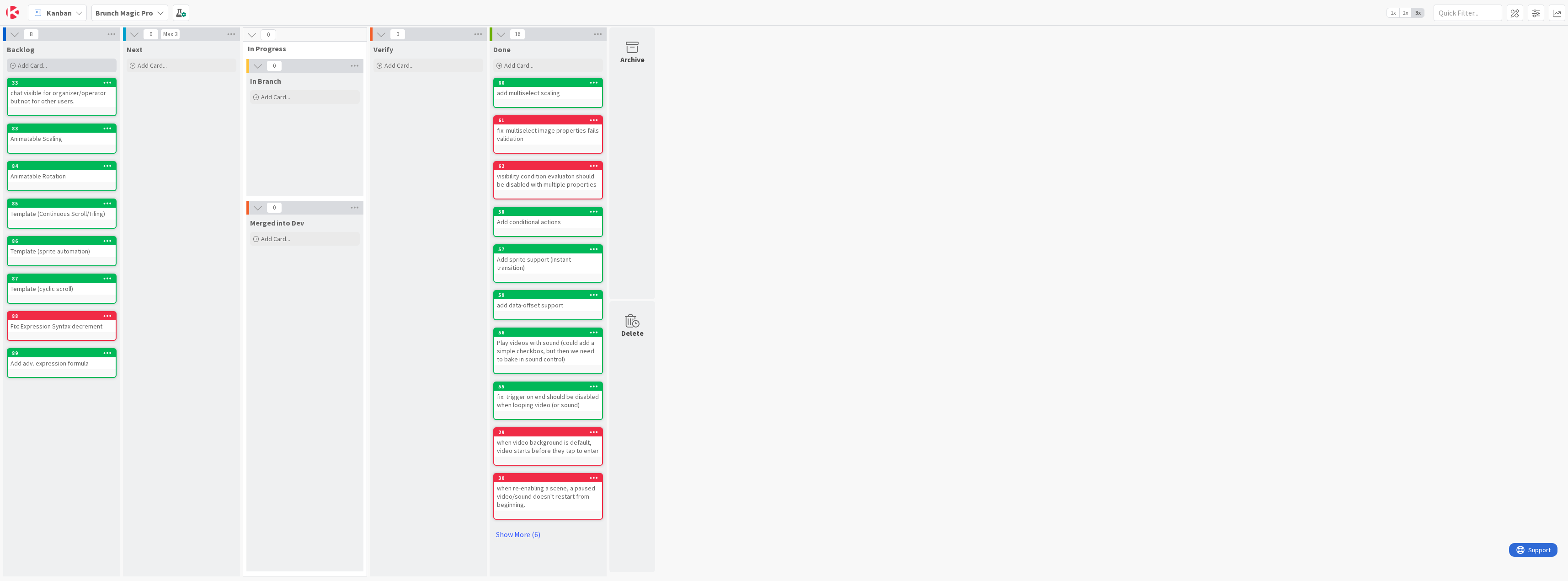
click at [49, 68] on div "Add Card..." at bounding box center [61, 65] width 110 height 14
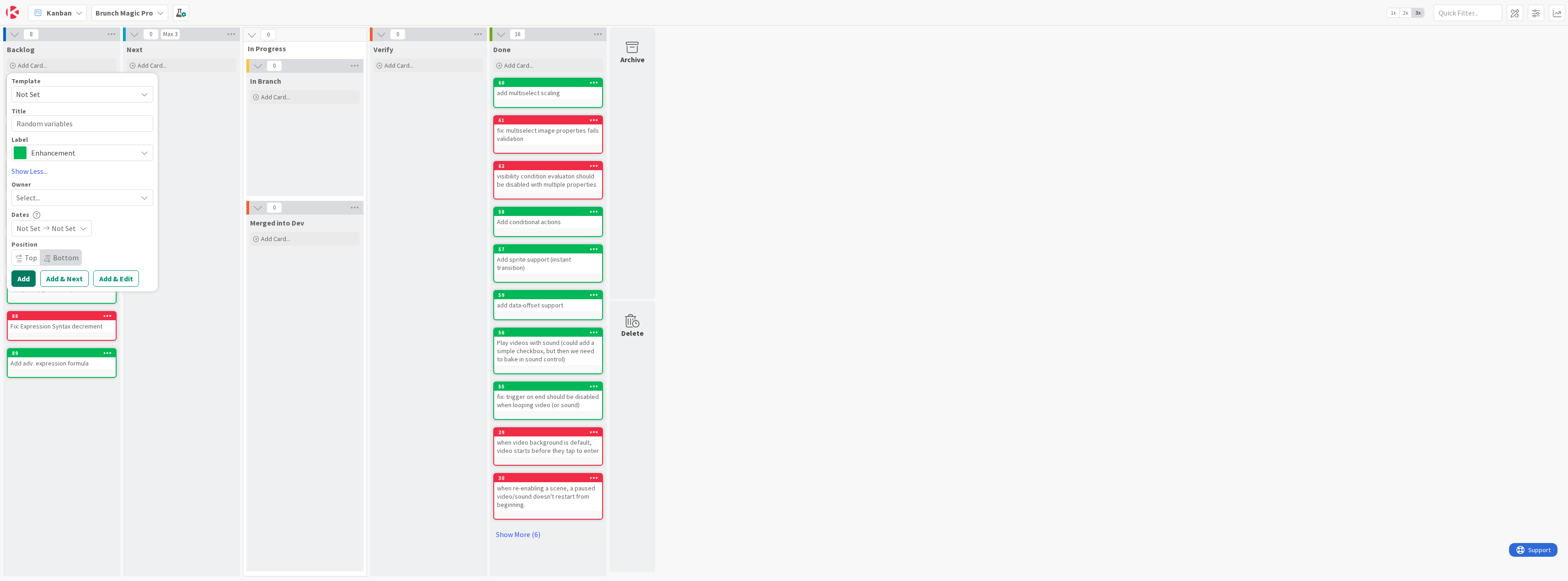
click at [28, 280] on button "Add" at bounding box center [24, 278] width 24 height 16
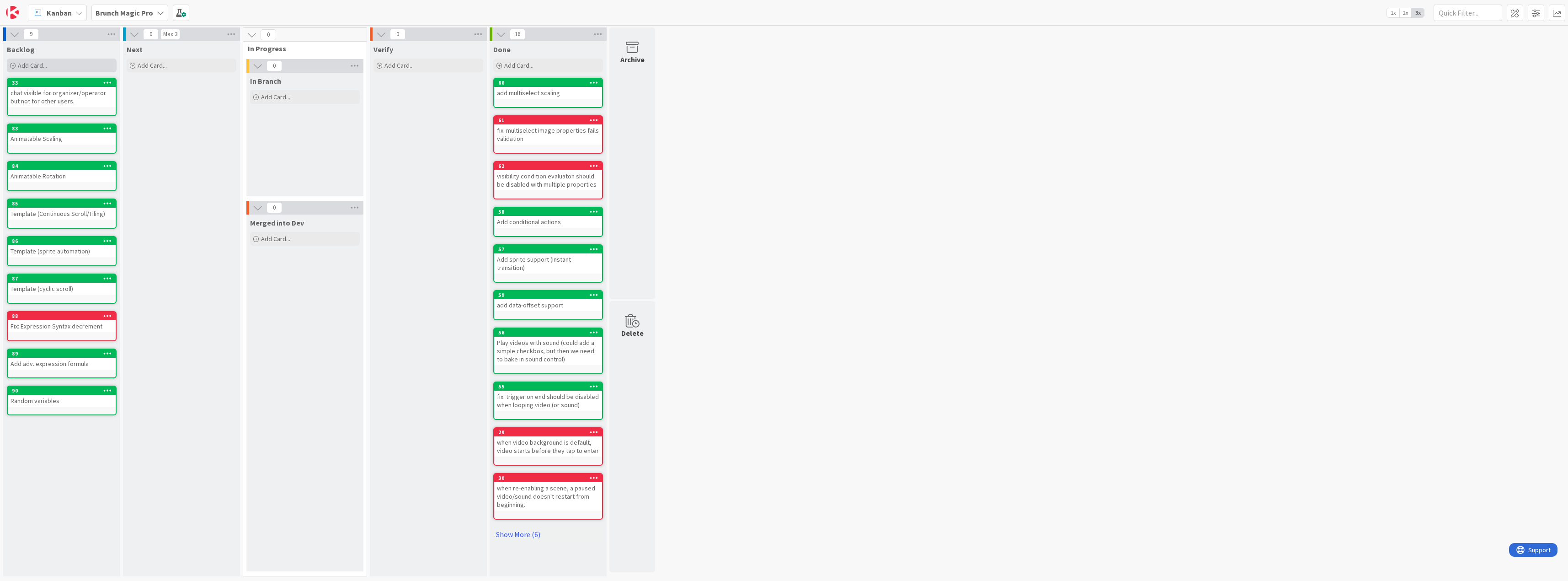
click at [45, 62] on span "Add Card..." at bounding box center [32, 66] width 29 height 9
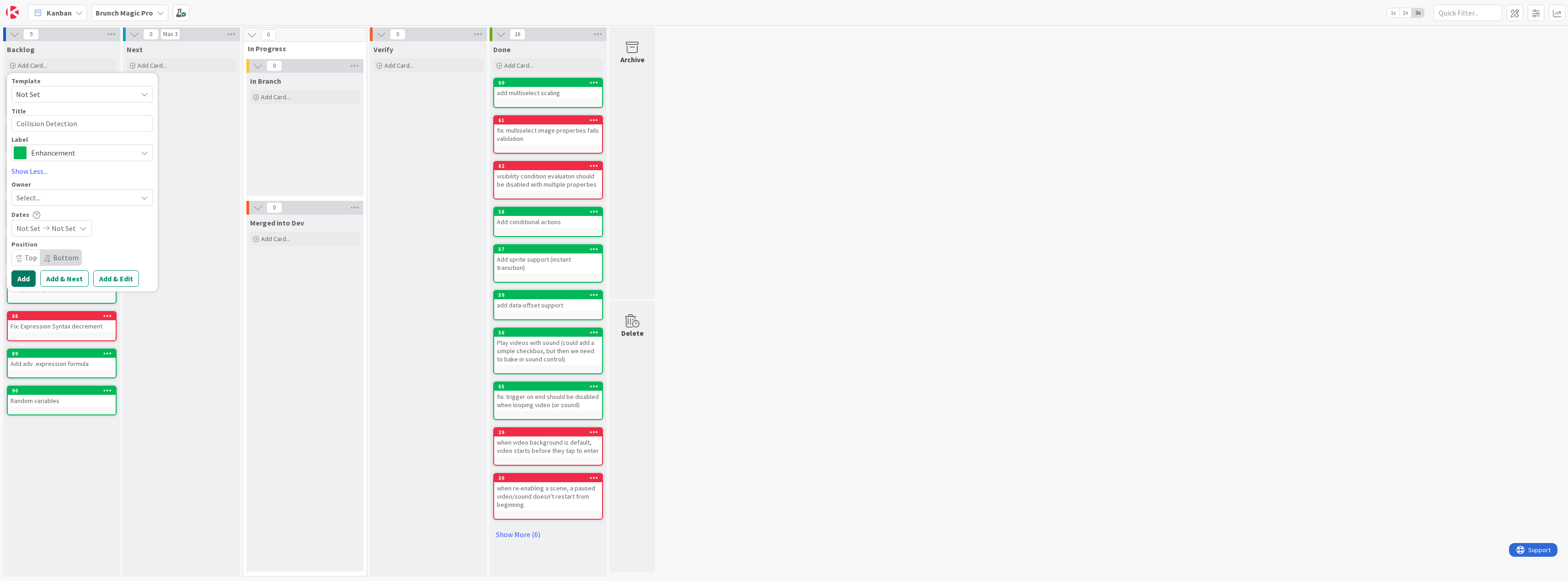
click at [25, 273] on button "Add" at bounding box center [24, 278] width 24 height 16
